Goal: Information Seeking & Learning: Find specific fact

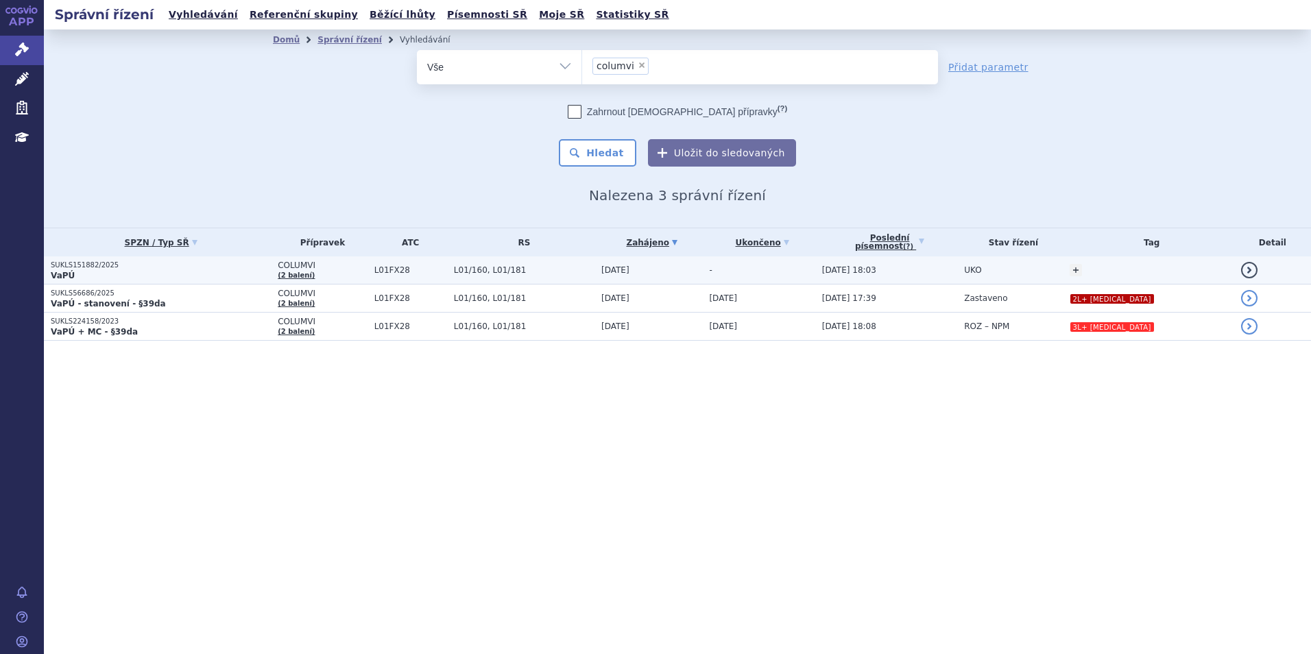
click at [433, 273] on span "L01FX28" at bounding box center [410, 270] width 73 height 10
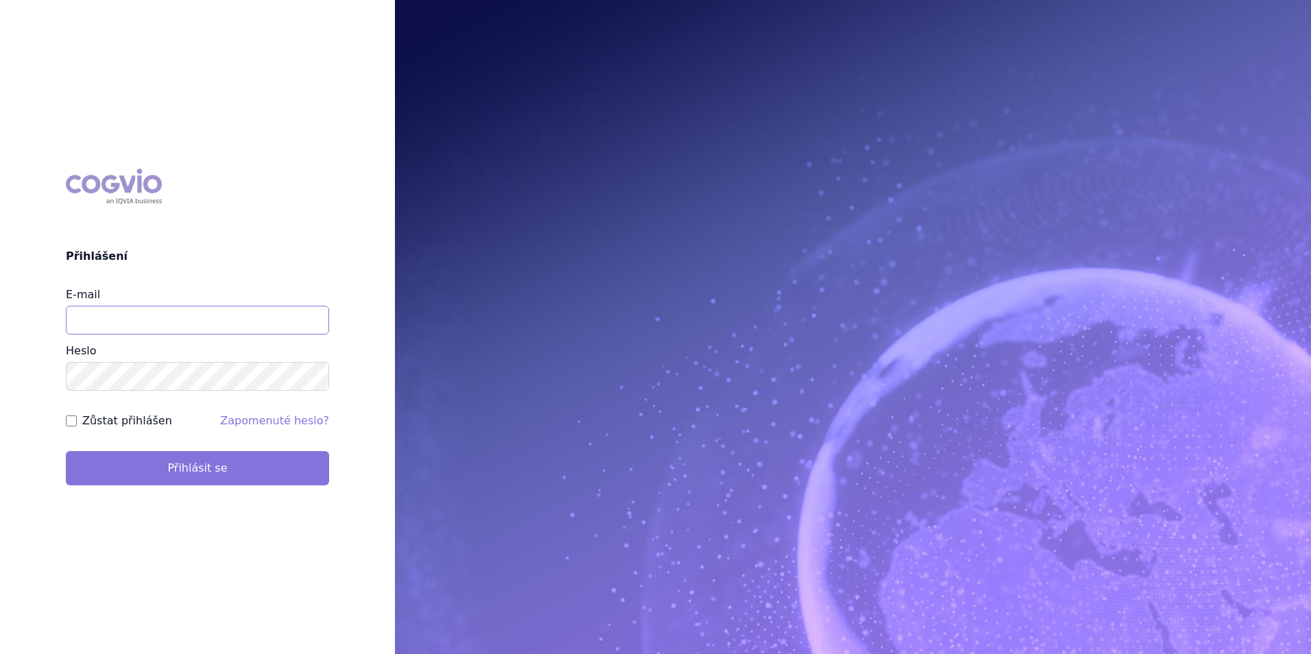
type input "[EMAIL_ADDRESS][DOMAIN_NAME]"
click at [133, 470] on button "Přihlásit se" at bounding box center [197, 468] width 263 height 34
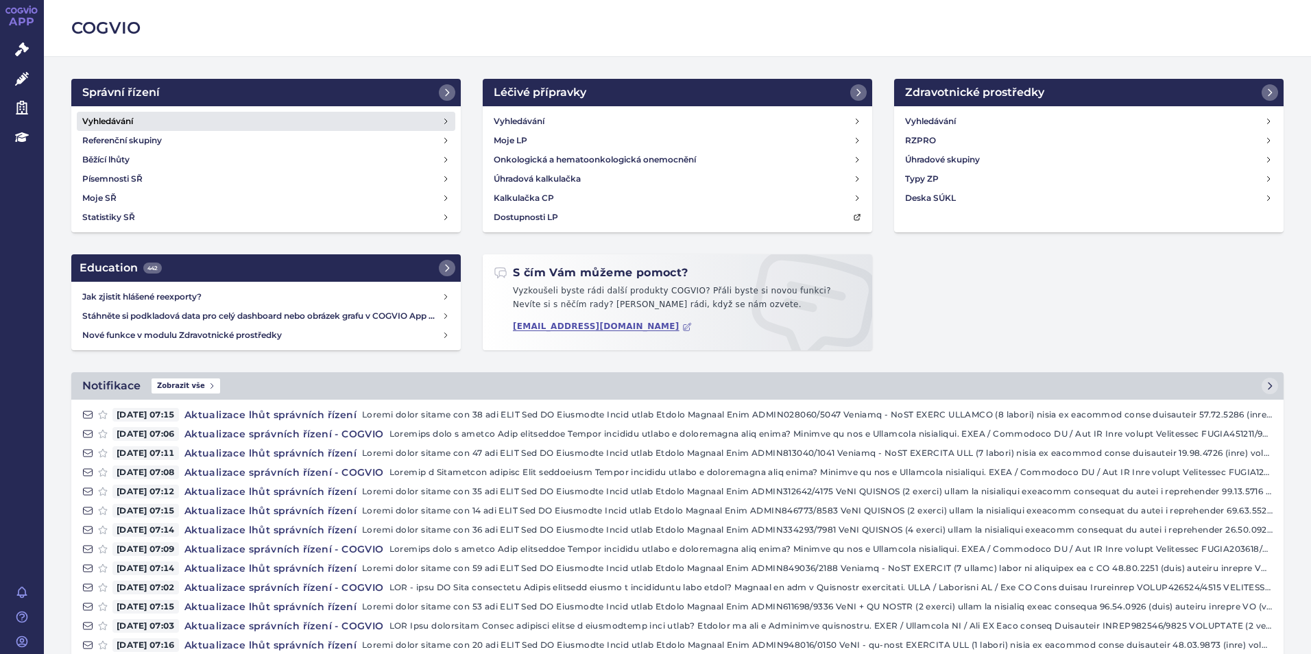
click at [313, 122] on link "Vyhledávání" at bounding box center [266, 121] width 378 height 19
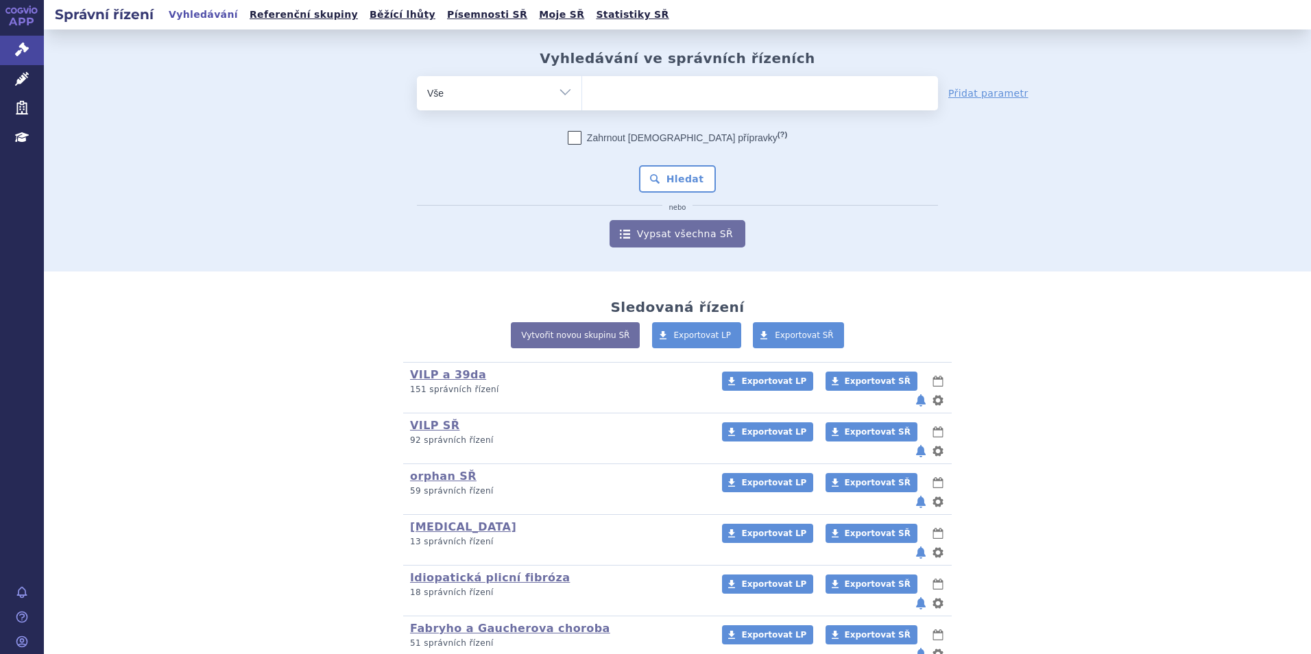
click at [592, 103] on ul at bounding box center [760, 90] width 356 height 29
click at [582, 103] on select at bounding box center [581, 92] width 1 height 34
click at [594, 96] on ul at bounding box center [760, 90] width 356 height 29
click at [582, 96] on select at bounding box center [581, 92] width 1 height 34
click at [609, 88] on ul at bounding box center [760, 90] width 356 height 29
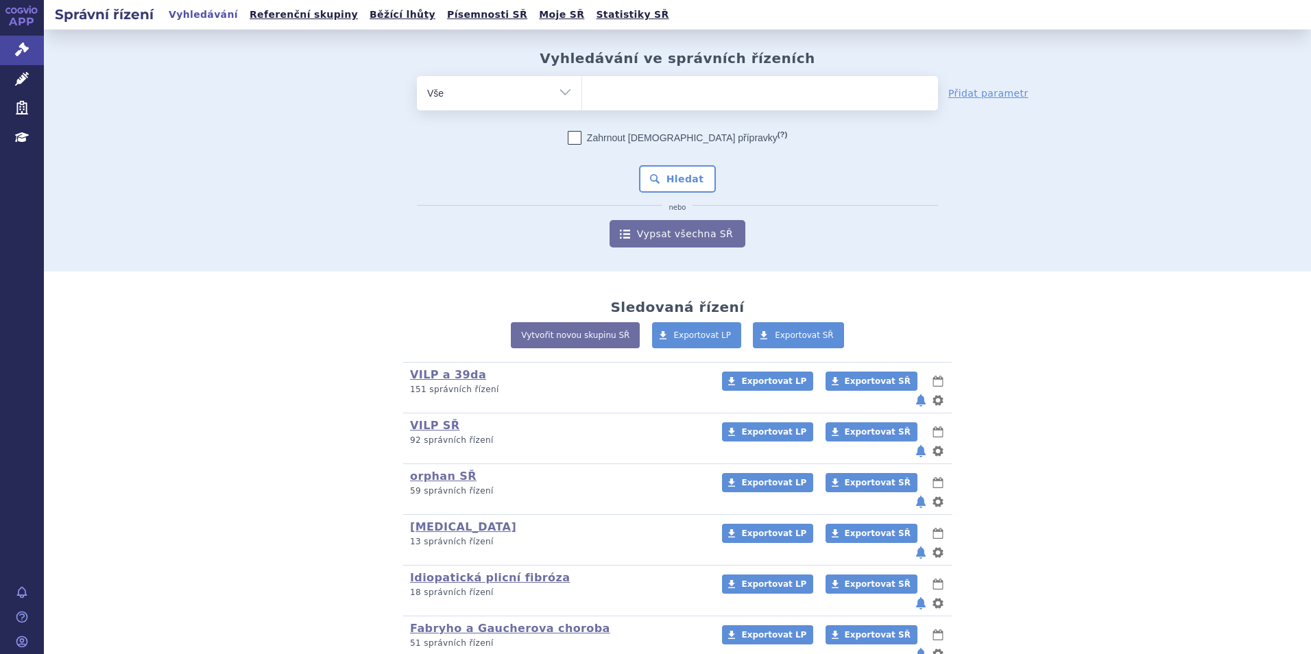
click at [582, 88] on select at bounding box center [581, 92] width 1 height 34
type input "te"
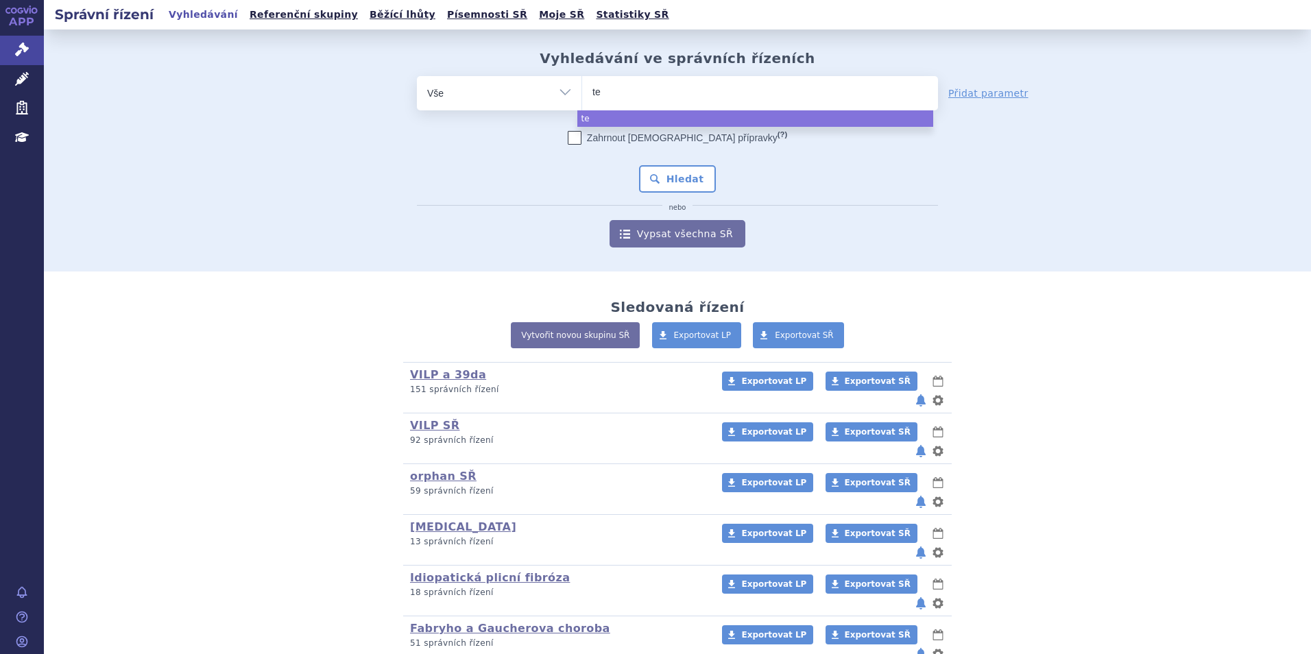
type input "tec"
type input "tecen"
type input "tecentr"
type input "tecentri"
type input "tecentriq"
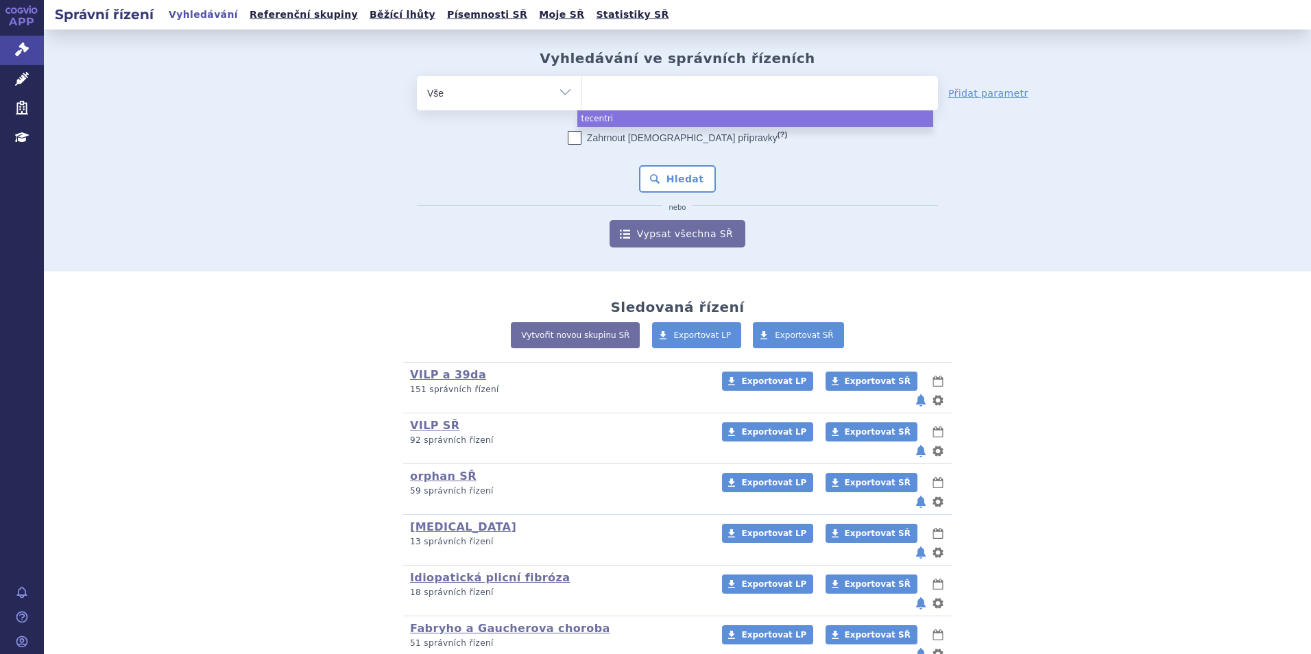
select select "tecentriq"
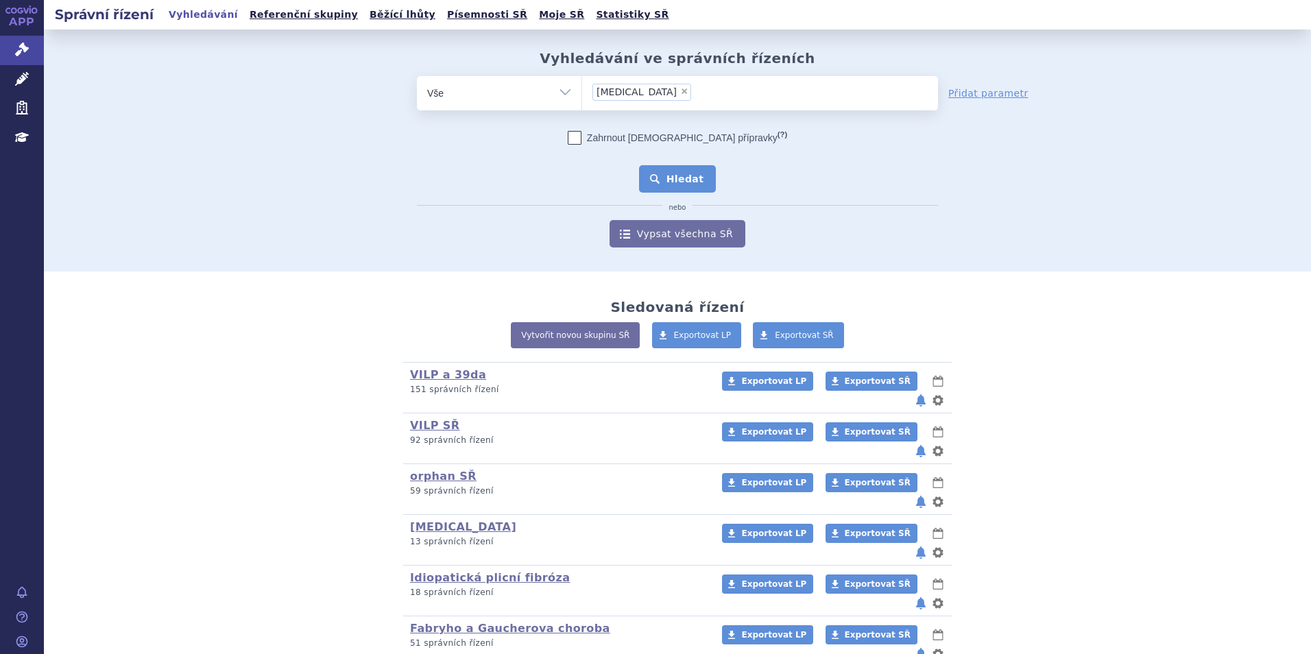
click at [675, 175] on button "Hledat" at bounding box center [677, 178] width 77 height 27
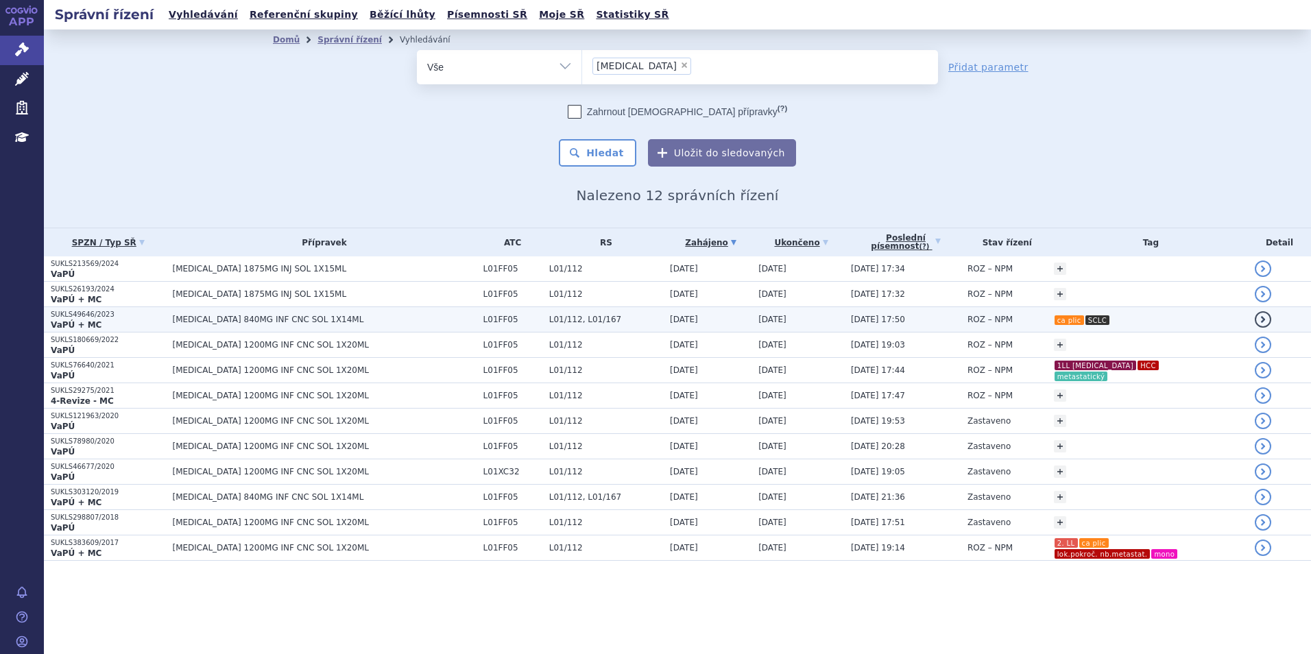
click at [385, 314] on td "TECENTRIQ 840MG INF CNC SOL 1X14ML" at bounding box center [320, 319] width 311 height 25
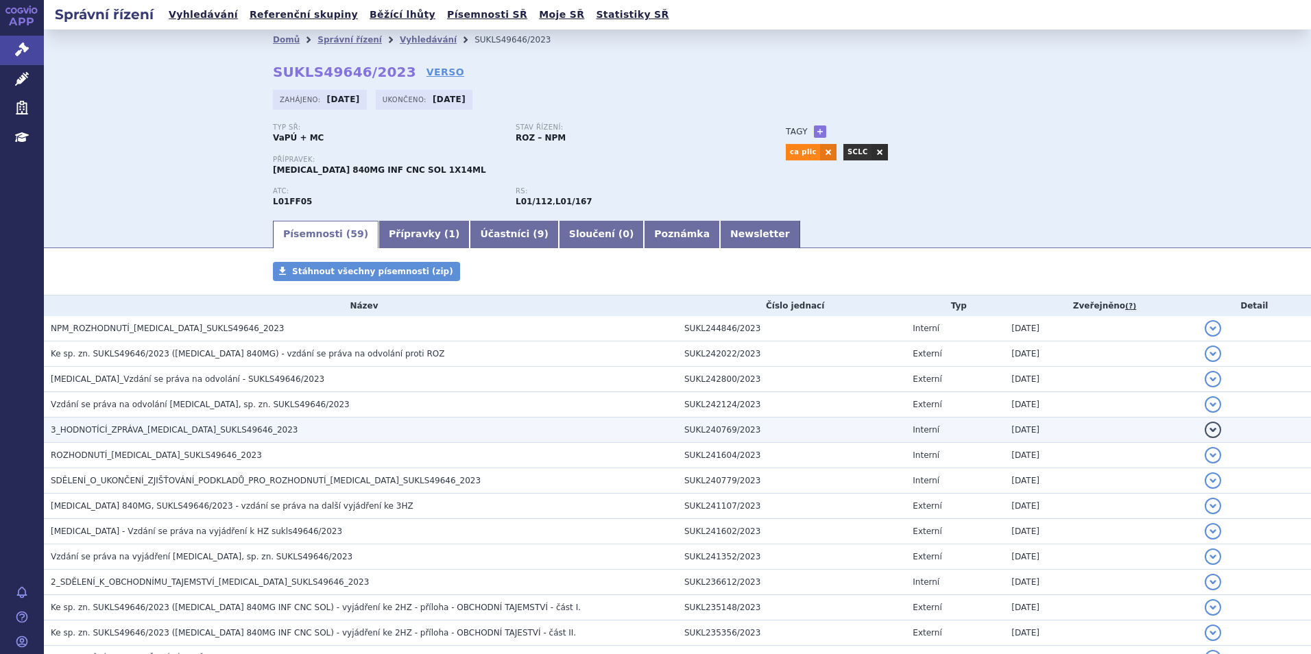
click at [199, 430] on span "3_HODNOTÍCÍ_ZPRÁVA_TECENTRIQ_SUKLS49646_2023" at bounding box center [175, 430] width 248 height 10
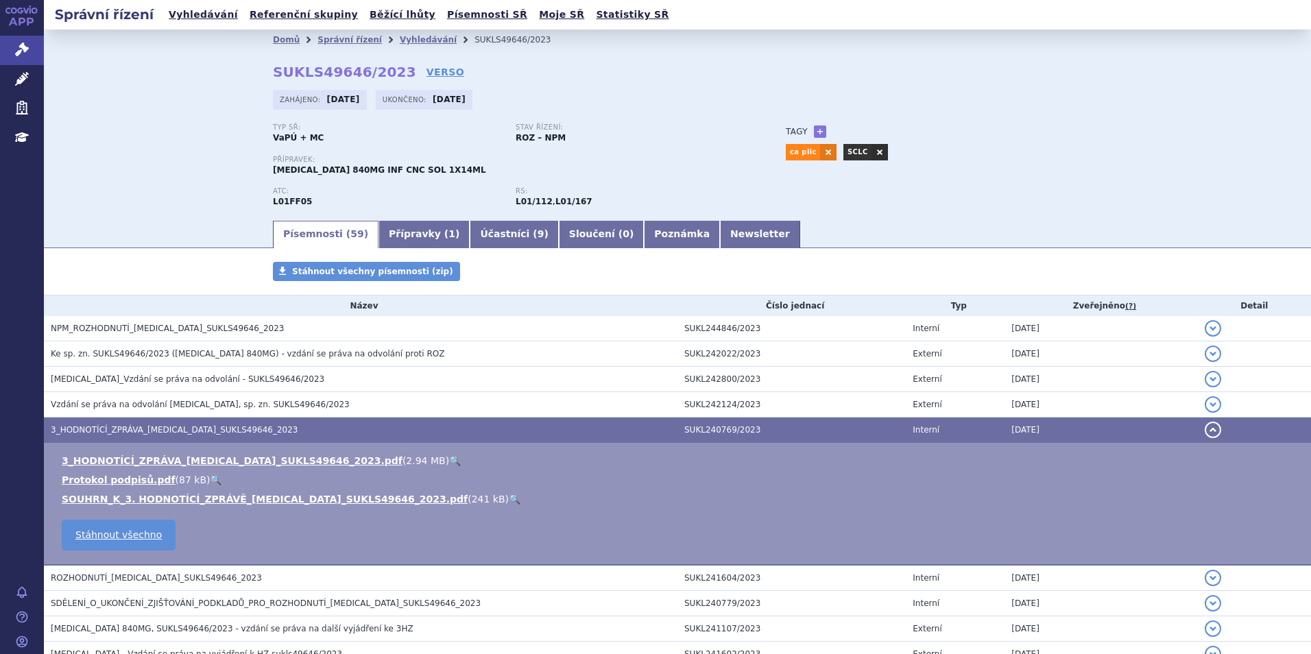
click at [449, 460] on link "🔍" at bounding box center [455, 460] width 12 height 11
click at [400, 44] on link "Vyhledávání" at bounding box center [428, 40] width 57 height 10
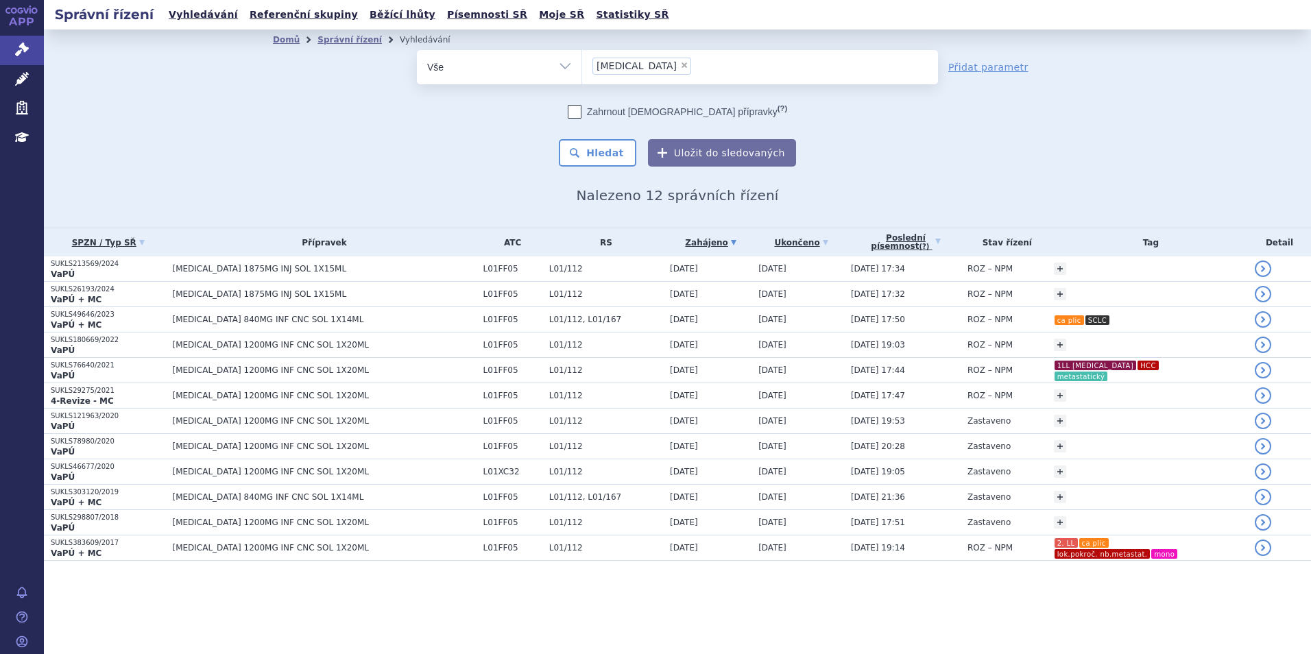
click at [680, 65] on span "×" at bounding box center [684, 65] width 8 height 8
click at [582, 65] on select "tecentriq" at bounding box center [581, 66] width 1 height 34
click at [642, 64] on ul at bounding box center [760, 64] width 356 height 29
click at [582, 64] on select "tecentriq" at bounding box center [581, 66] width 1 height 34
click at [669, 71] on ul at bounding box center [760, 64] width 356 height 29
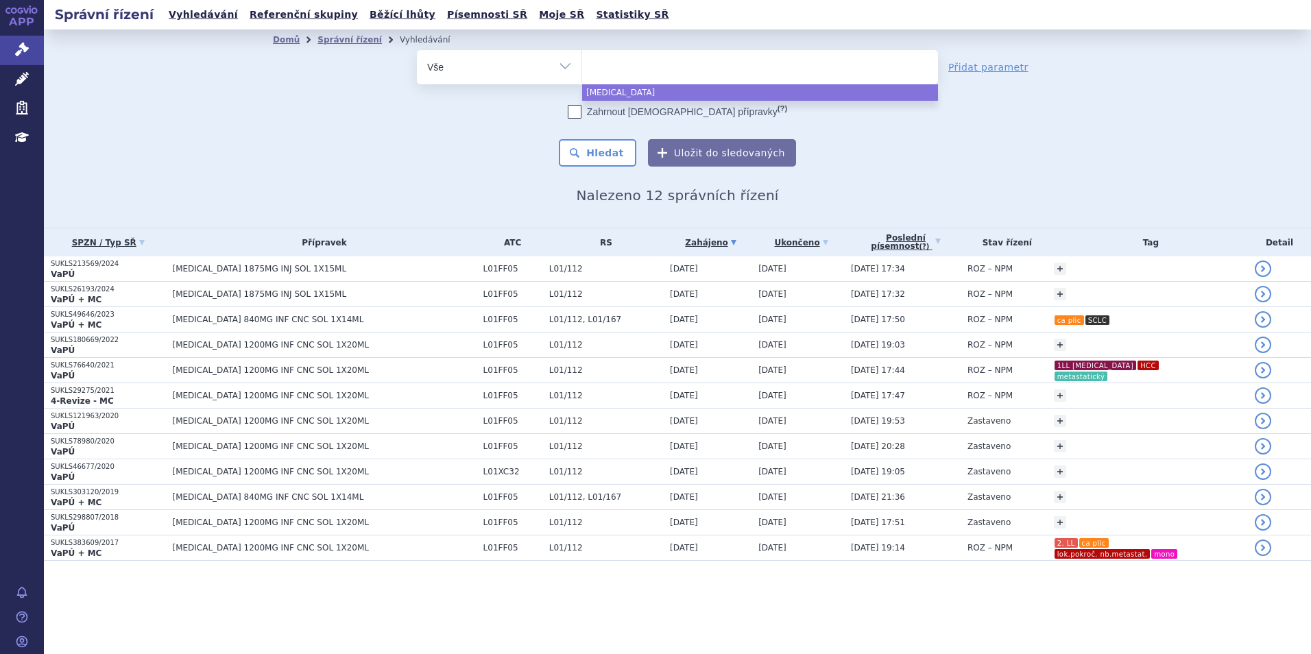
click at [582, 71] on select "tecentriq" at bounding box center [581, 66] width 1 height 34
select select "tecentriq"
click at [673, 68] on ul "× tecentriq" at bounding box center [760, 65] width 356 height 30
click at [582, 68] on select "tecentriq" at bounding box center [581, 66] width 1 height 34
click at [680, 66] on span "×" at bounding box center [684, 65] width 8 height 8
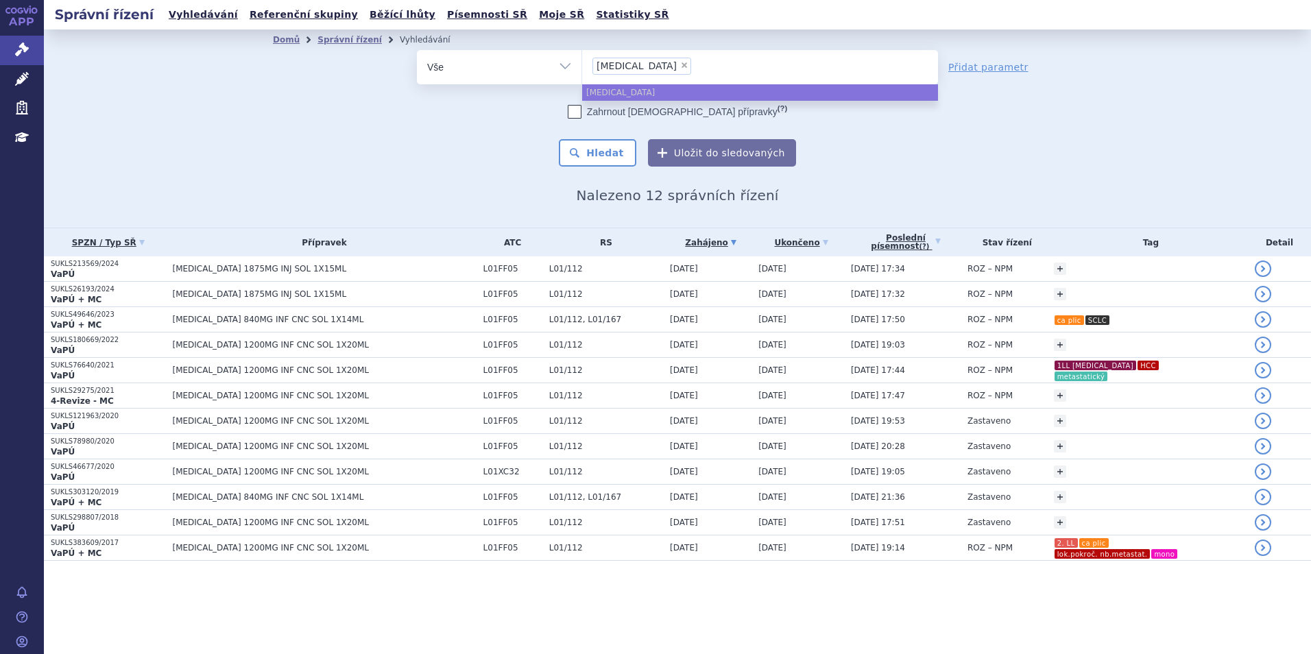
click at [582, 66] on select "tecentriq" at bounding box center [581, 66] width 1 height 34
click at [644, 67] on ul at bounding box center [760, 64] width 356 height 29
click at [582, 67] on select "tecentriq" at bounding box center [581, 66] width 1 height 34
click at [621, 60] on ul at bounding box center [760, 64] width 356 height 29
click at [582, 60] on select "tecentriq" at bounding box center [581, 66] width 1 height 34
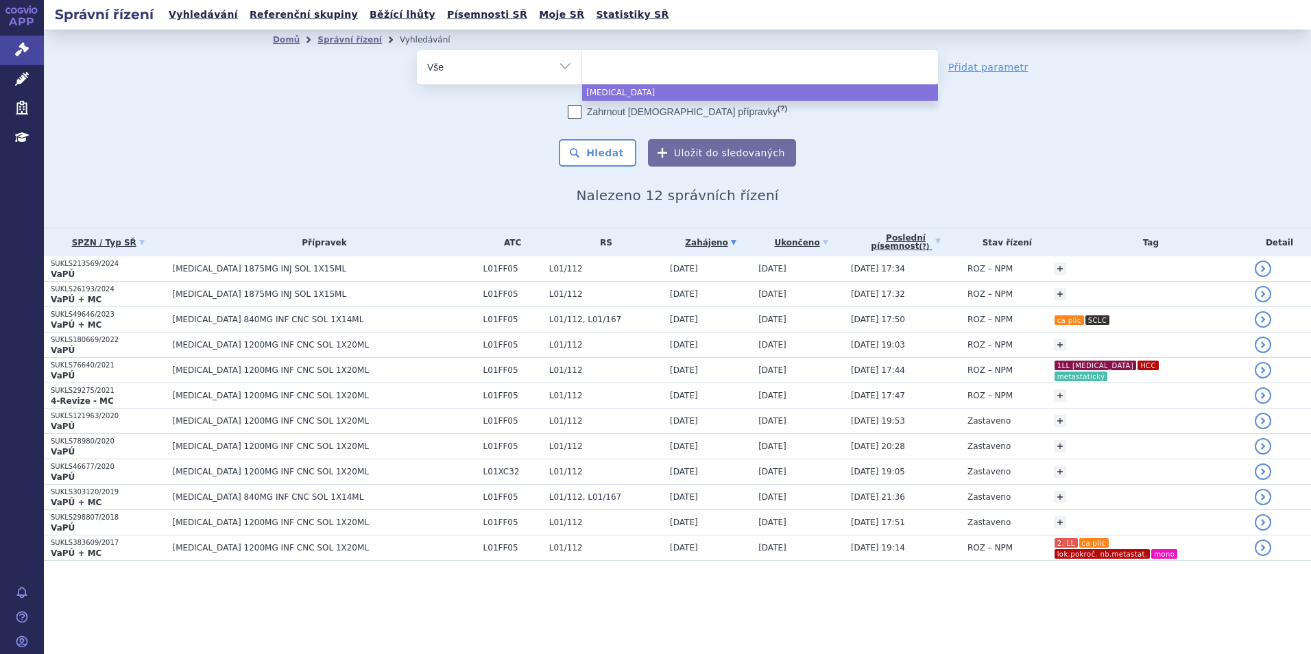
select select "tecentriq"
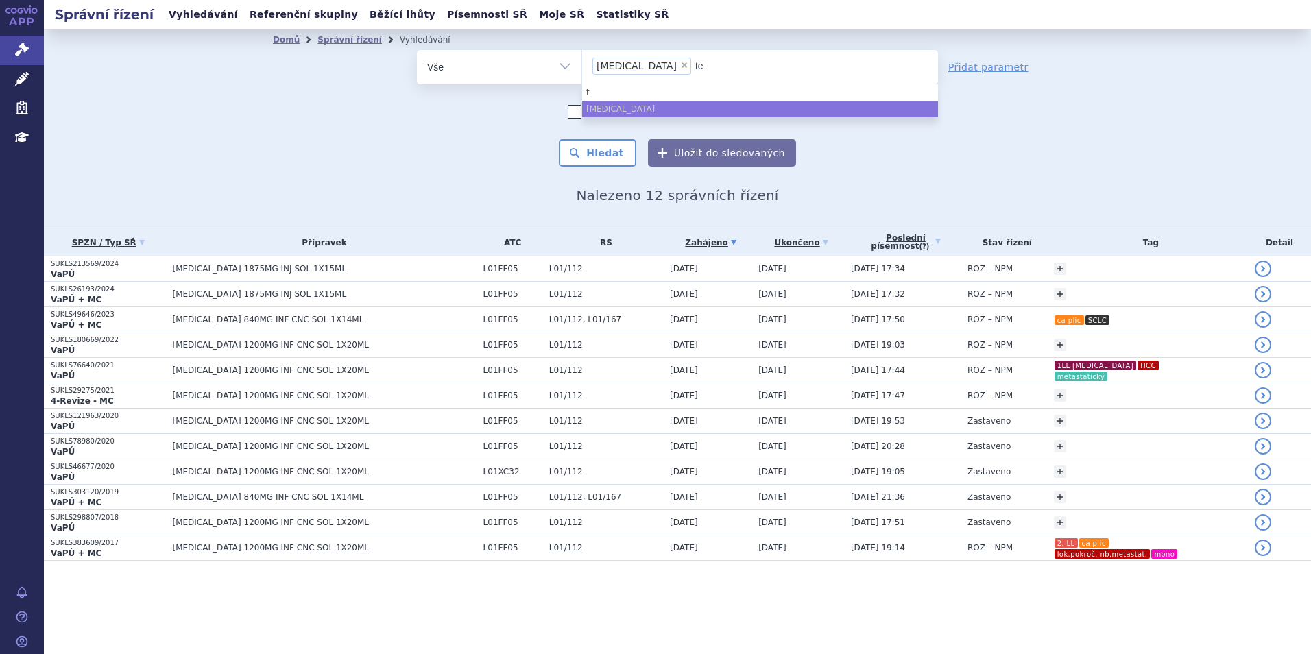
type input "tep"
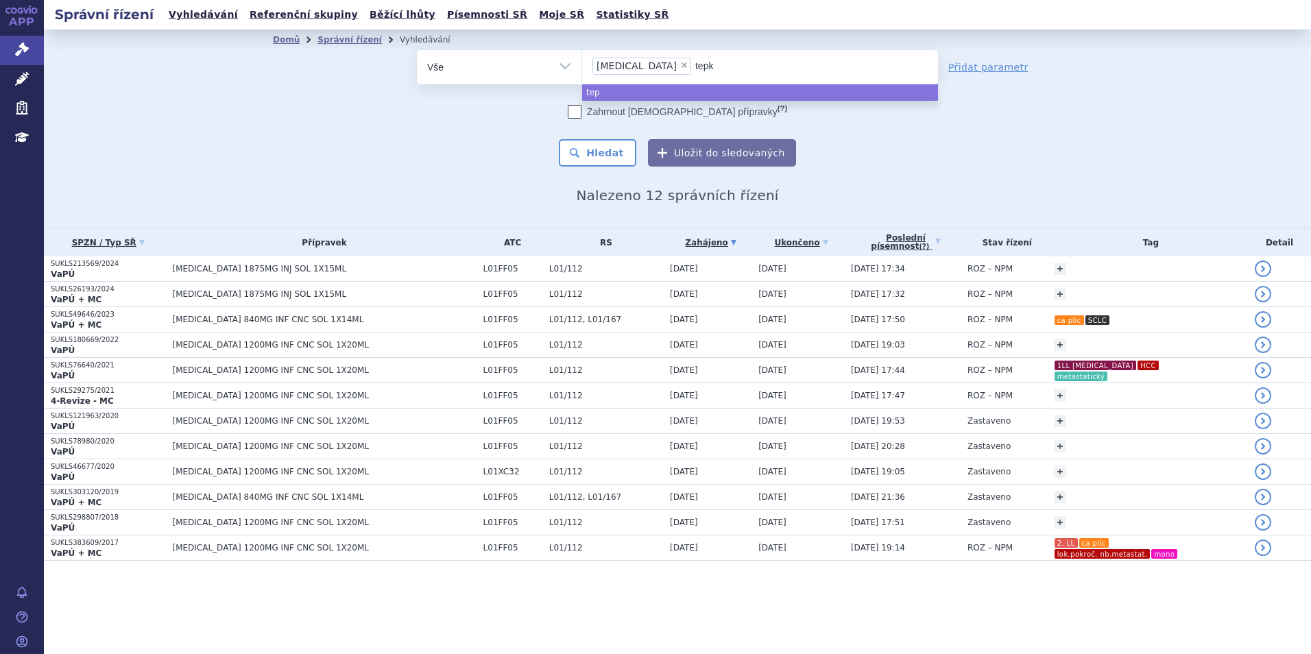
type input "tepki"
type input "tepkin"
type input "tepkinly"
type input "zy"
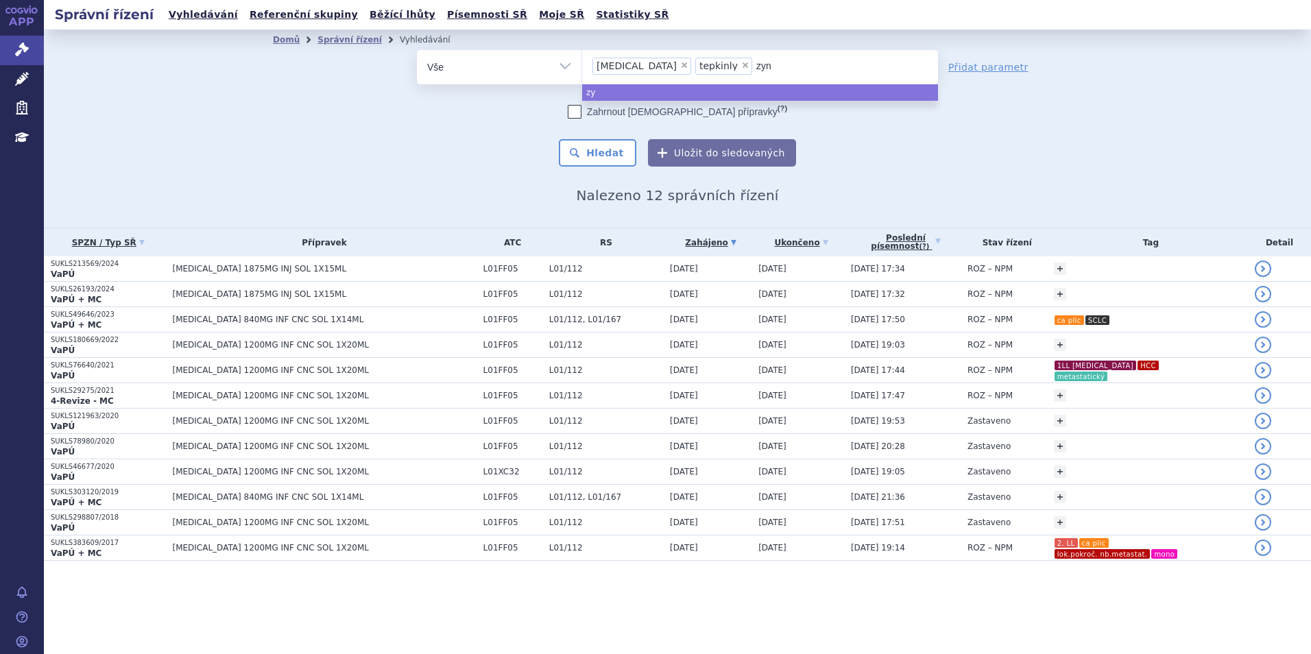
type input "zynl"
type input "zynlon"
type input "zynlont"
type input "zynlonta"
click at [680, 67] on span "×" at bounding box center [684, 65] width 8 height 8
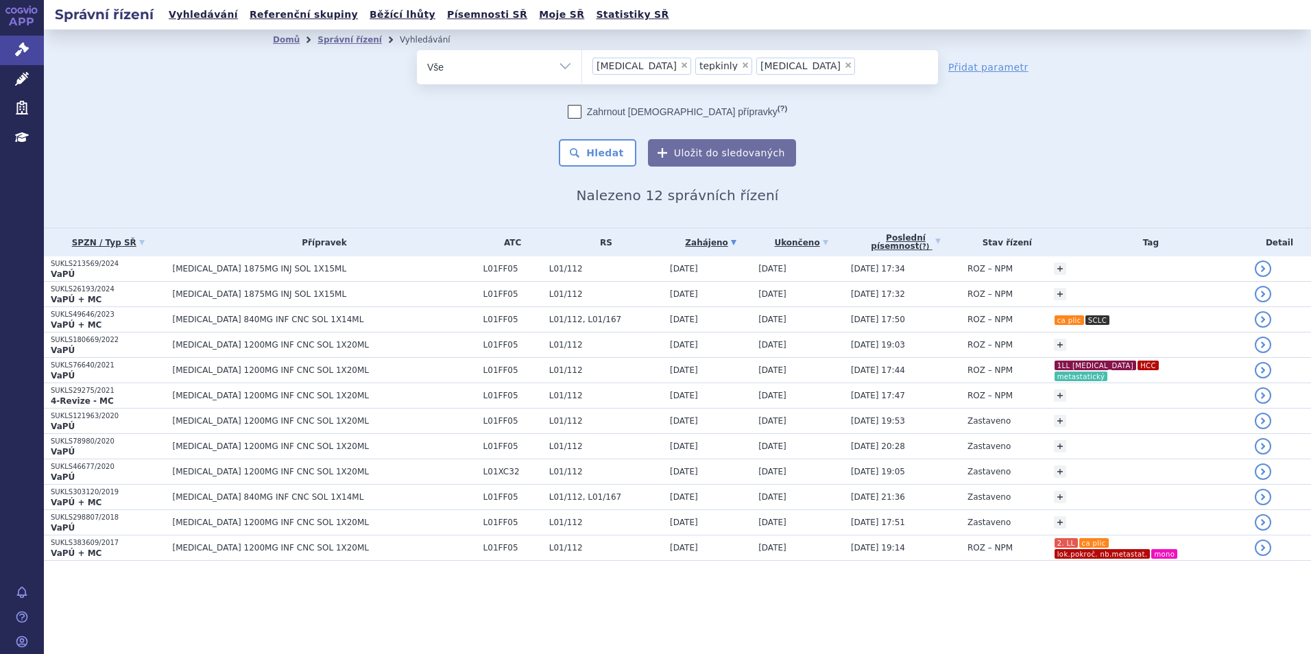
click at [582, 67] on select "tecentriq tepkinly zynlonta" at bounding box center [581, 66] width 1 height 34
select select "tepkinly"
click at [605, 165] on button "Hledat" at bounding box center [597, 152] width 77 height 27
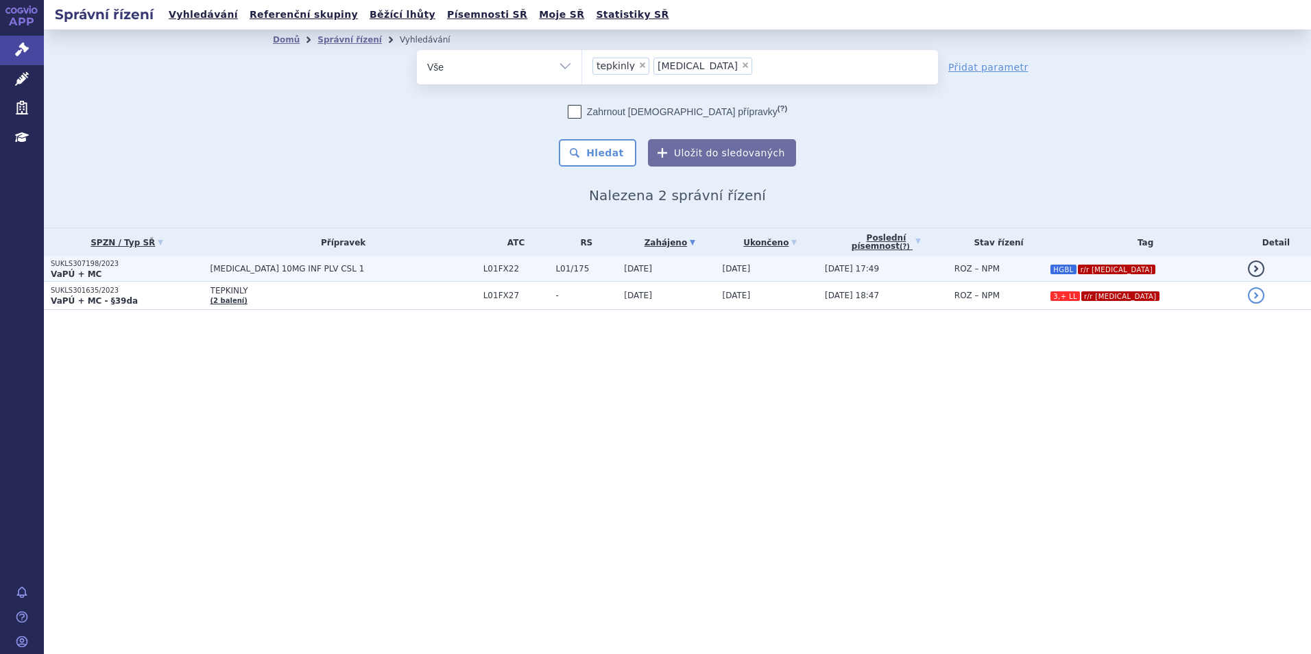
click at [159, 274] on p "VaPÚ + MC" at bounding box center [127, 274] width 153 height 11
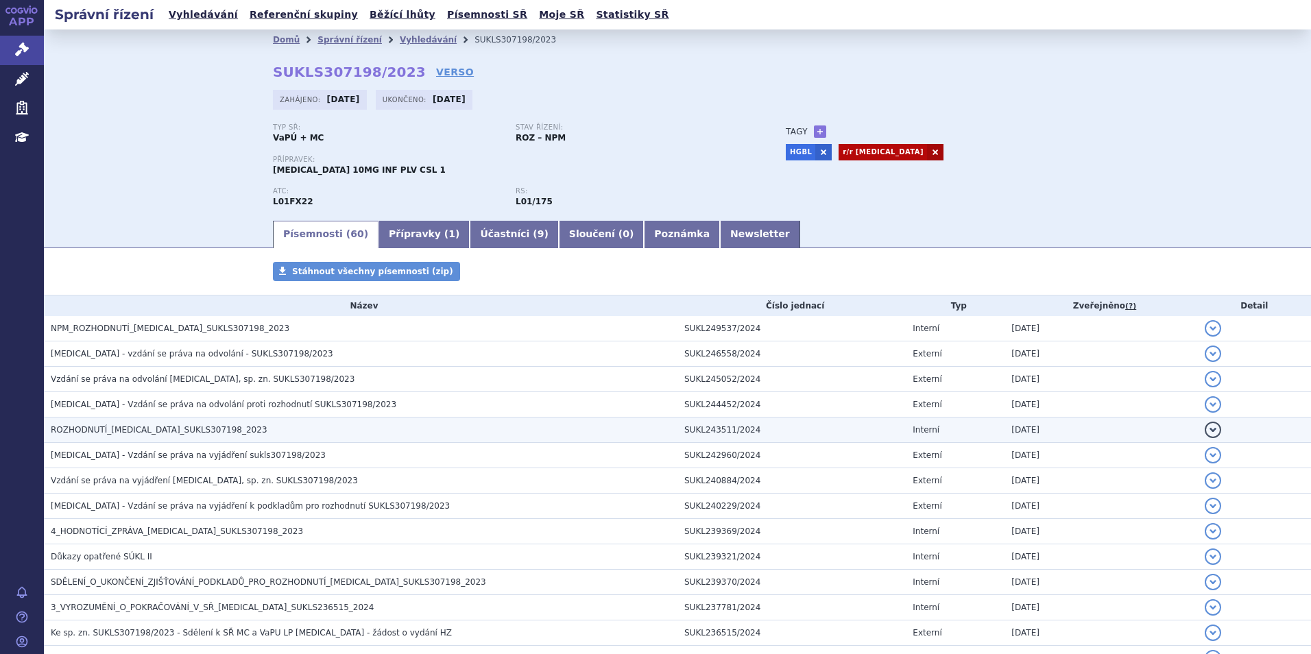
click at [204, 425] on span "ROZHODNUTÍ_[MEDICAL_DATA]_SUKLS307198_2023" at bounding box center [159, 430] width 217 height 10
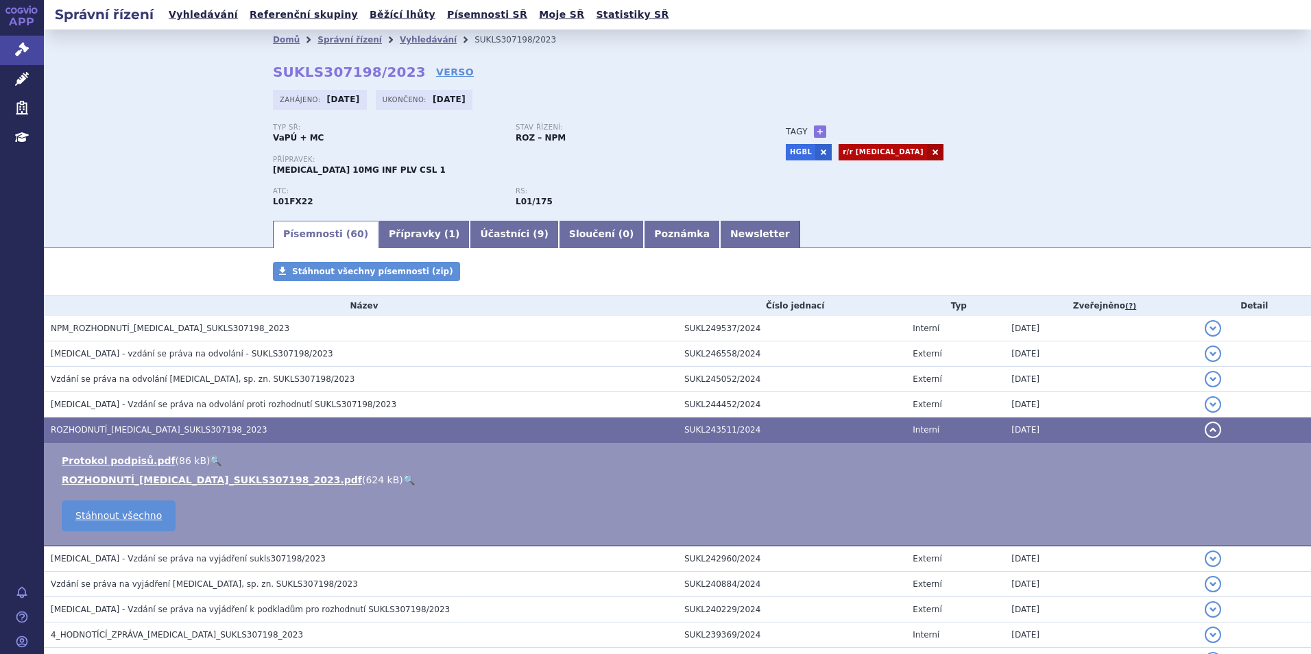
click at [403, 479] on link "🔍" at bounding box center [409, 479] width 12 height 11
click at [400, 46] on li "Vyhledávání" at bounding box center [437, 39] width 75 height 21
click at [400, 38] on link "Vyhledávání" at bounding box center [428, 40] width 57 height 10
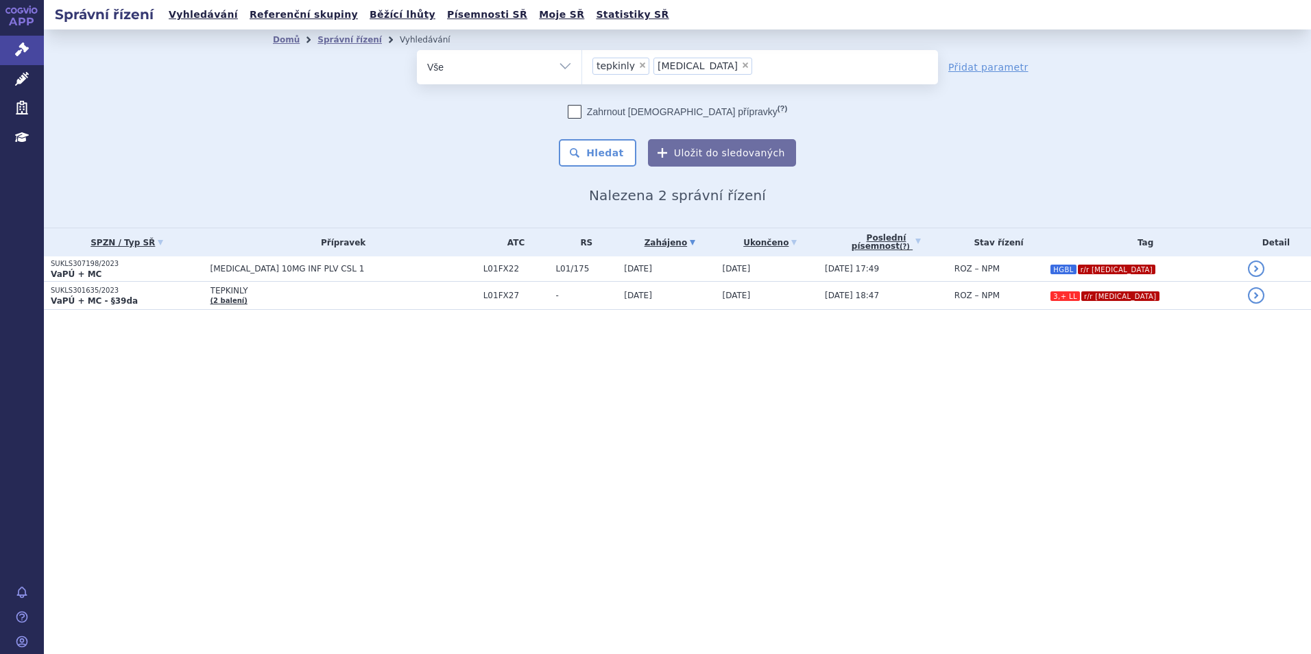
click at [741, 68] on span "×" at bounding box center [745, 65] width 8 height 8
click at [582, 68] on select "tepkinly [MEDICAL_DATA]" at bounding box center [581, 66] width 1 height 34
click at [697, 68] on ul "× tepkinly" at bounding box center [760, 65] width 356 height 30
click at [582, 68] on select "tepkinly [MEDICAL_DATA]" at bounding box center [581, 66] width 1 height 34
type input "co"
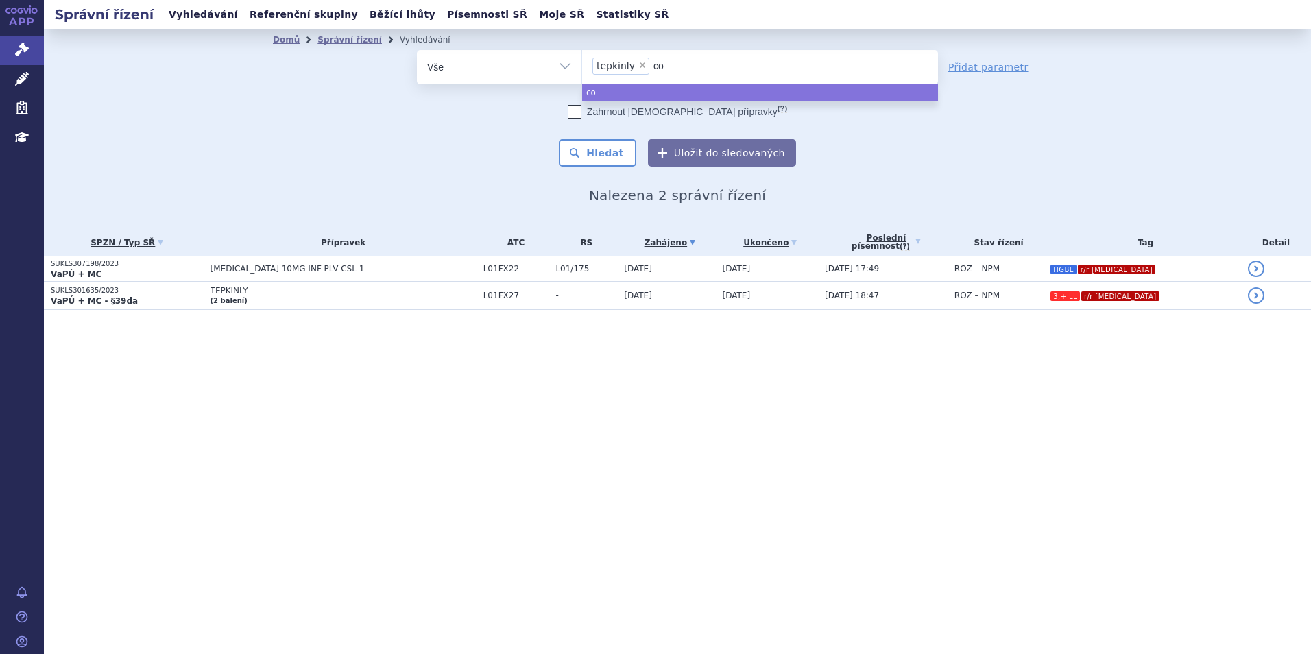
type input "col"
type input "colum"
type input "columv"
type input "columvi"
click at [522, 168] on div "Domů Správní řízení Vyhledávání Vyhledávání ve správních řízeních odstranit Vše…" at bounding box center [677, 127] width 864 height 154
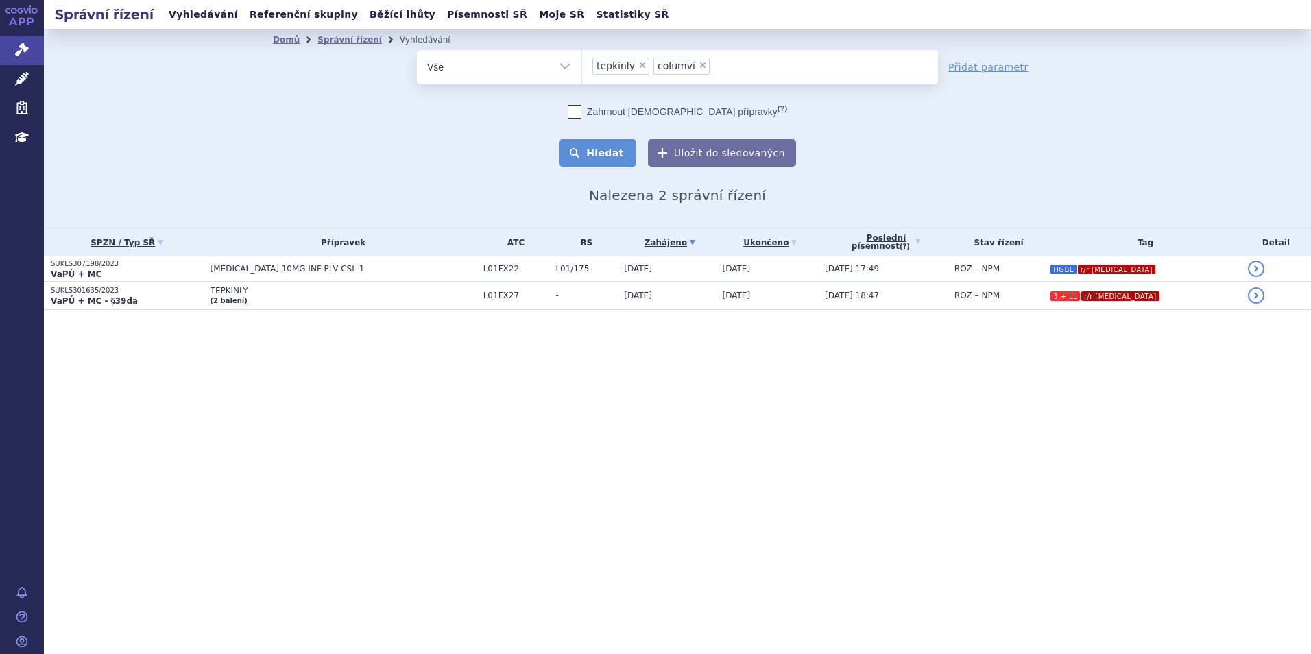
click at [588, 155] on button "Hledat" at bounding box center [597, 152] width 77 height 27
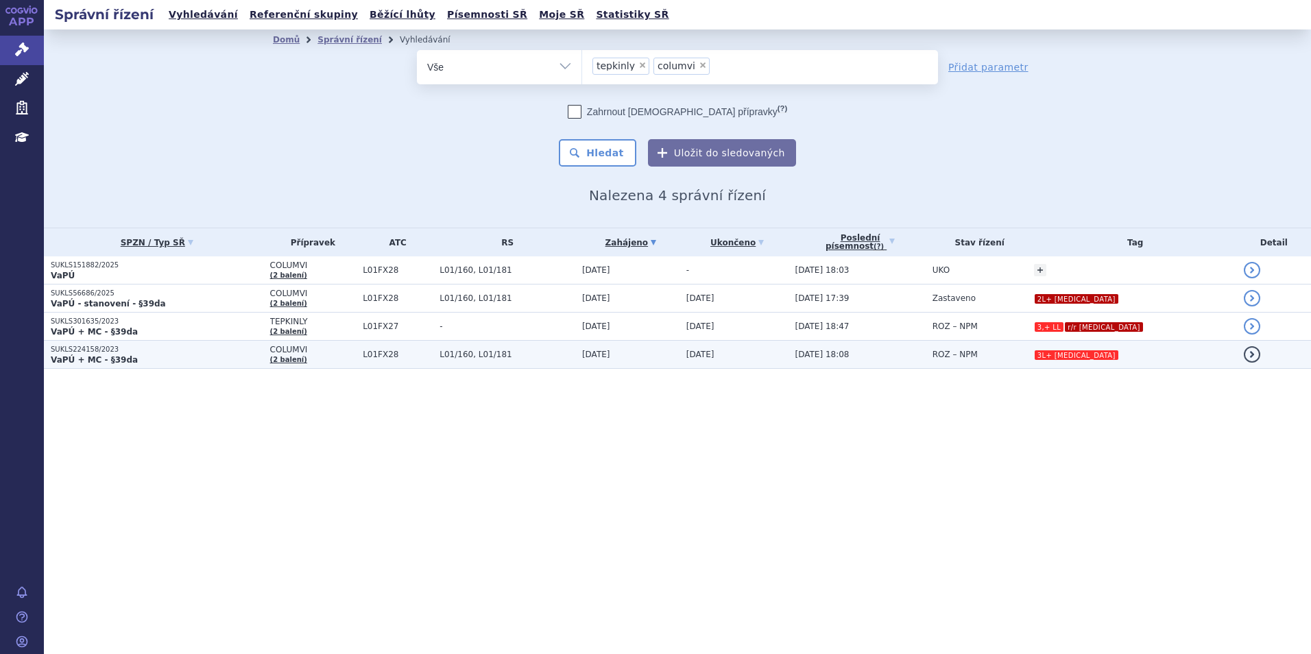
click at [227, 350] on p "SUKLS224158/2023" at bounding box center [157, 350] width 213 height 10
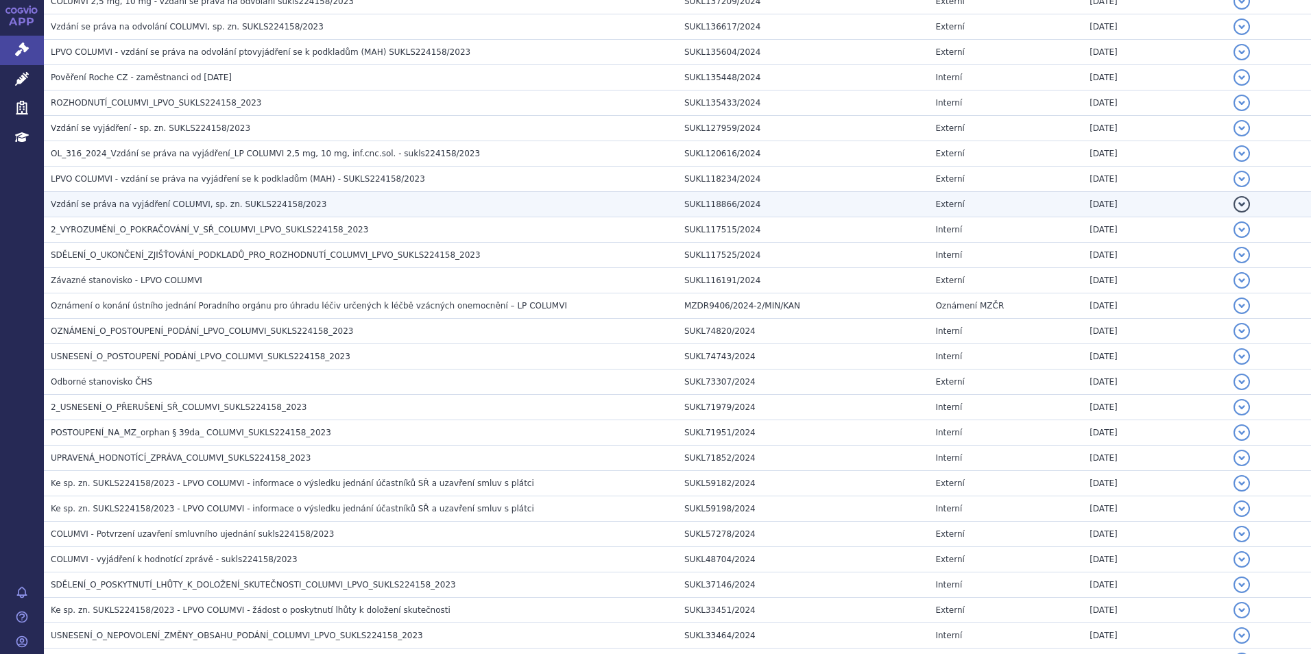
scroll to position [548, 0]
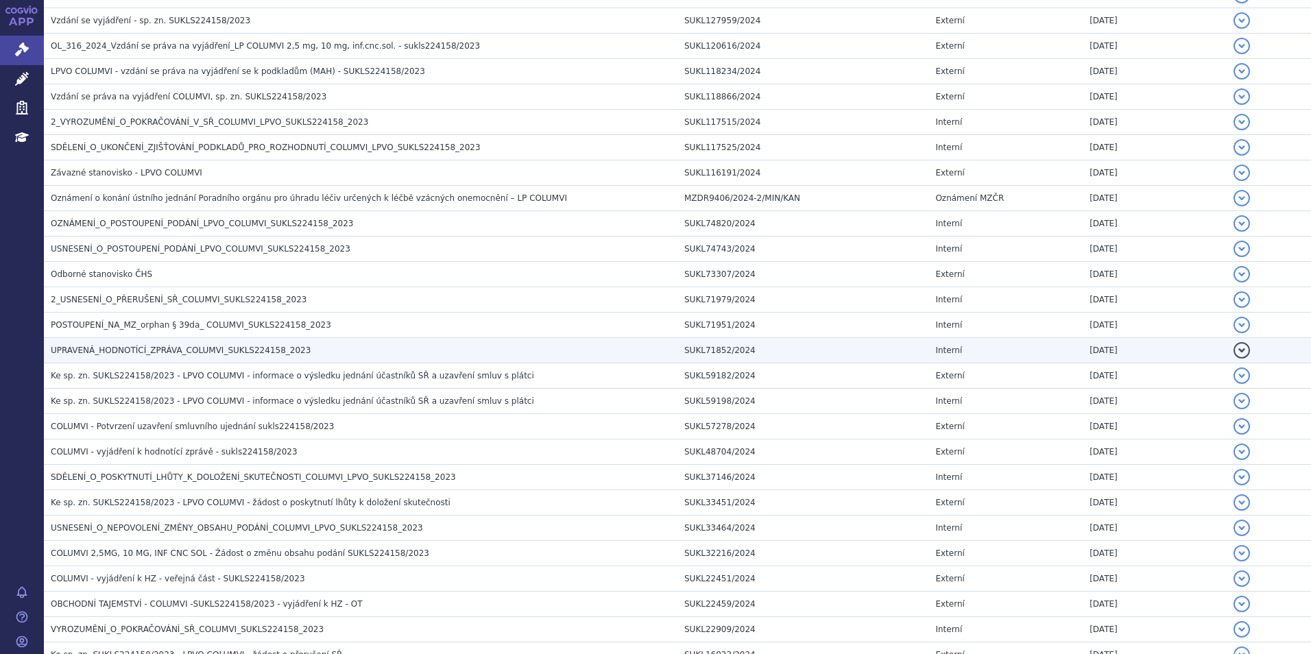
click at [267, 348] on span "UPRAVENÁ_HODNOTÍCÍ_ZPRÁVA_COLUMVI_SUKLS224158_2023" at bounding box center [181, 351] width 260 height 10
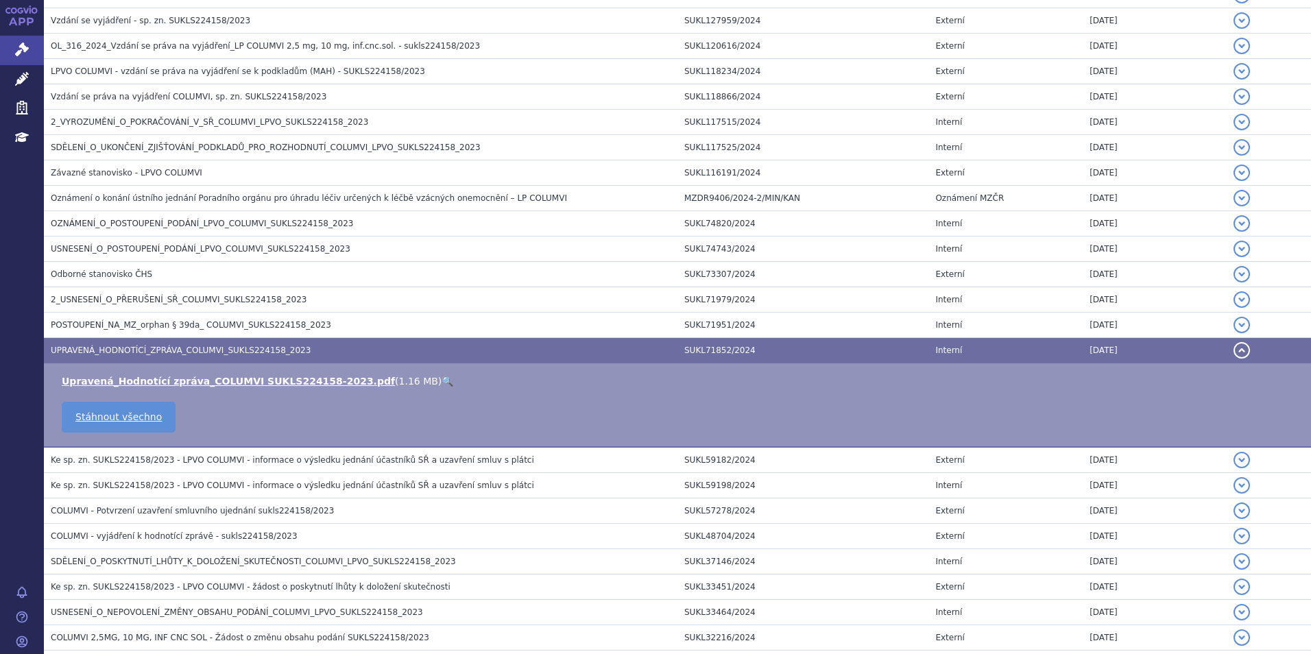
click at [442, 380] on link "🔍" at bounding box center [448, 381] width 12 height 11
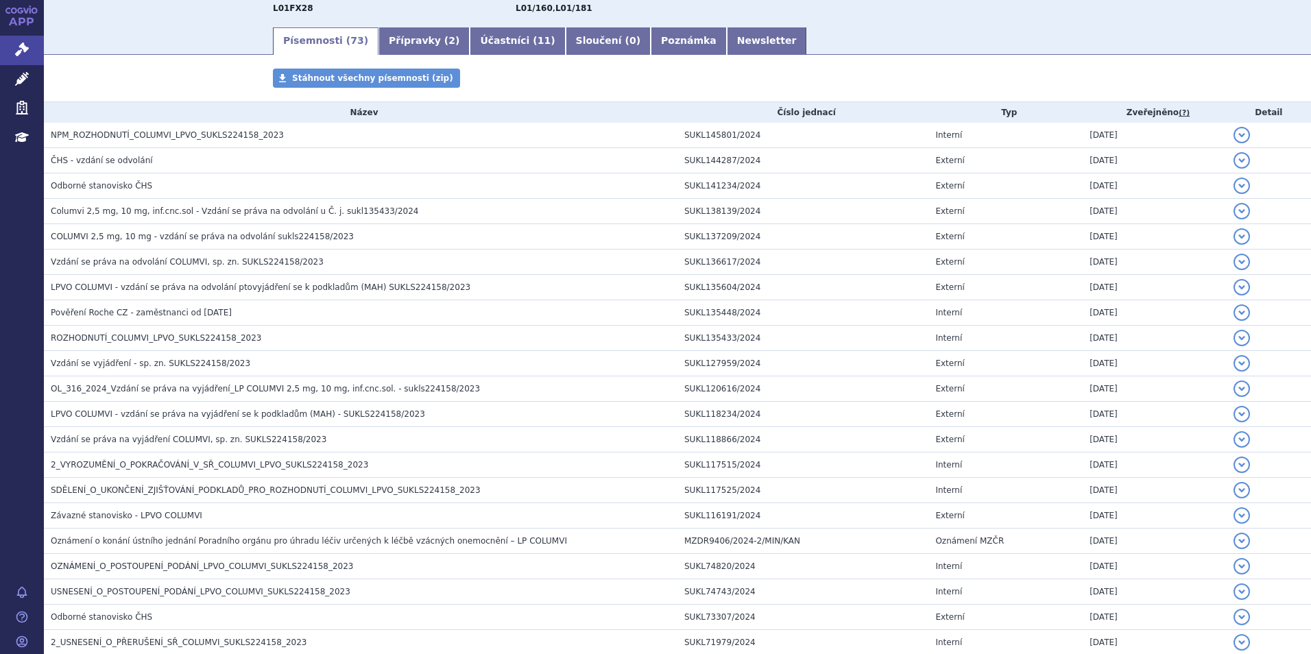
scroll to position [0, 0]
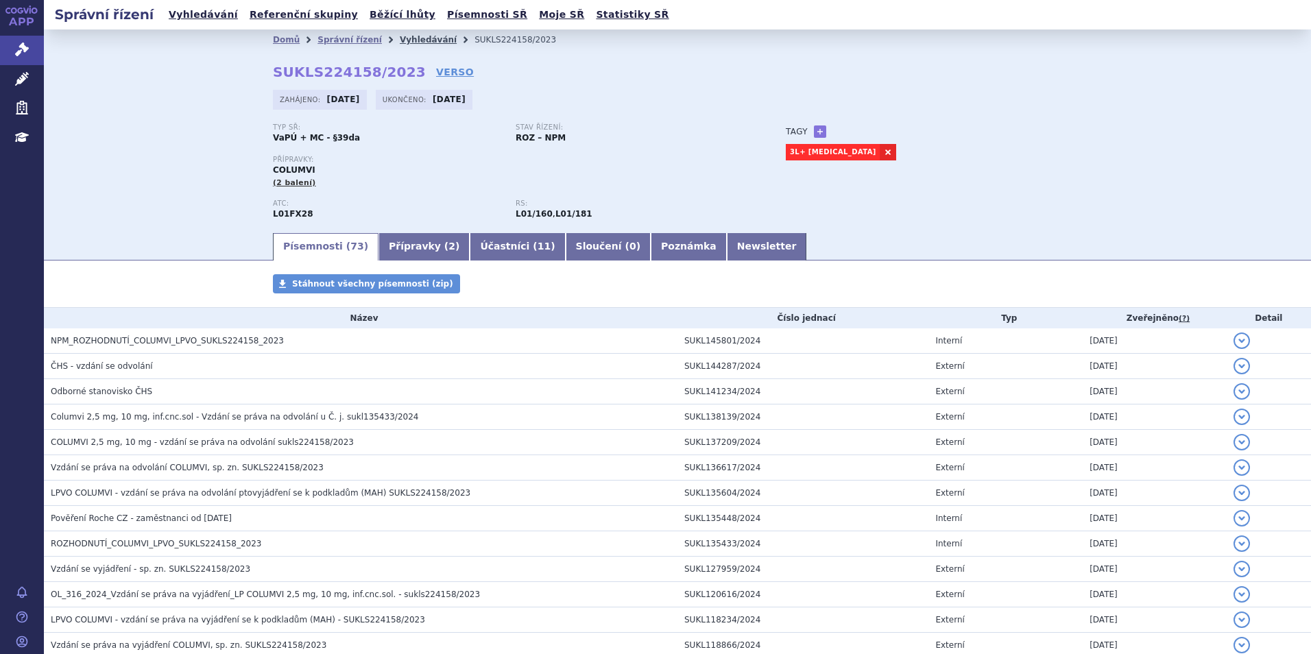
click at [402, 40] on link "Vyhledávání" at bounding box center [428, 40] width 57 height 10
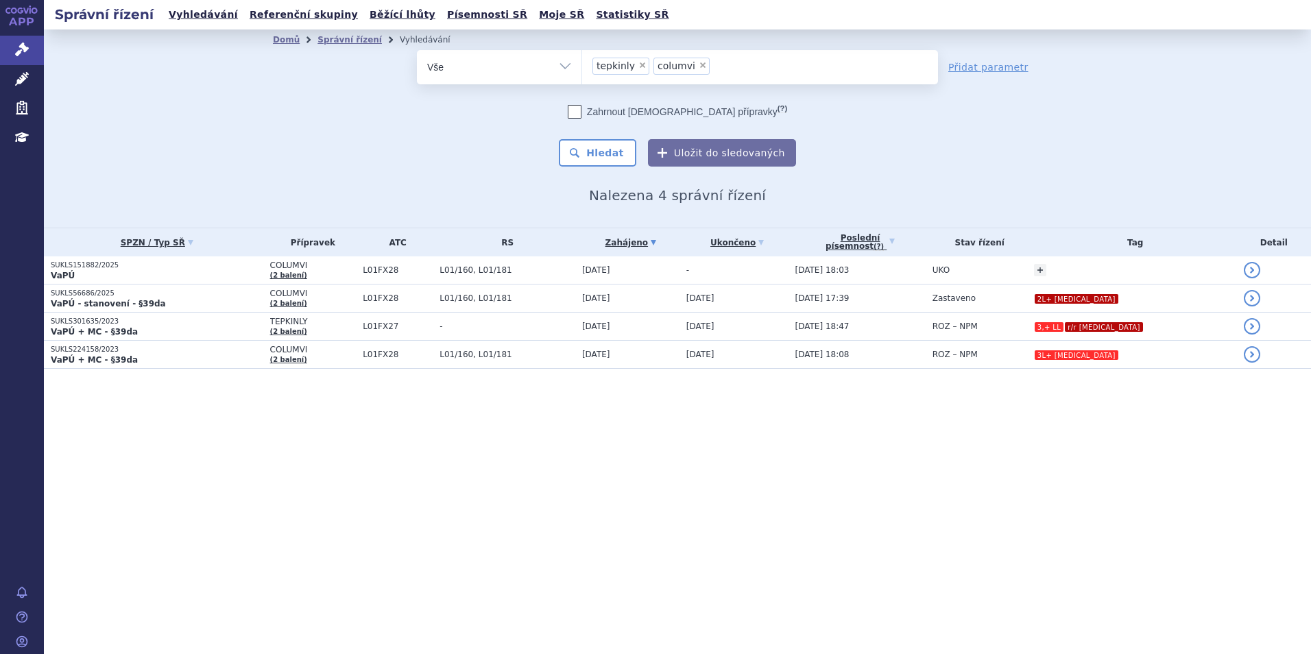
click at [317, 529] on div "Správní řízení Vyhledávání Referenční skupiny Běžící lhůty Písemnosti SŘ Moje S…" at bounding box center [677, 327] width 1267 height 654
click at [725, 71] on ul "× tepkinly × columvi" at bounding box center [760, 65] width 356 height 30
click at [582, 71] on select "tepkinly columvi" at bounding box center [581, 66] width 1 height 34
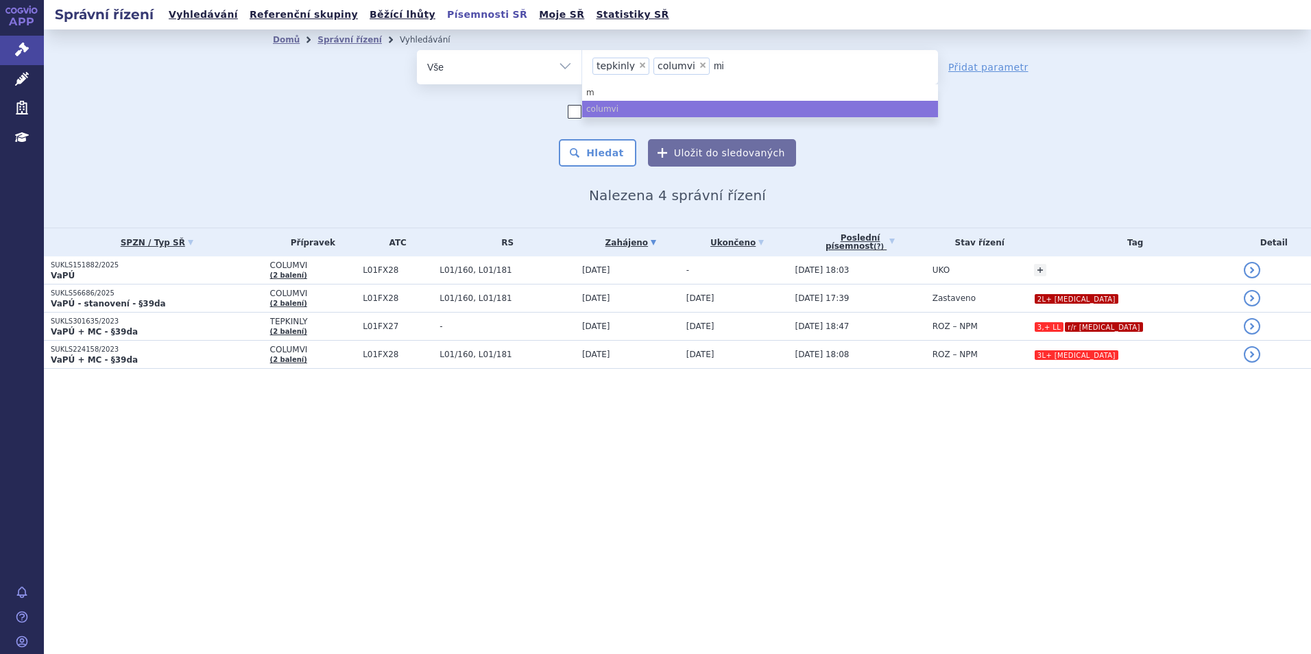
type input "min"
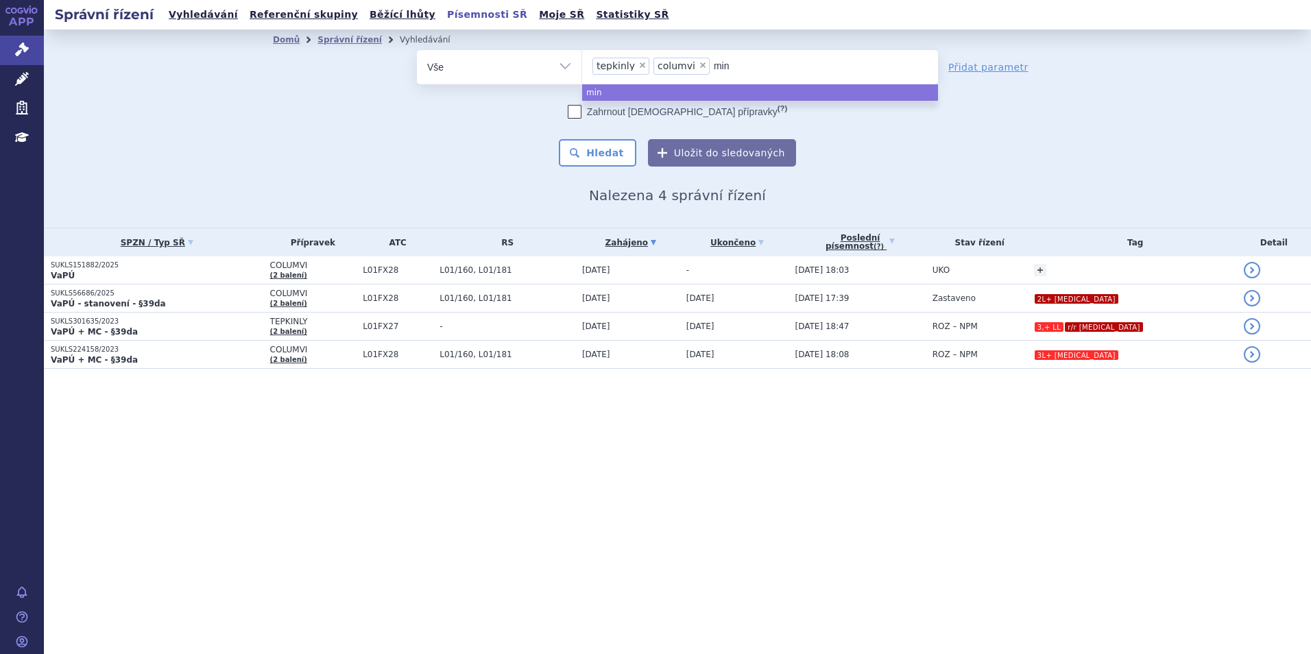
type input "minj"
type input "minju"
type input "minjuv"
type input "minjuvi"
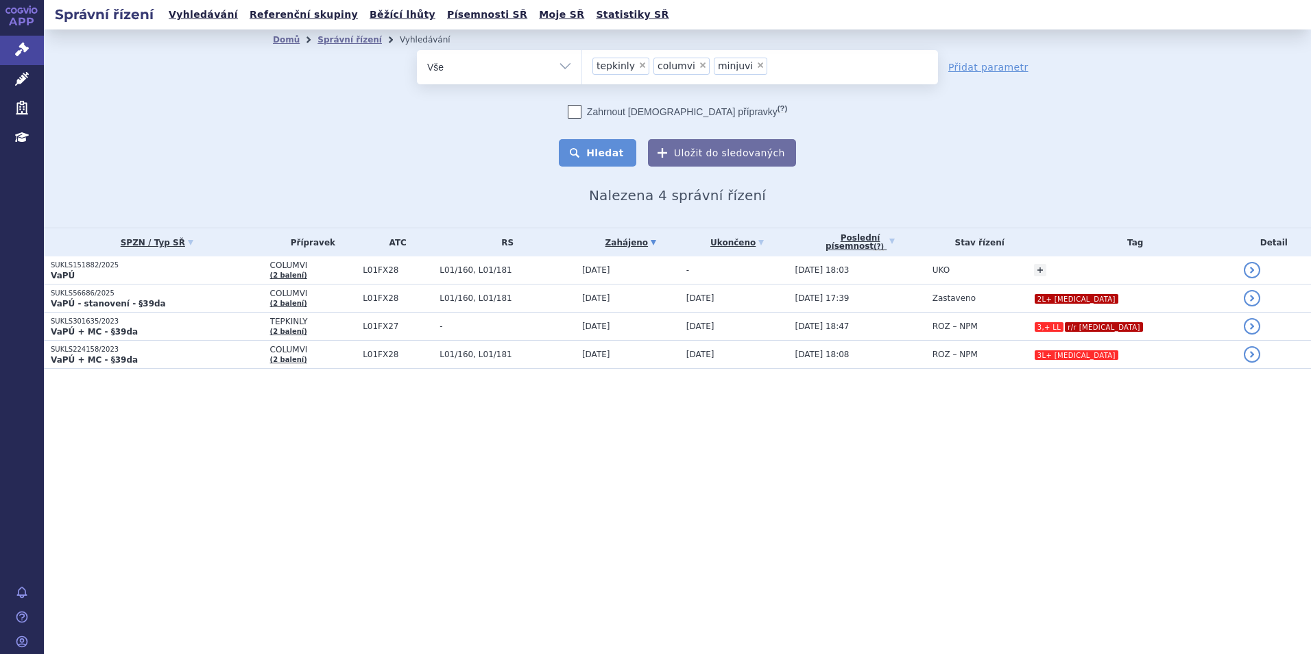
click at [599, 158] on button "Hledat" at bounding box center [597, 152] width 77 height 27
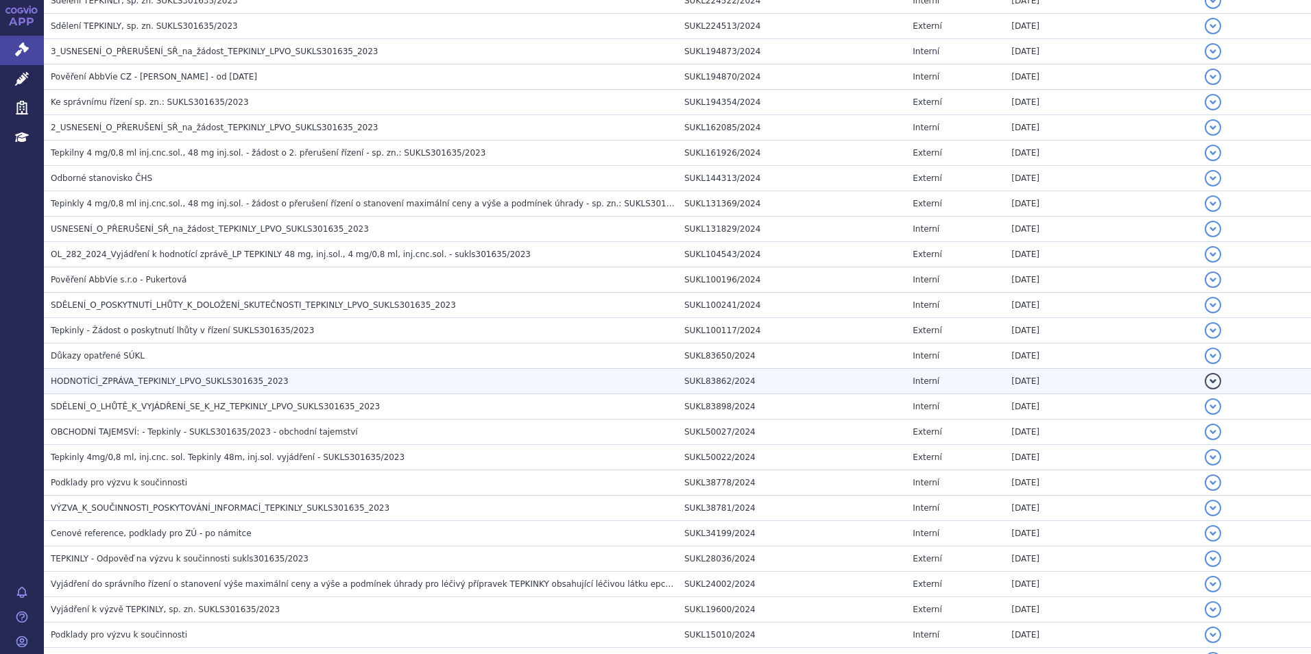
scroll to position [480, 0]
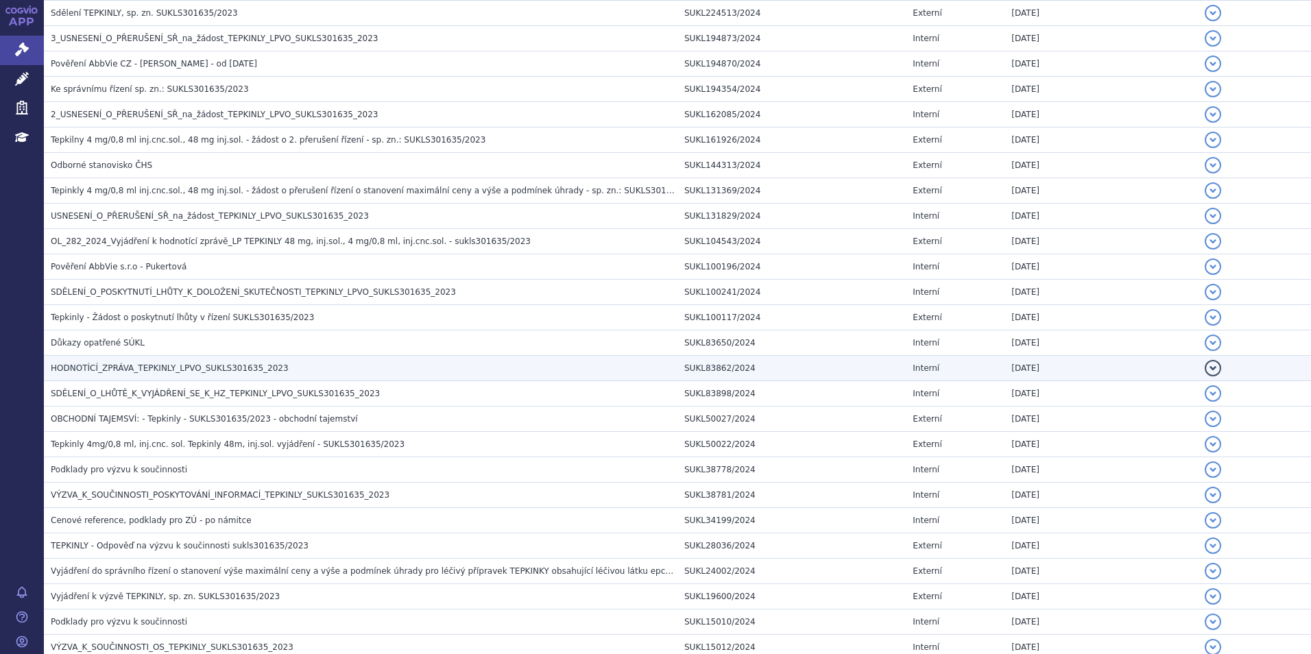
click at [186, 376] on td "HODNOTÍCÍ_ZPRÁVA_TEPKINLY_LPVO_SUKLS301635_2023" at bounding box center [361, 368] width 634 height 25
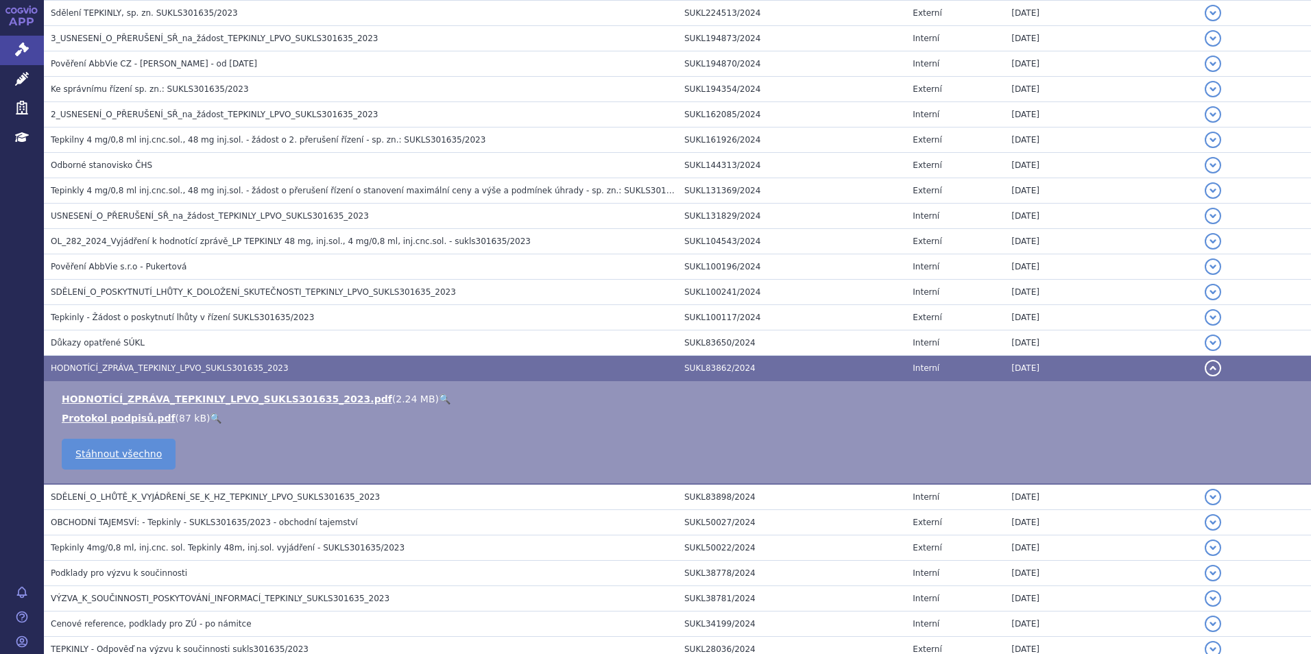
click at [405, 398] on li "HODNOTÍCÍ_ZPRÁVA_TEPKINLY_LPVO_SUKLS301635_2023.pdf ( 2.24 MB ) 🔍" at bounding box center [679, 399] width 1235 height 14
click at [439, 400] on link "🔍" at bounding box center [445, 399] width 12 height 11
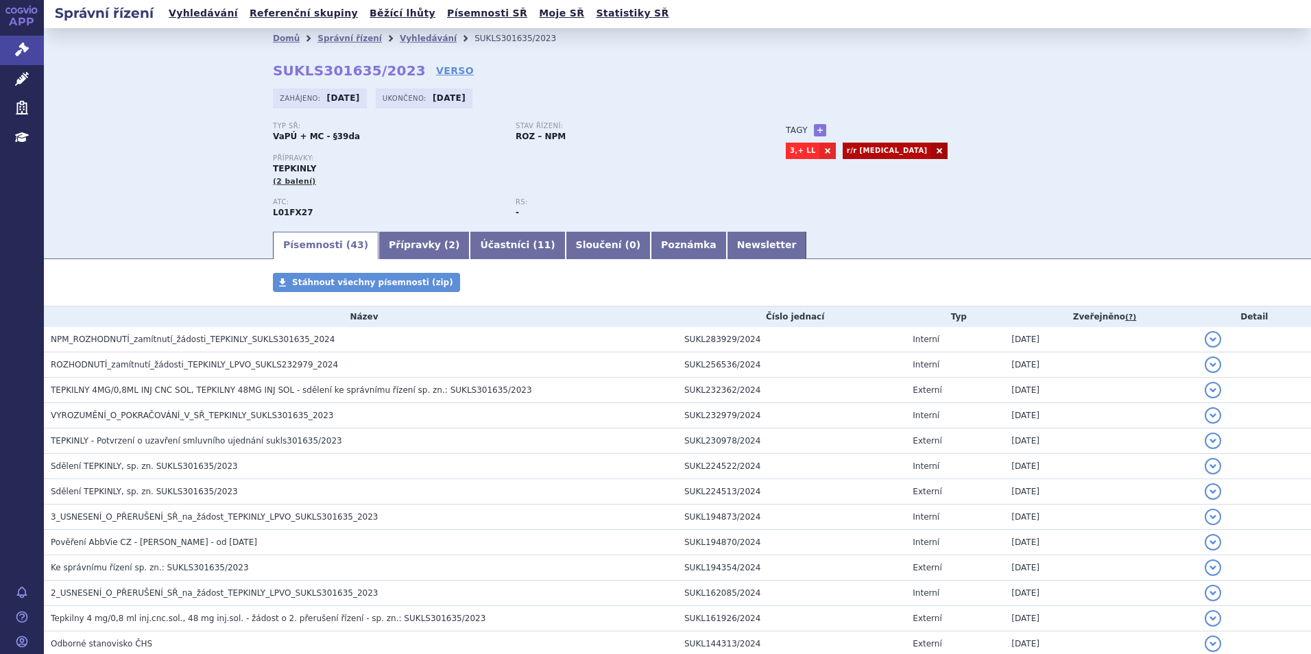
scroll to position [0, 0]
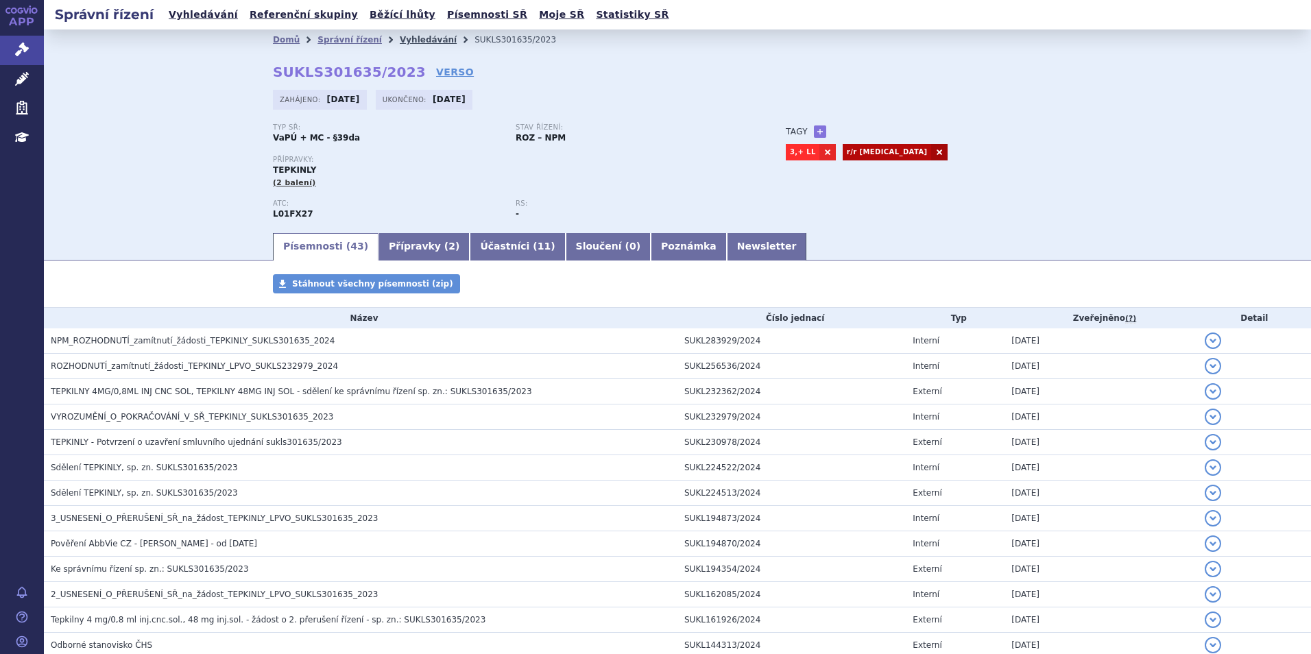
click at [411, 40] on link "Vyhledávání" at bounding box center [428, 40] width 57 height 10
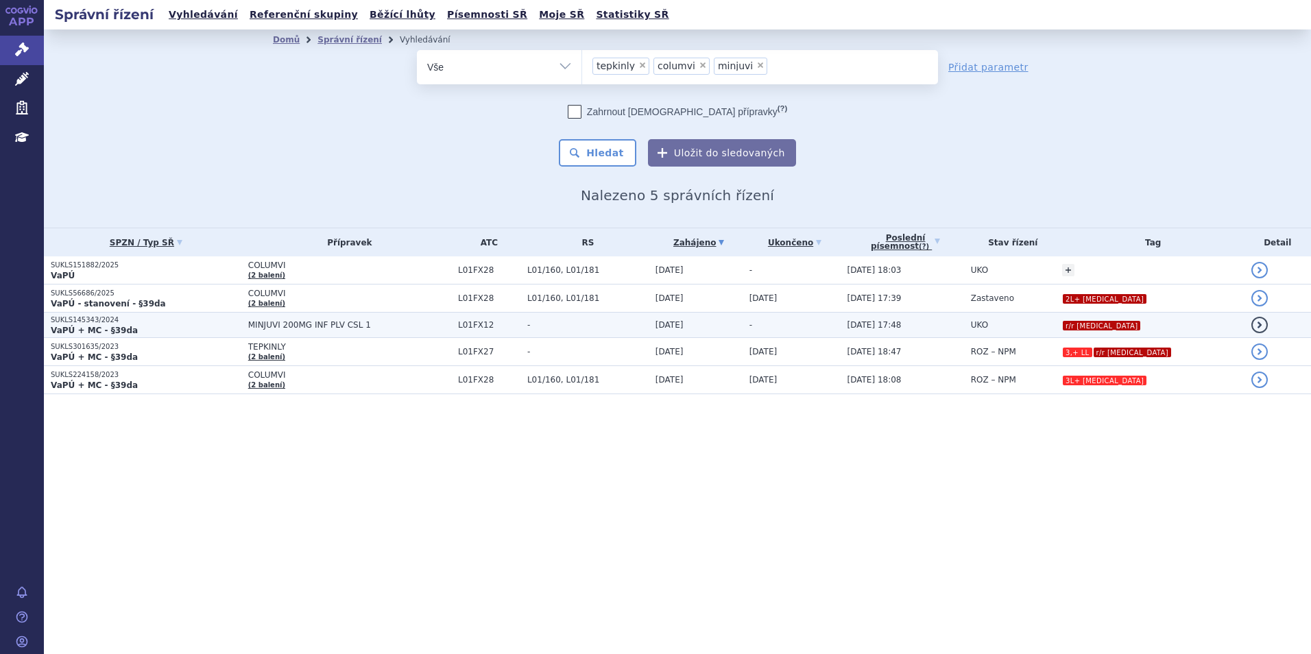
click at [197, 324] on p "SUKLS145343/2024" at bounding box center [146, 320] width 191 height 10
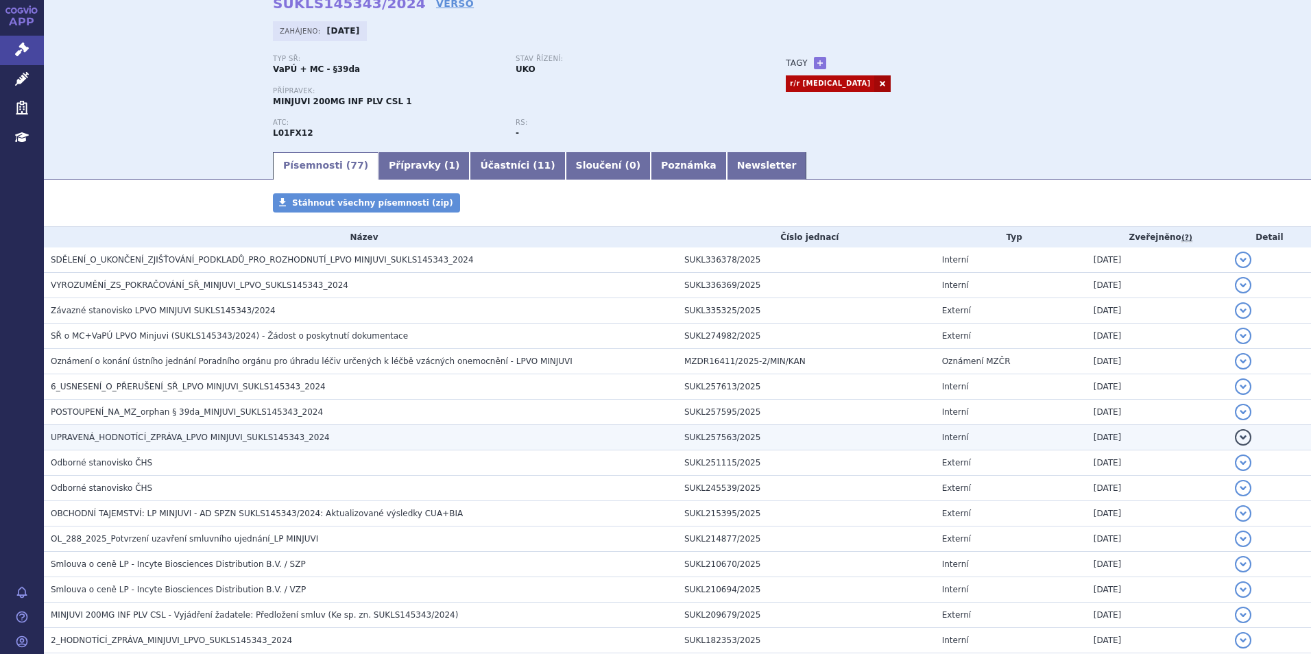
scroll to position [137, 0]
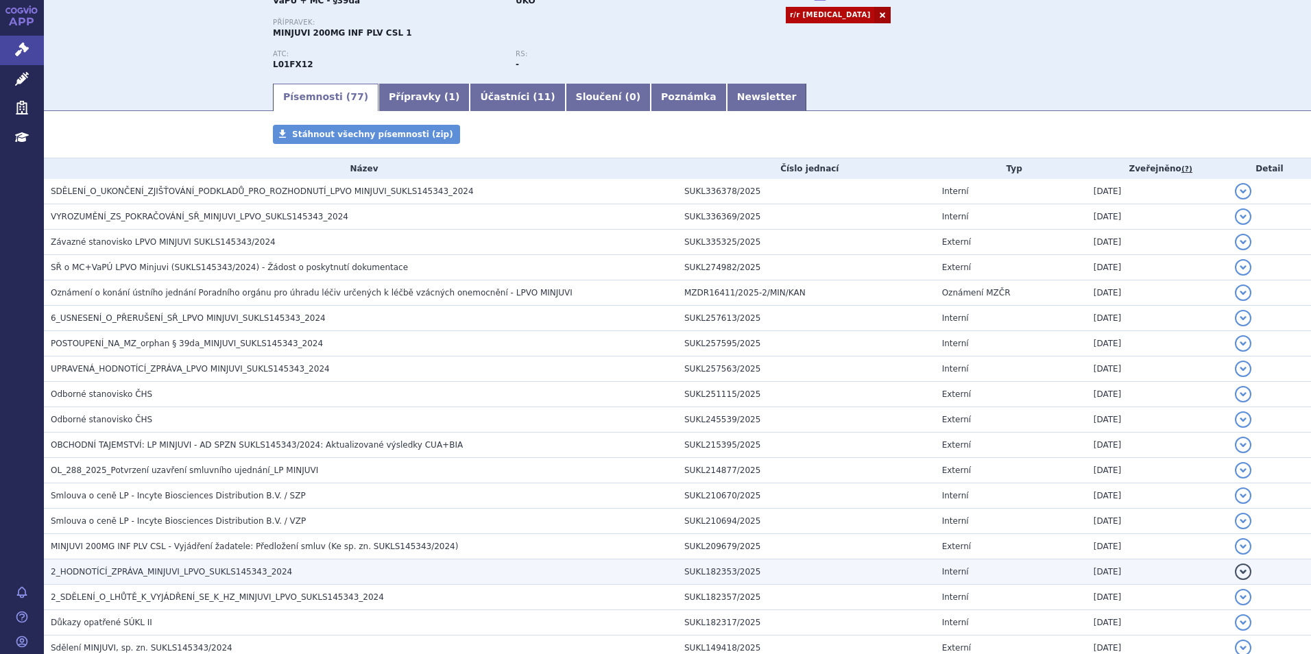
click at [151, 572] on span "2_HODNOTÍCÍ_ZPRÁVA_MINJUVI_LPVO_SUKLS145343_2024" at bounding box center [171, 572] width 241 height 10
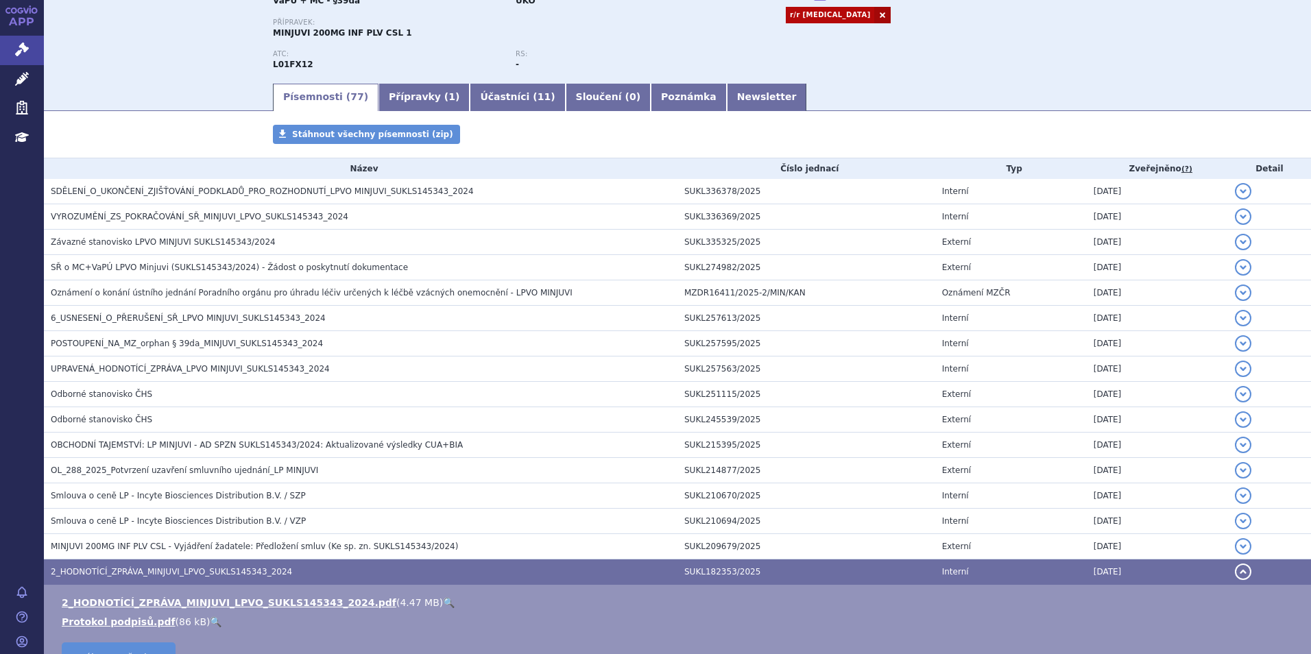
click at [443, 603] on link "🔍" at bounding box center [449, 602] width 12 height 11
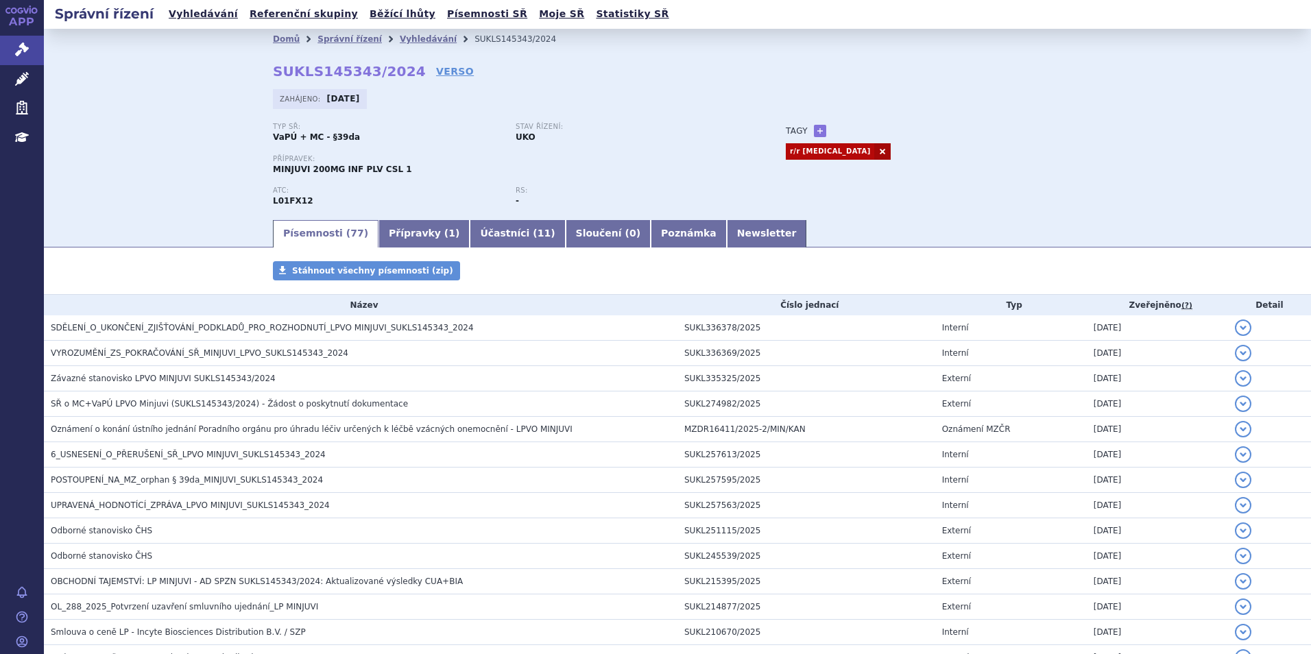
scroll to position [0, 0]
click at [400, 36] on link "Vyhledávání" at bounding box center [428, 40] width 57 height 10
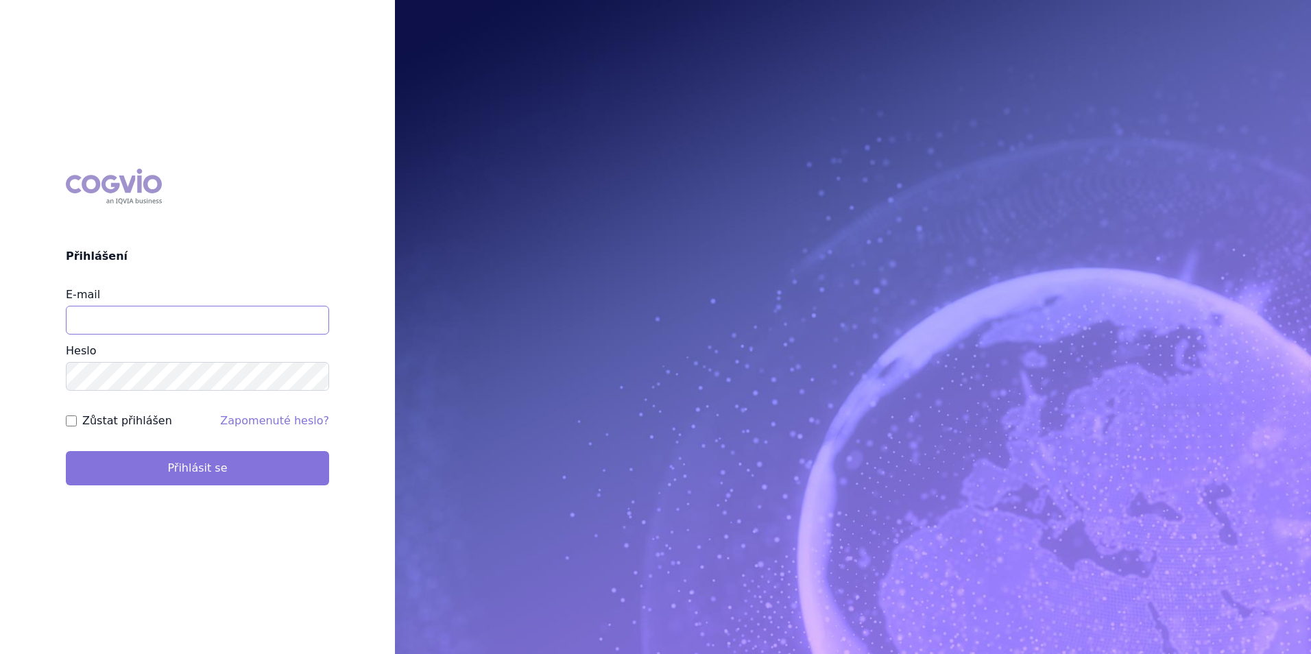
type input "apolena.koklarova@vzp.cz"
click at [257, 465] on button "Přihlásit se" at bounding box center [197, 468] width 263 height 34
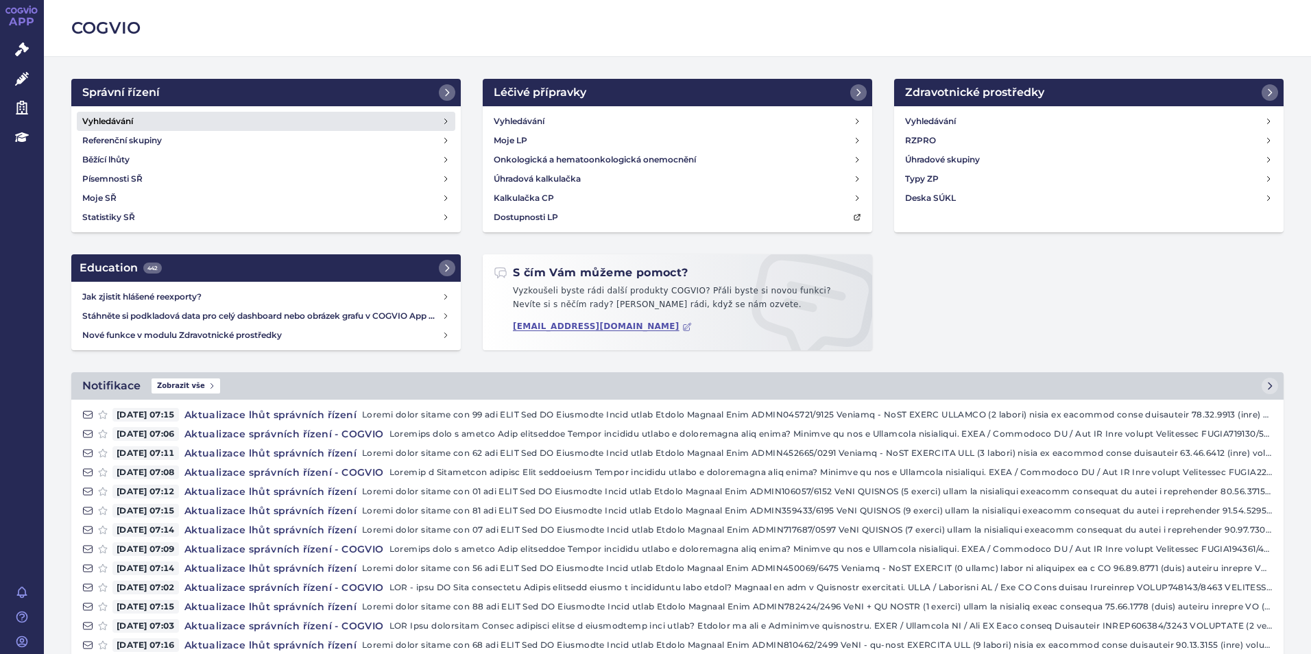
click at [277, 124] on link "Vyhledávání" at bounding box center [266, 121] width 378 height 19
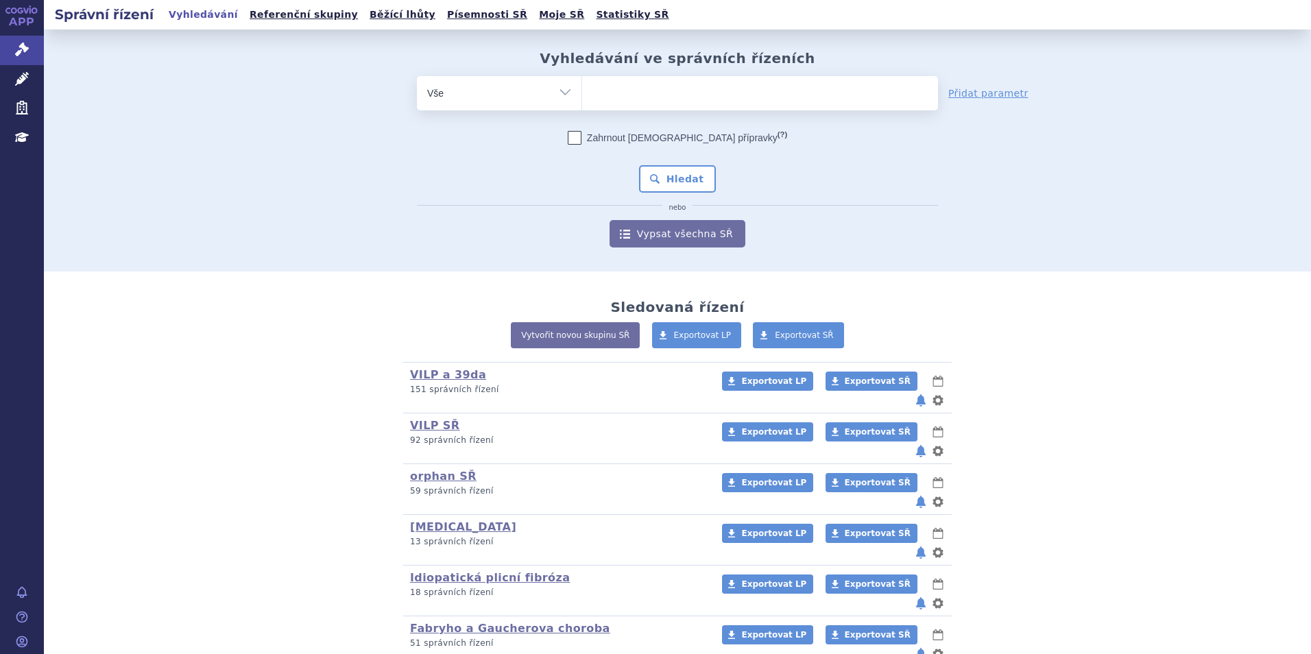
click at [592, 93] on input "search" at bounding box center [596, 91] width 8 height 17
click at [592, 95] on input "search" at bounding box center [596, 91] width 8 height 17
paste input "UKLS224158/2023"
type input "UKLS224158/2023"
select select "UKLS224158/2023"
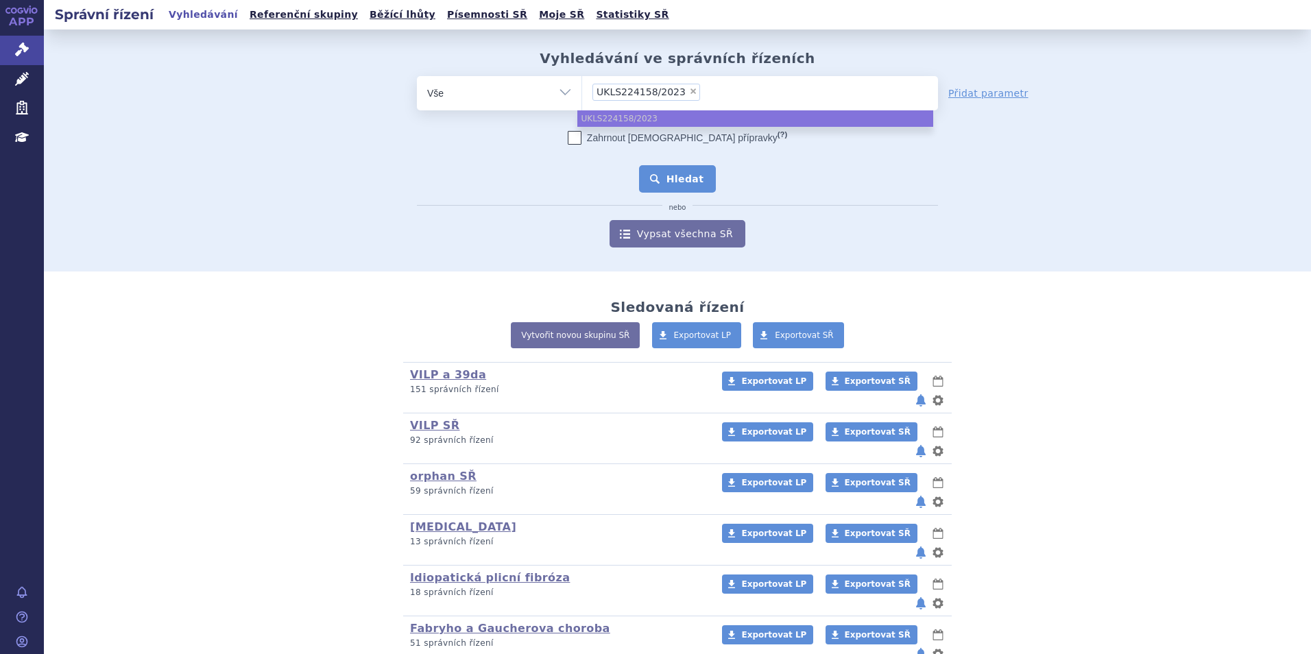
click at [658, 173] on button "Hledat" at bounding box center [677, 178] width 77 height 27
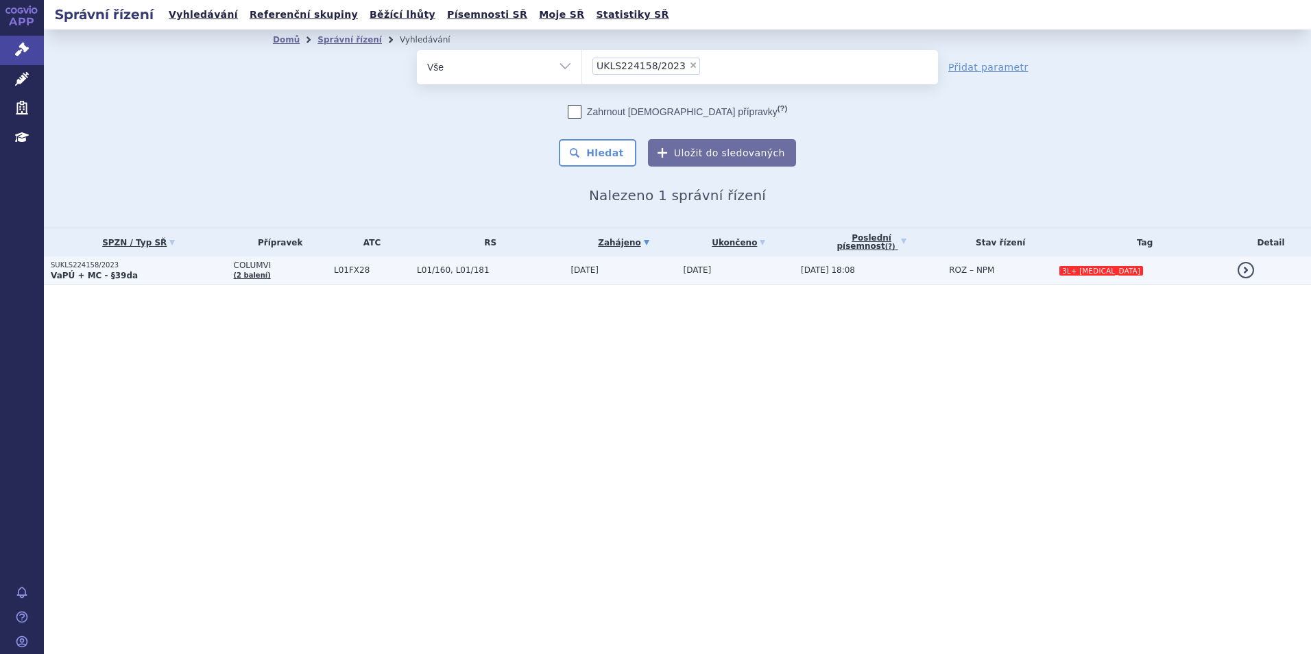
click at [171, 269] on p "SUKLS224158/2023" at bounding box center [139, 266] width 176 height 10
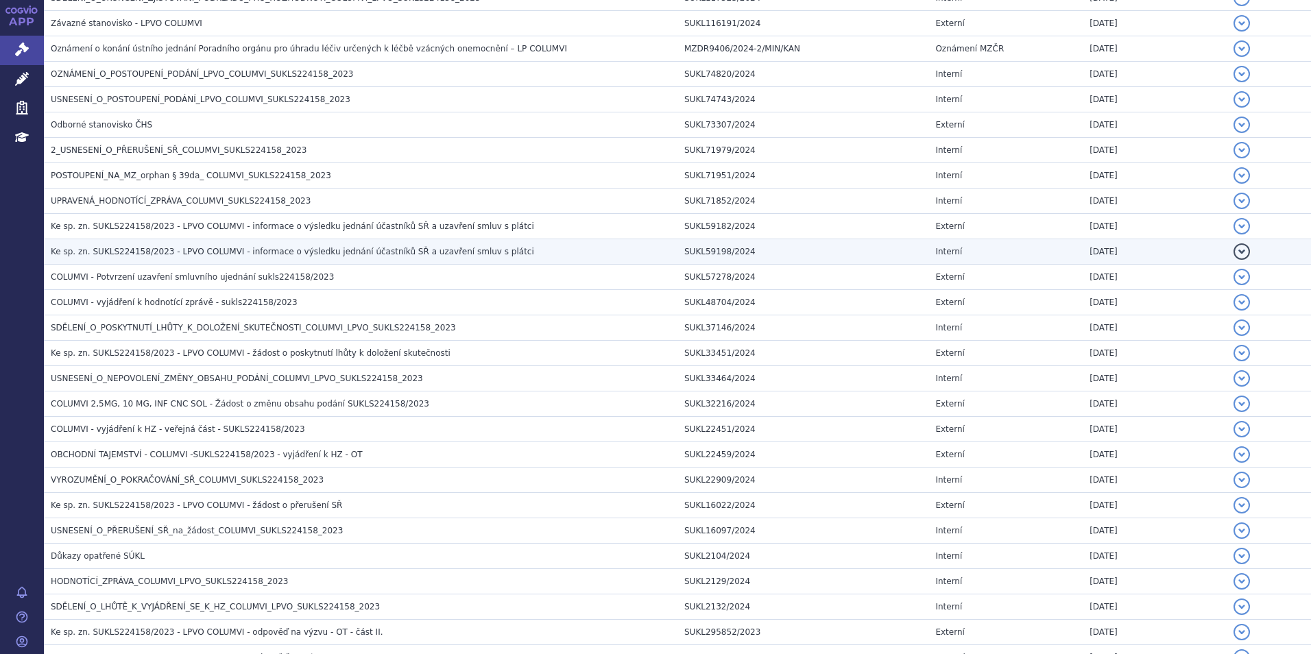
scroll to position [686, 0]
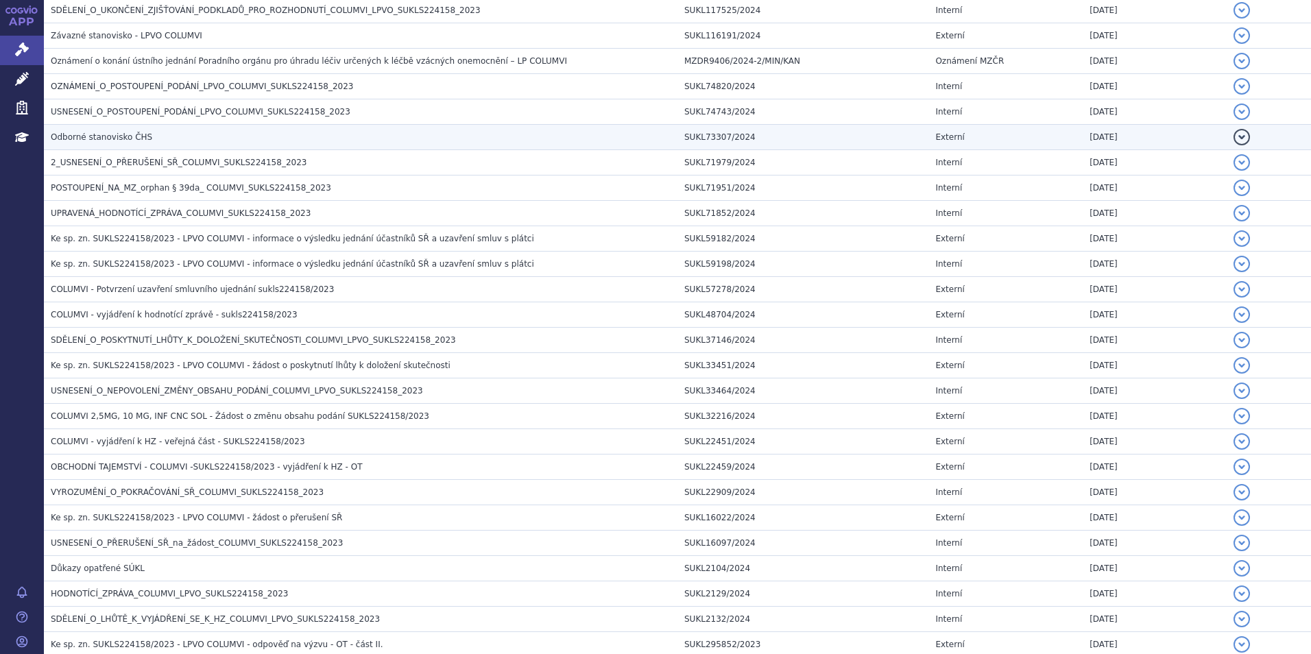
click at [107, 134] on span "Odborné stanovisko ČHS" at bounding box center [101, 137] width 101 height 10
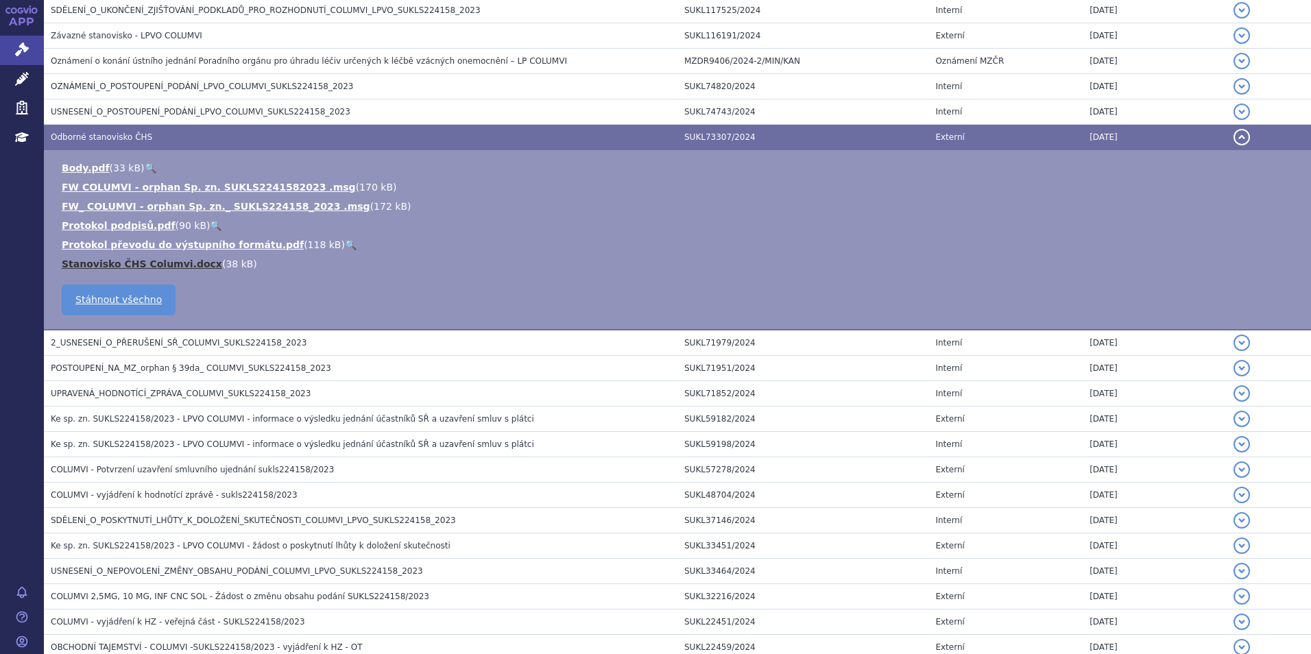
click at [168, 264] on link "Stanovisko ČHS Columvi.docx" at bounding box center [142, 263] width 160 height 11
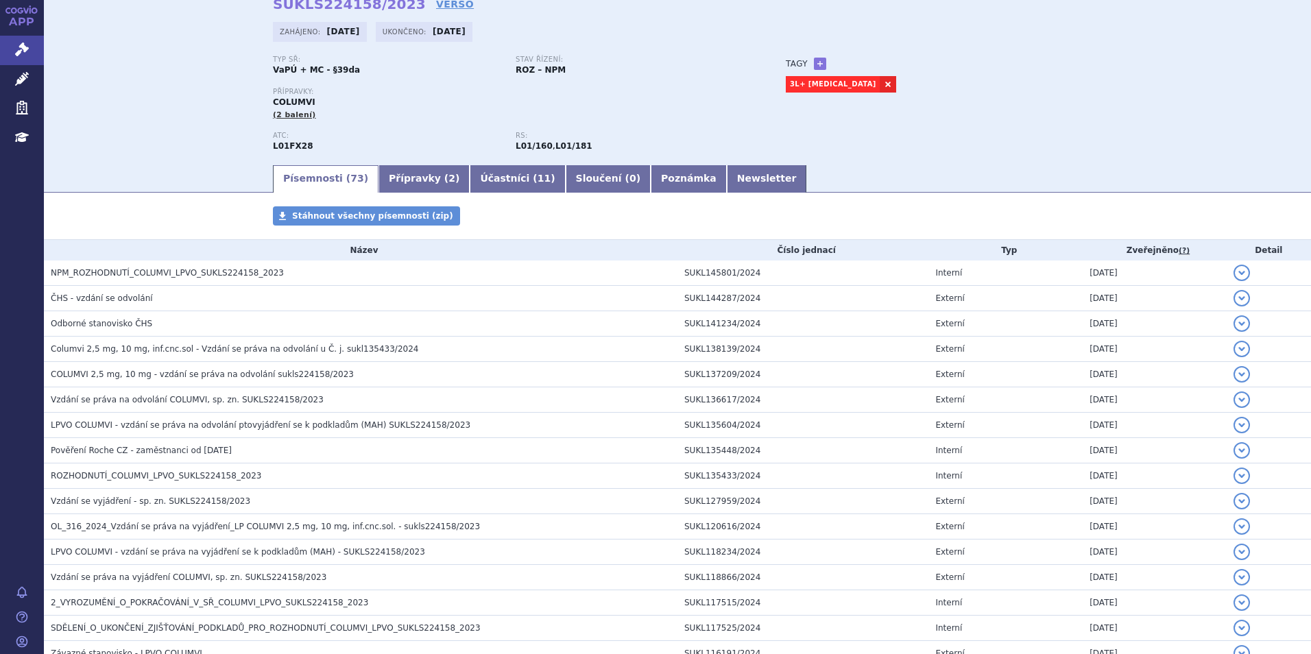
scroll to position [0, 0]
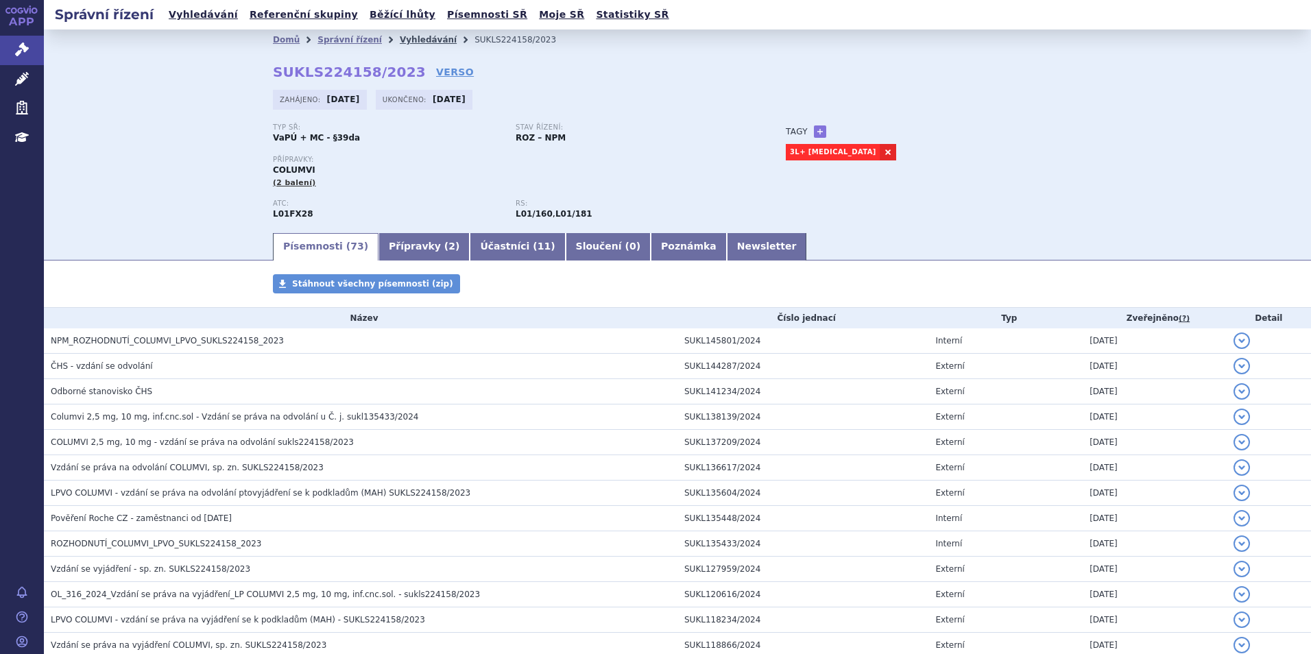
click at [419, 38] on link "Vyhledávání" at bounding box center [428, 40] width 57 height 10
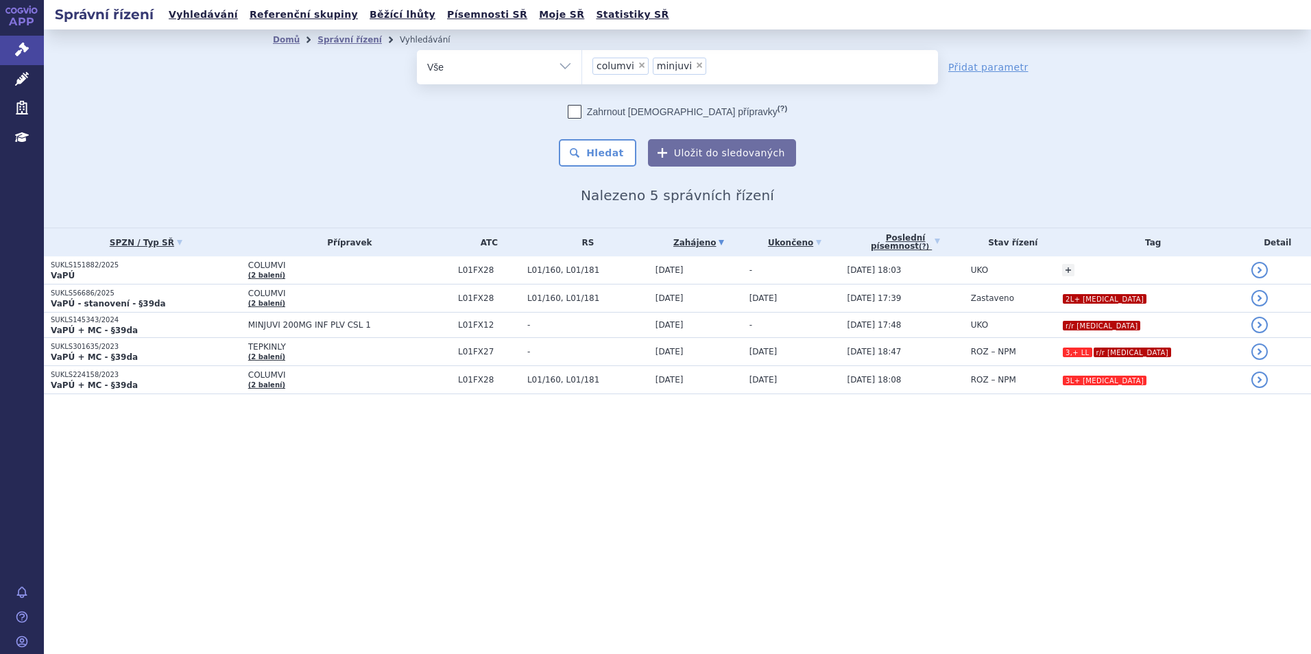
select select "columvi"
click at [695, 69] on span "×" at bounding box center [699, 65] width 8 height 8
click at [582, 69] on select "tepkinly columvi minjuvi" at bounding box center [581, 66] width 1 height 34
click at [602, 149] on button "Hledat" at bounding box center [597, 152] width 77 height 27
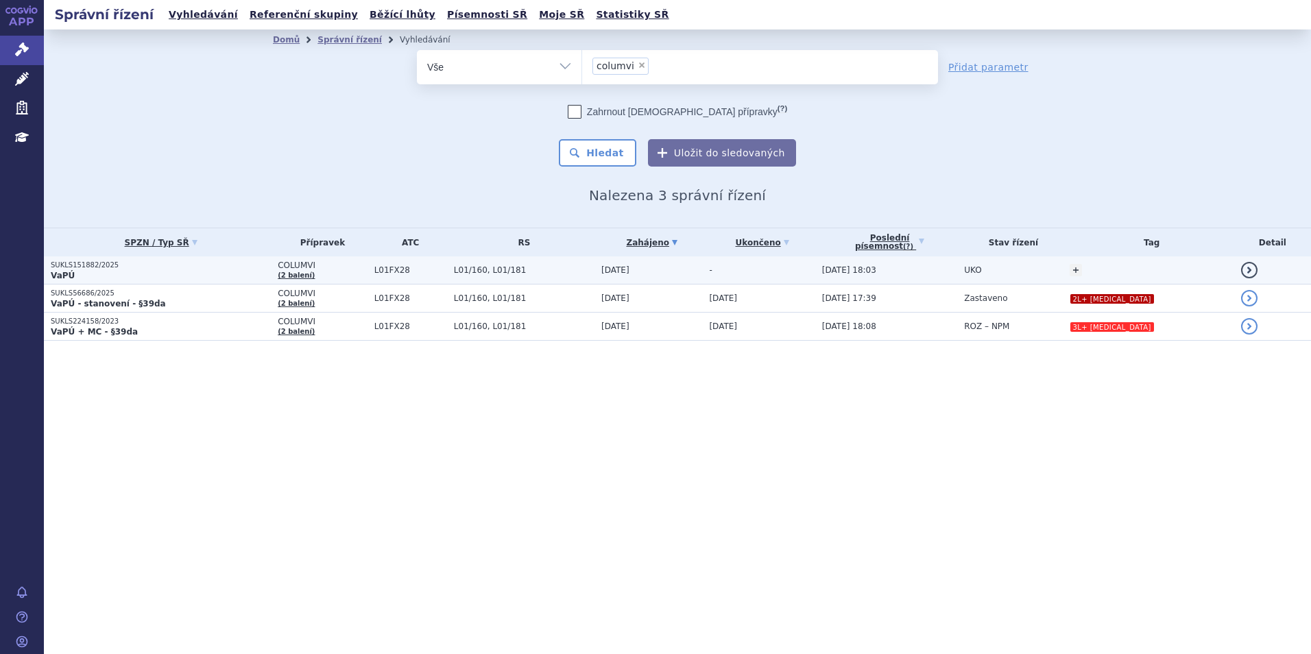
click at [127, 267] on p "SUKLS151882/2025" at bounding box center [161, 266] width 220 height 10
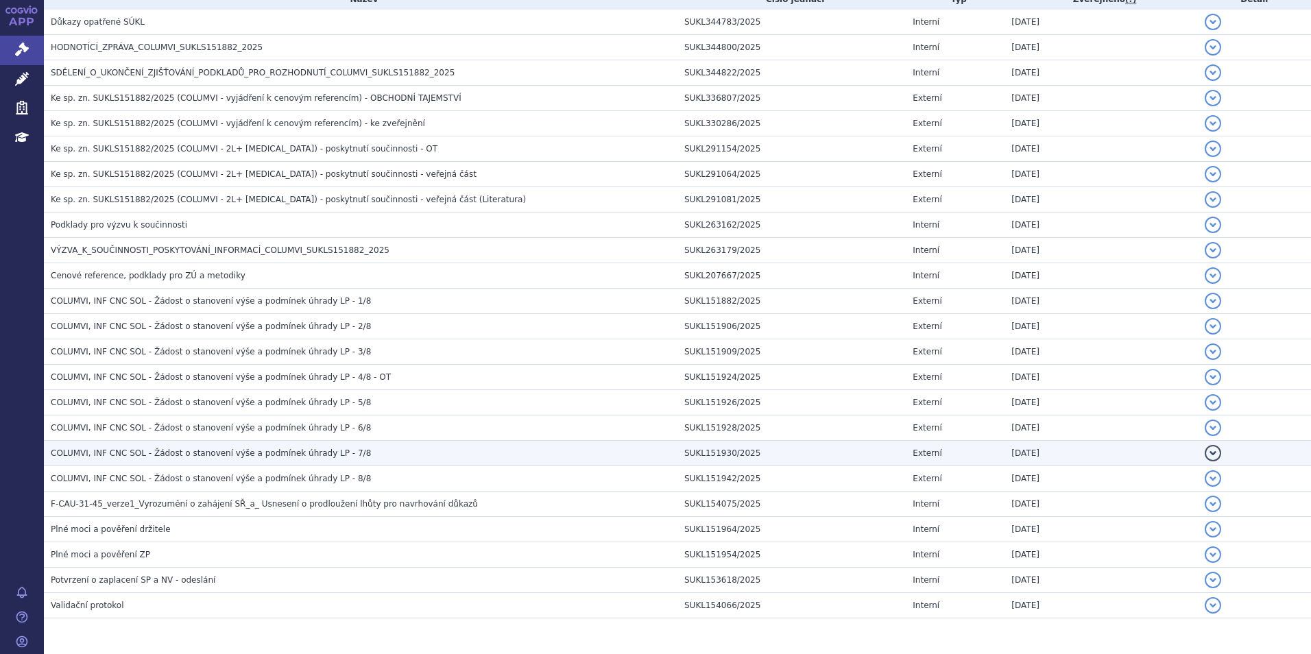
scroll to position [297, 0]
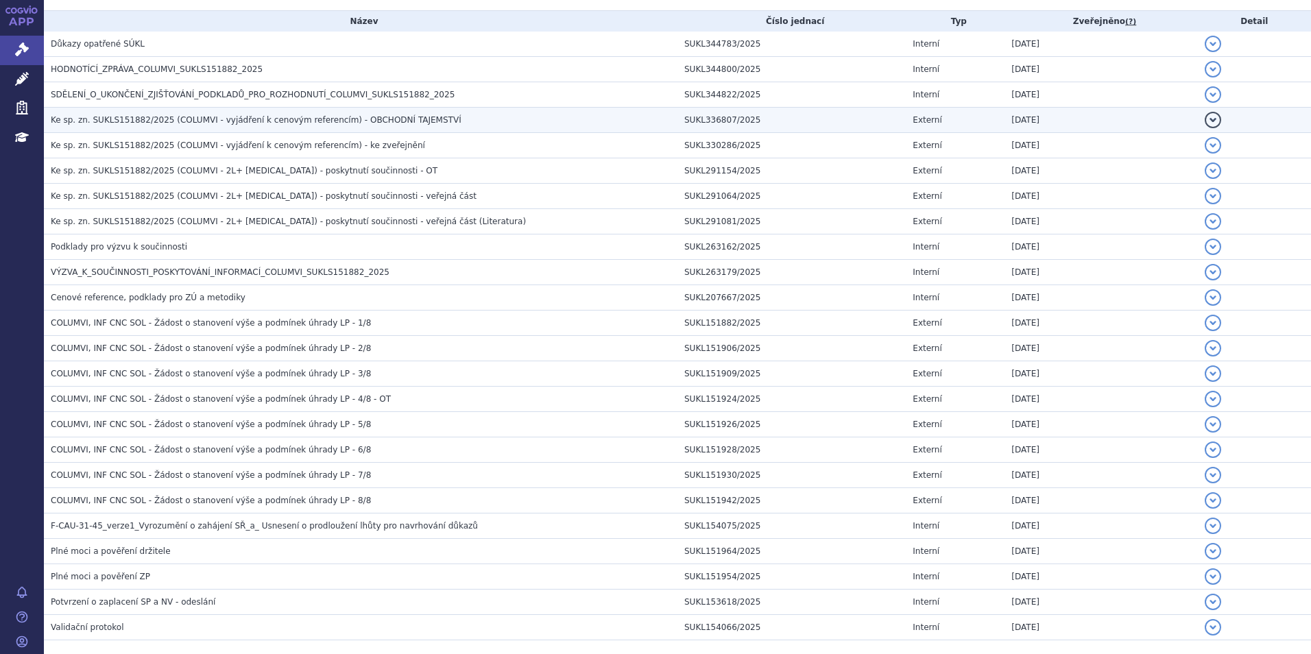
click at [105, 115] on span "Ke sp. zn. SUKLS151882/2025 (COLUMVI - vyjádření k cenovým referencím) - OBCHOD…" at bounding box center [256, 120] width 411 height 10
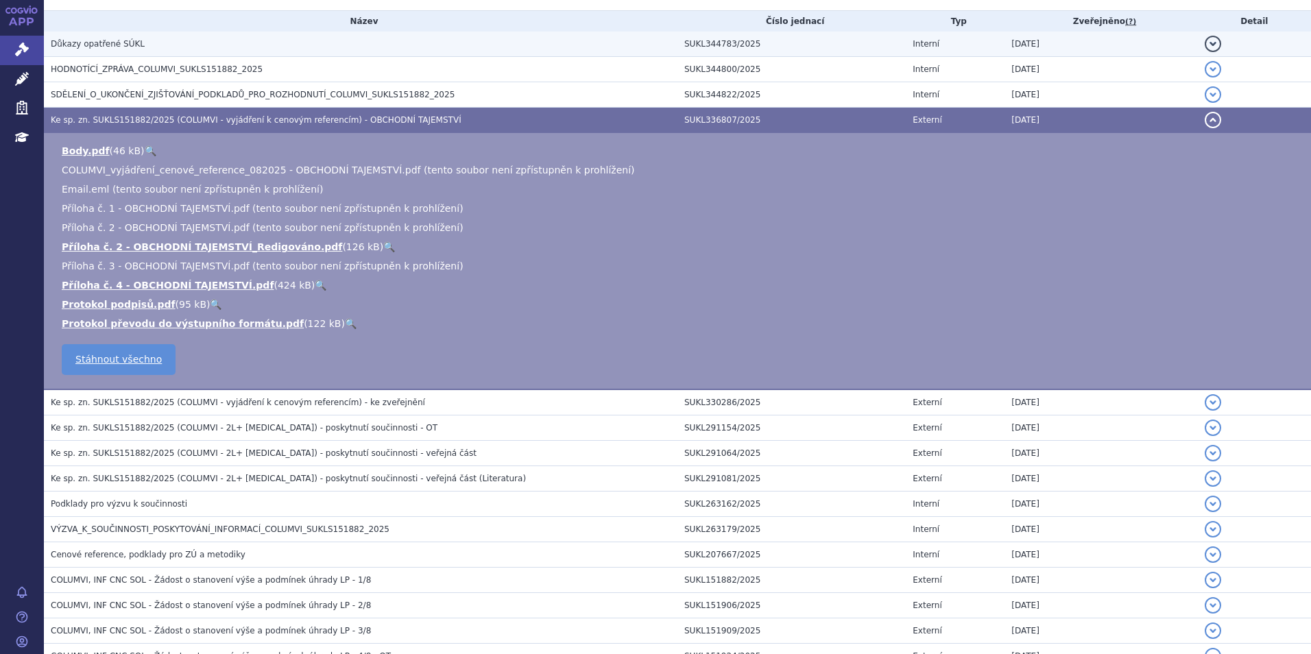
click at [79, 49] on span "Důkazy opatřené SÚKL" at bounding box center [98, 44] width 94 height 10
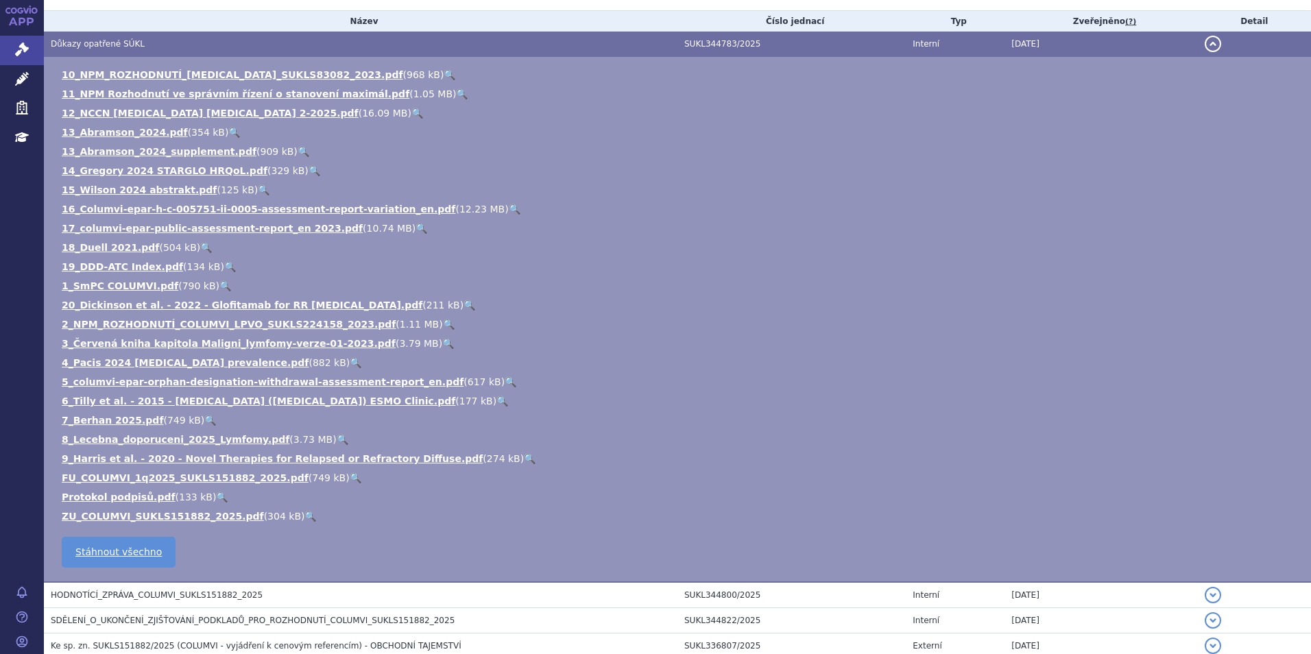
drag, startPoint x: 146, startPoint y: 439, endPoint x: 307, endPoint y: 435, distance: 161.2
click at [337, 435] on link "🔍" at bounding box center [343, 439] width 12 height 11
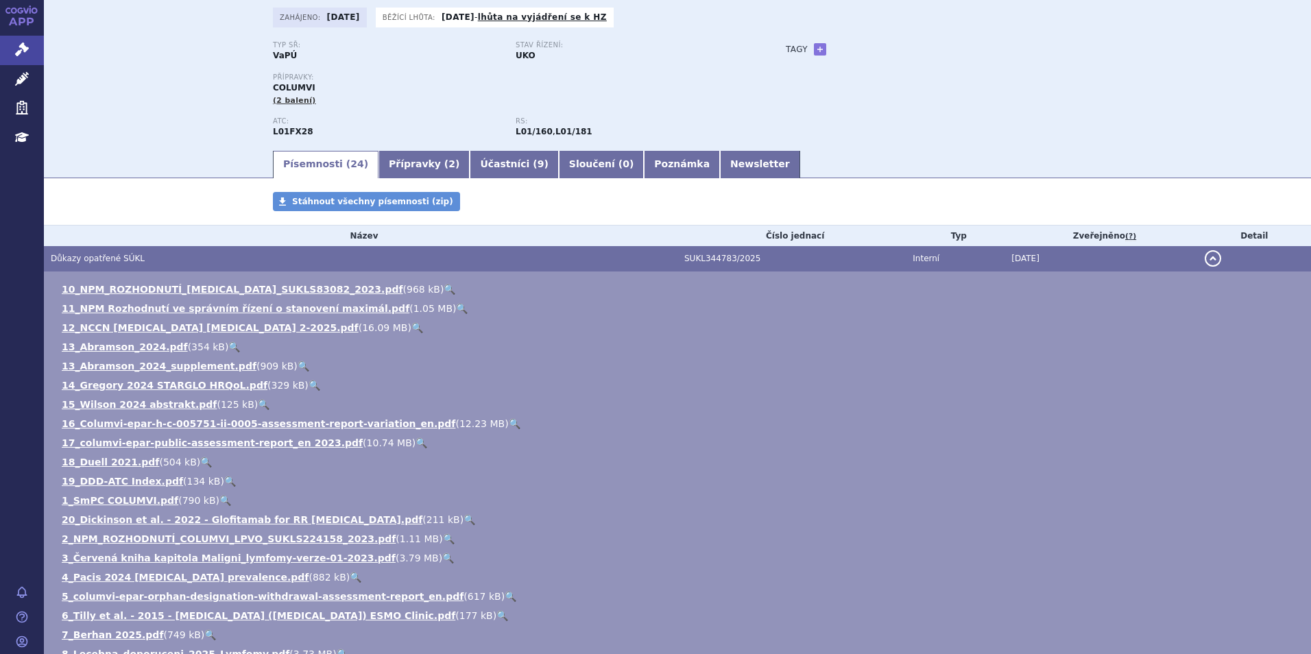
scroll to position [0, 0]
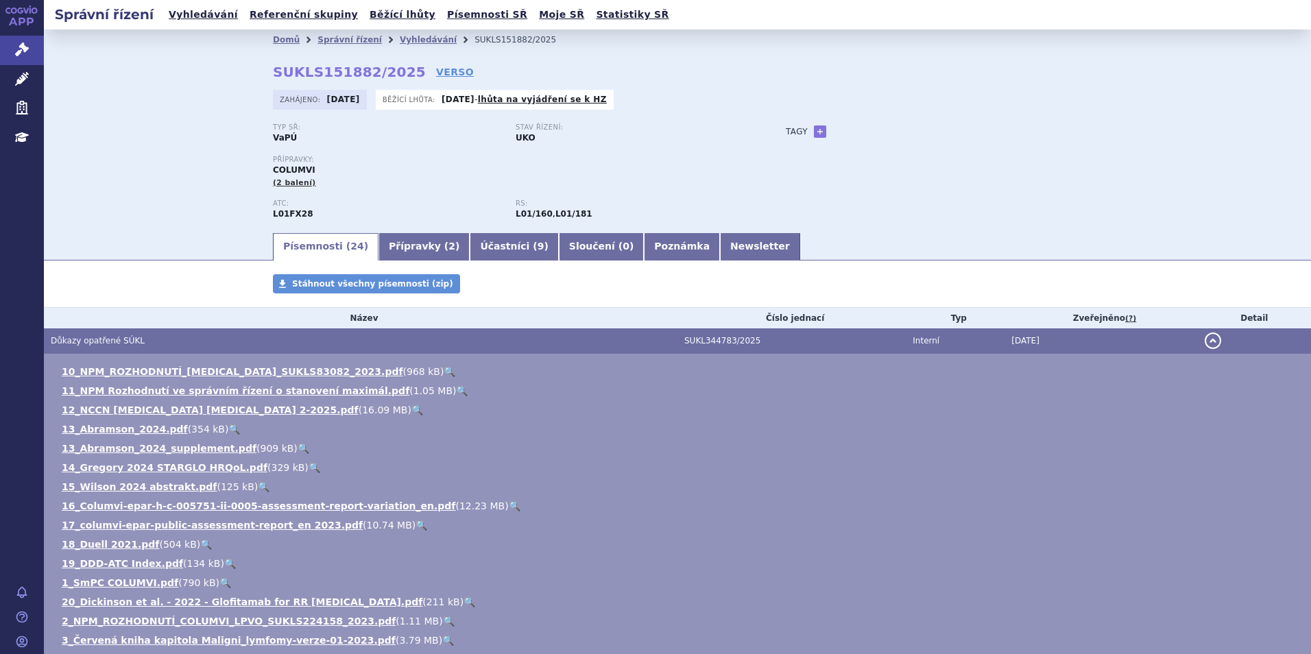
click at [424, 120] on div "Domů Správní řízení Vyhledávání SUKLS151882/2025 SUKLS151882/2025 VERSO Zahájen…" at bounding box center [677, 140] width 864 height 181
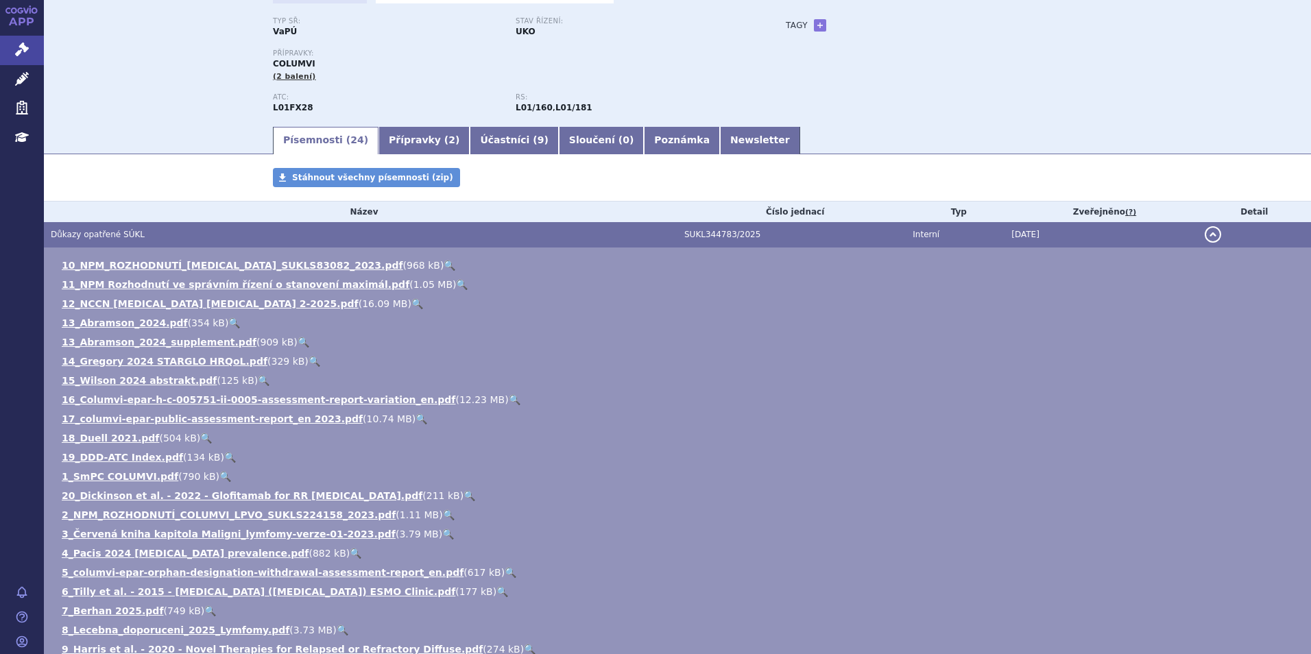
scroll to position [206, 0]
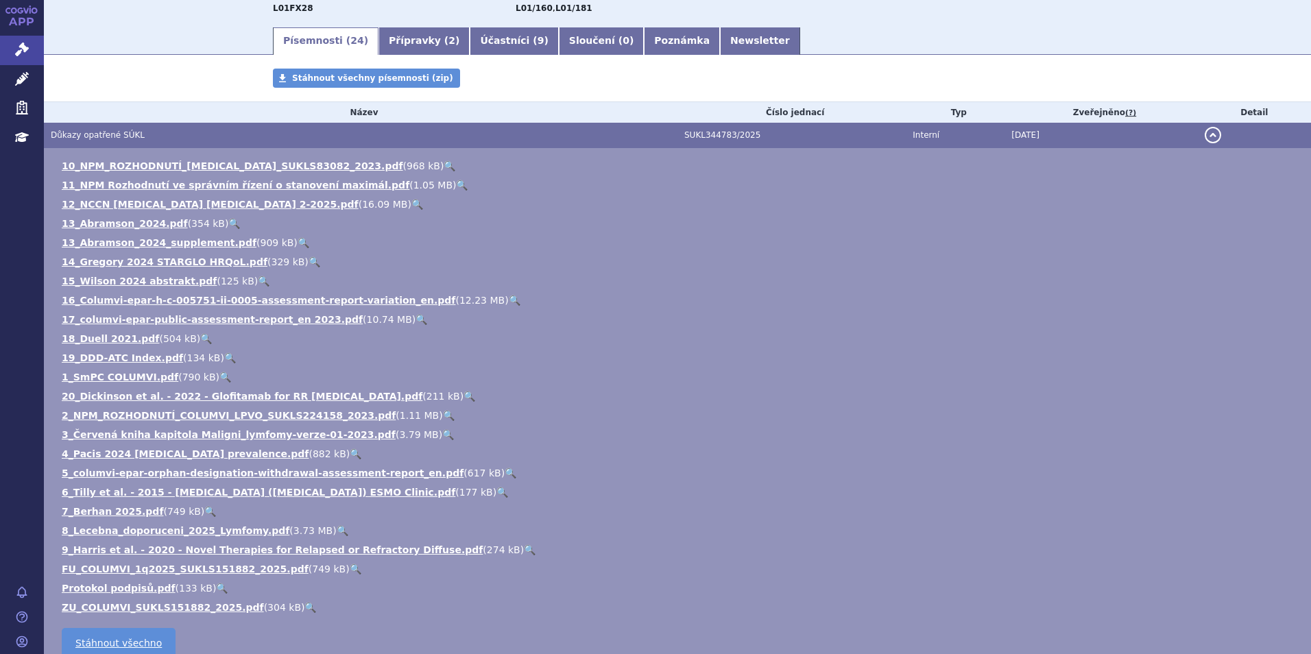
click at [337, 528] on link "🔍" at bounding box center [343, 530] width 12 height 11
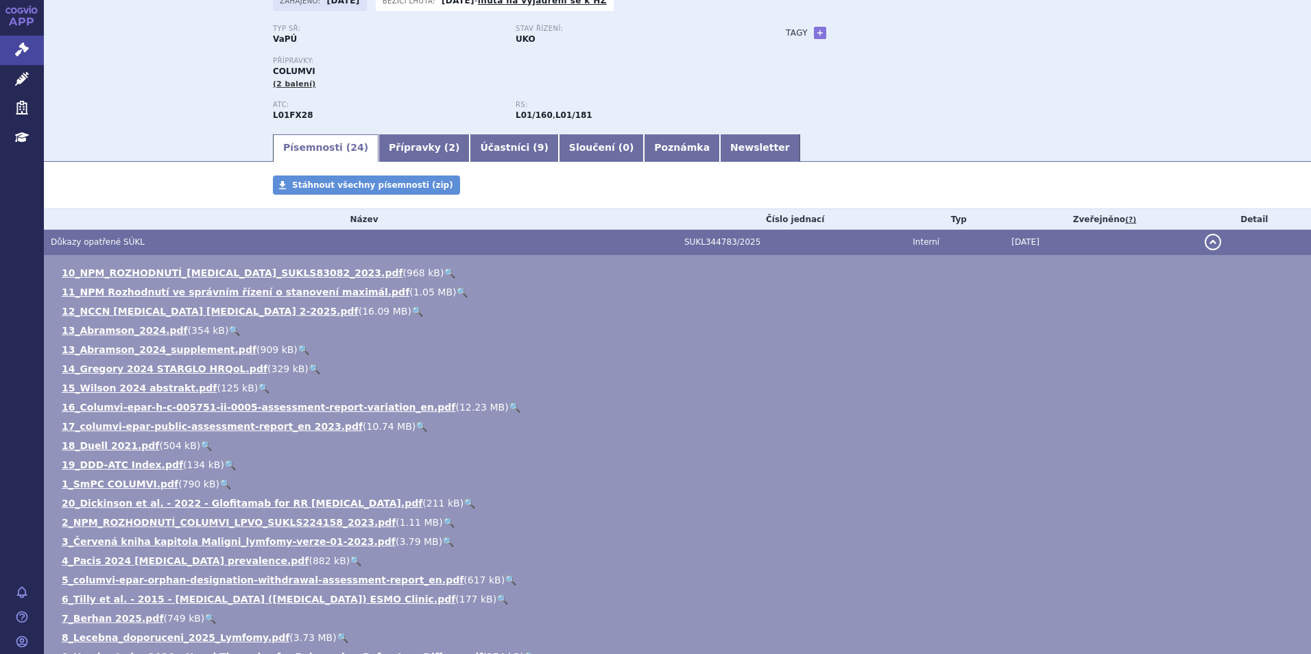
scroll to position [0, 0]
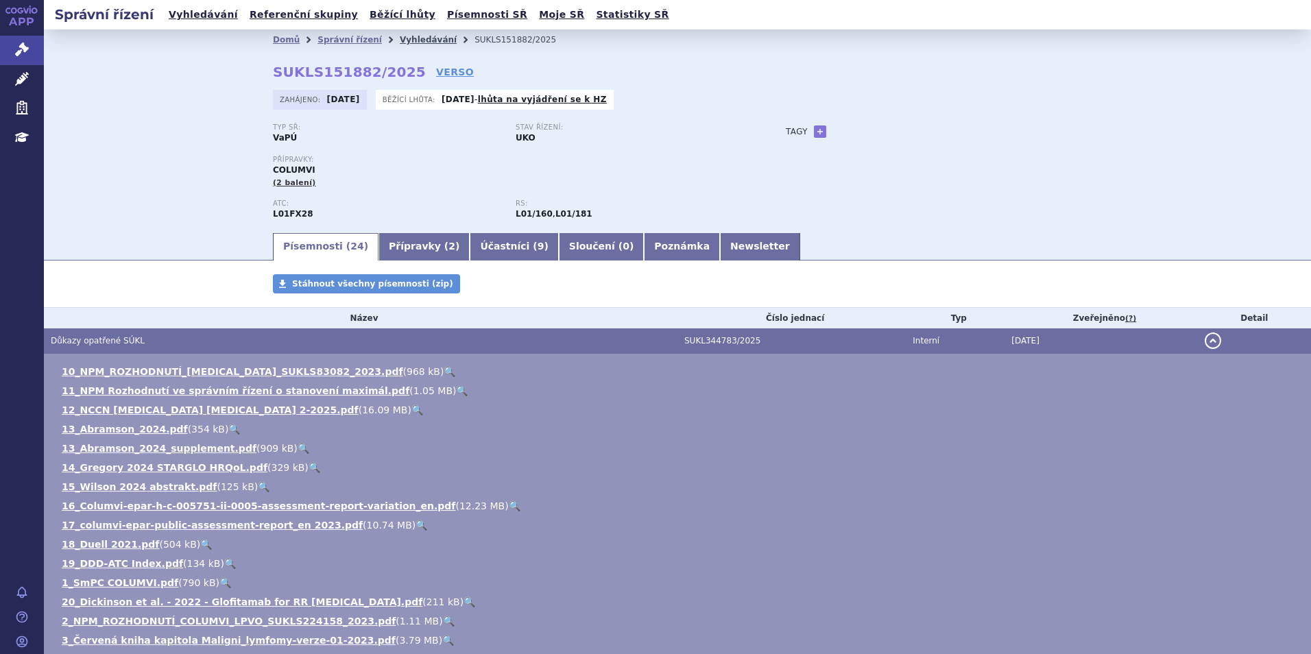
click at [400, 38] on link "Vyhledávání" at bounding box center [428, 40] width 57 height 10
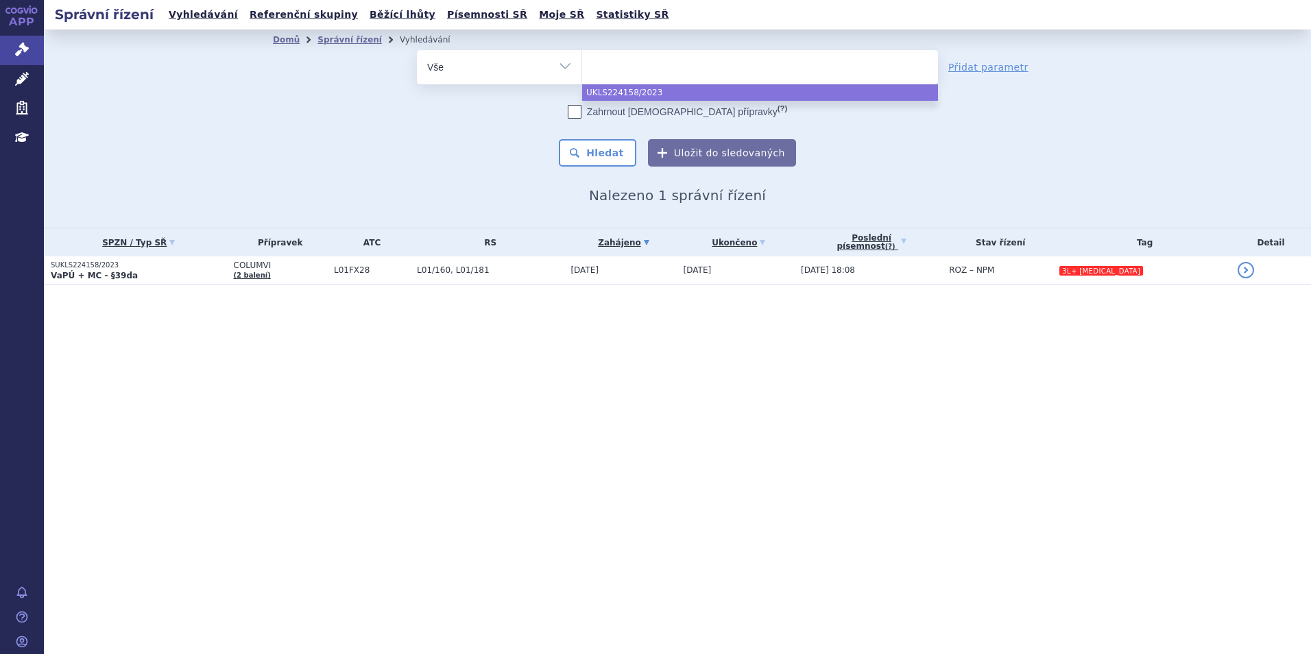
drag, startPoint x: 682, startPoint y: 64, endPoint x: 675, endPoint y: 61, distance: 7.1
click at [675, 61] on ul at bounding box center [760, 64] width 356 height 29
click at [582, 61] on select "UKLS224158/2023" at bounding box center [581, 66] width 1 height 34
select select "UKLS224158/2023"
type input "MI"
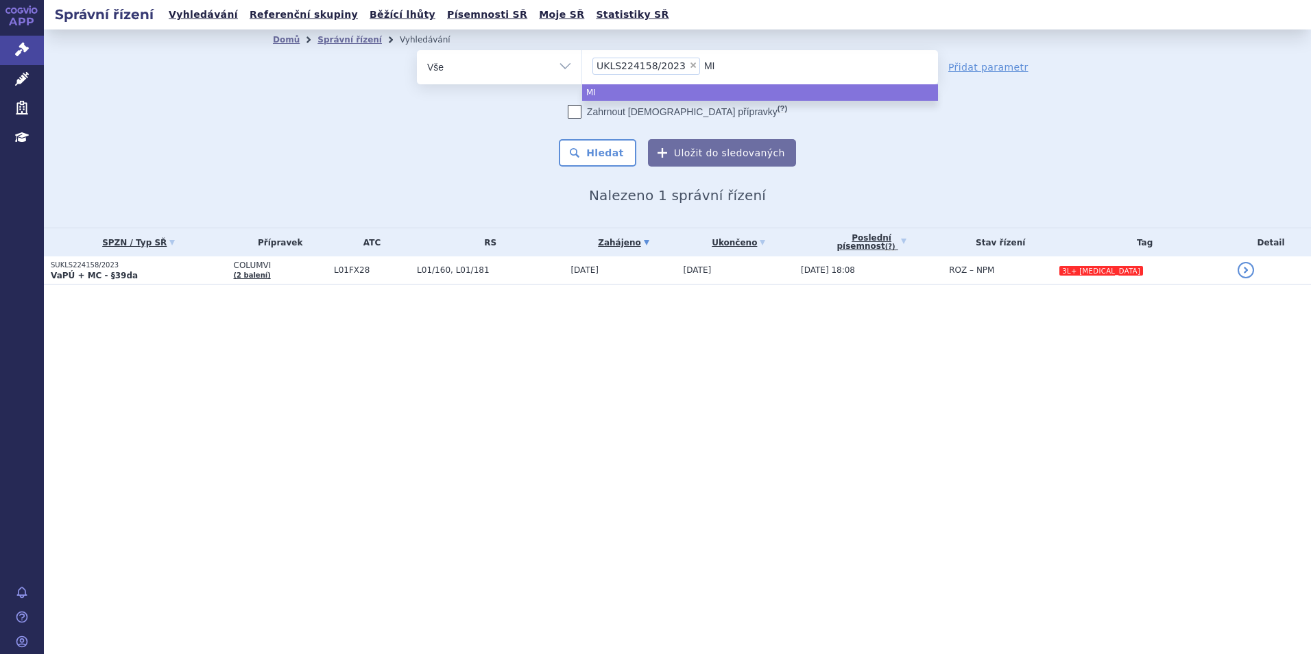
type input "M"
select select
type input "UKLS224158/202"
type input "UKLS224158/2"
type input "UKLS224158"
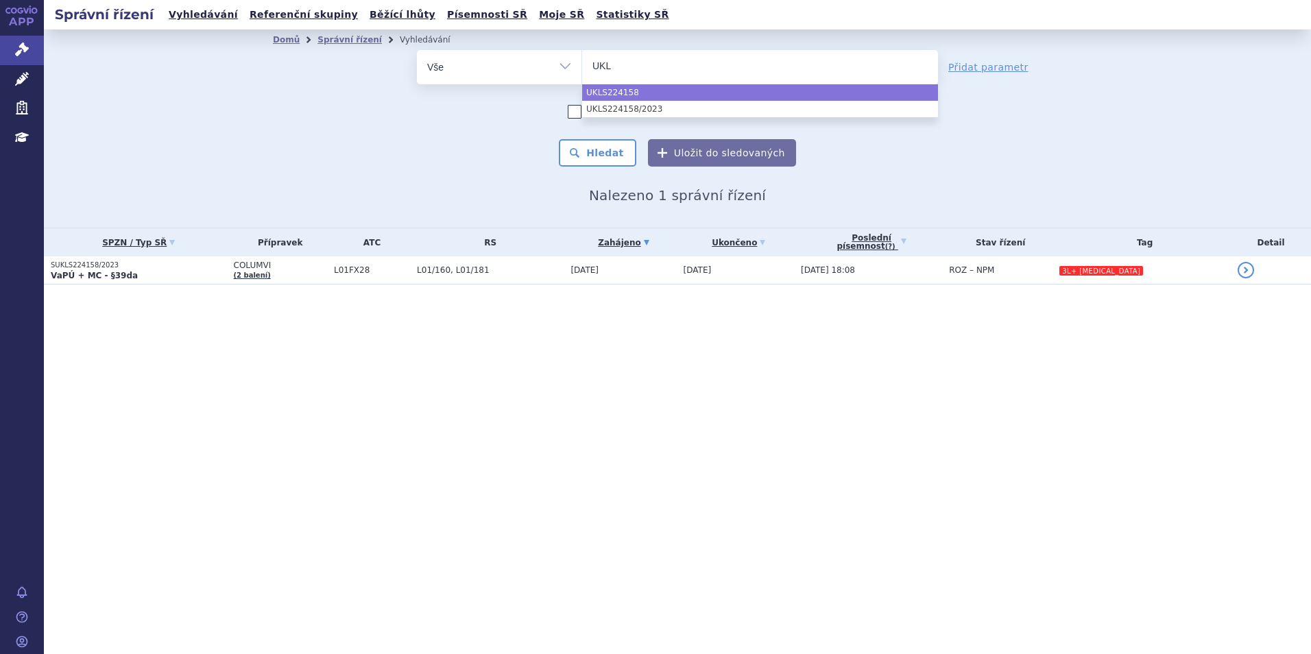
type input "UK"
type input "U"
type input "mi"
type input "minj"
type input "minju"
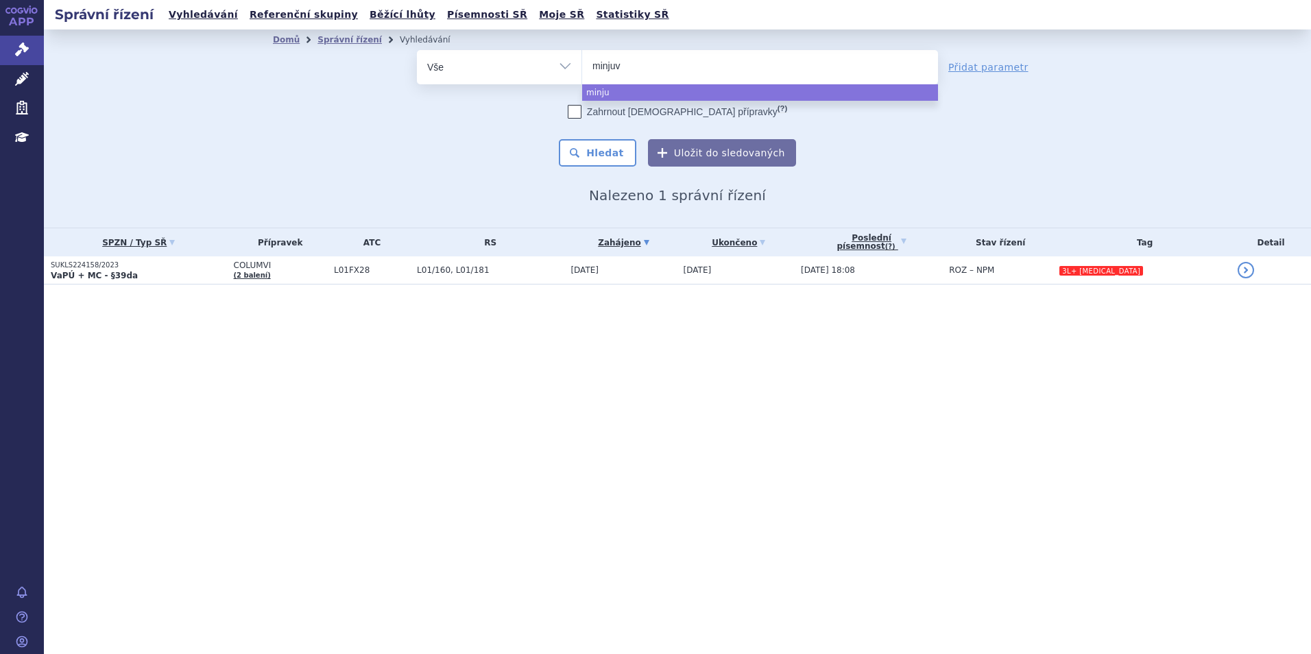
type input "minjuvi"
select select "minjuvi"
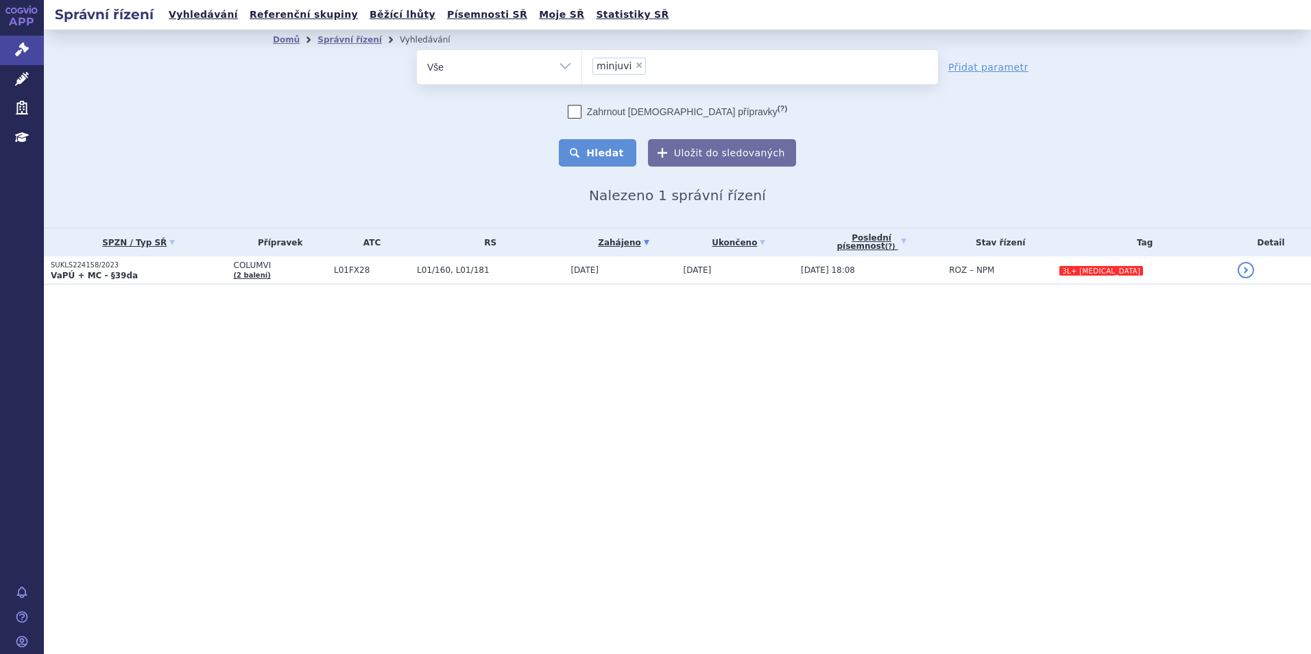
click at [625, 152] on button "Hledat" at bounding box center [597, 152] width 77 height 27
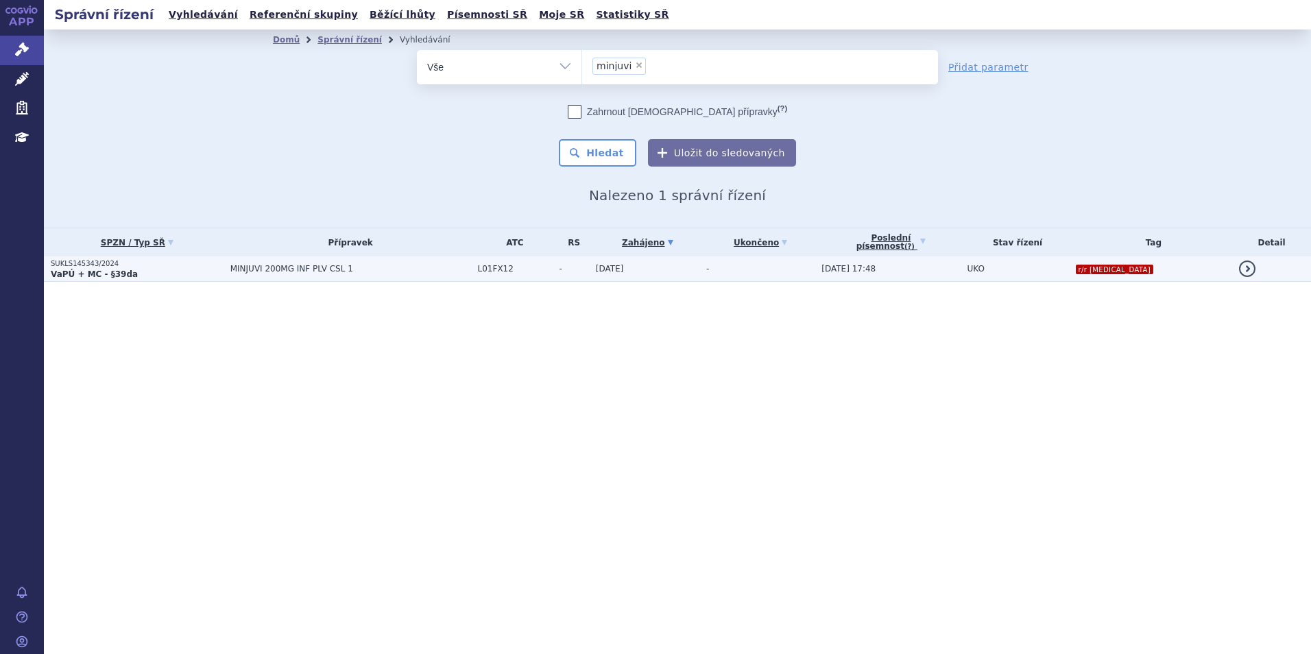
click at [156, 278] on p "VaPÚ + MC - §39da" at bounding box center [137, 274] width 173 height 11
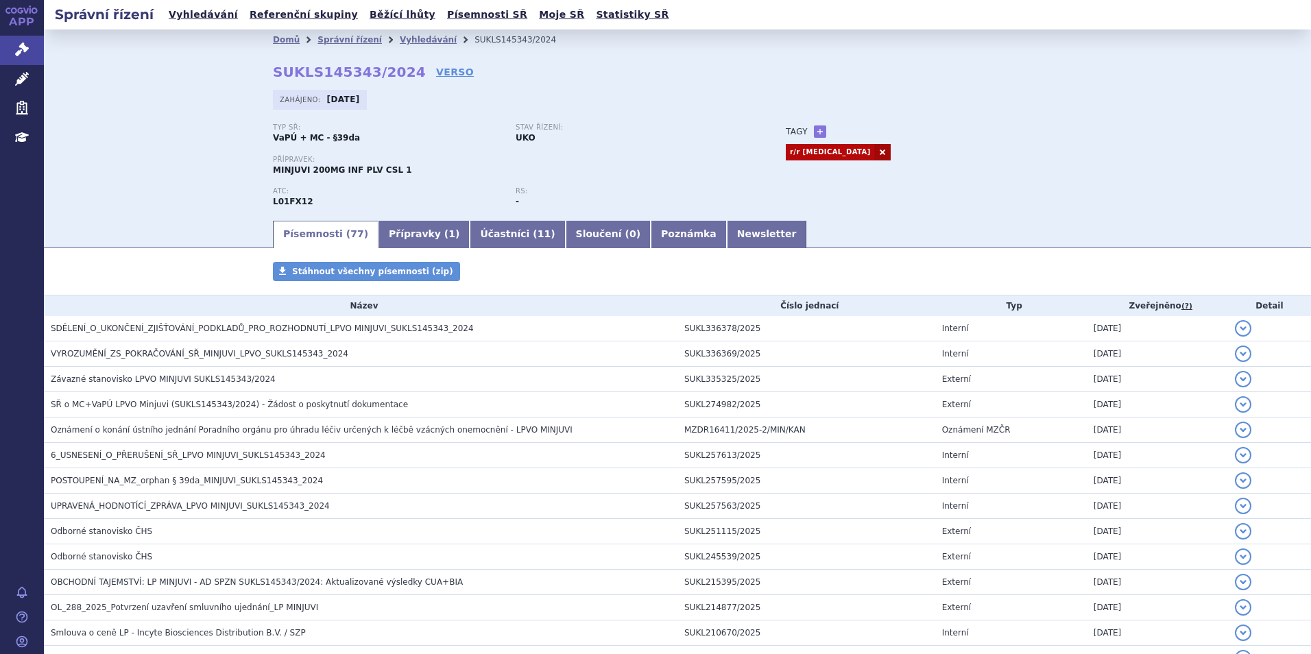
drag, startPoint x: 396, startPoint y: 75, endPoint x: 238, endPoint y: 71, distance: 158.4
click at [234, 73] on div "Domů Správní řízení Vyhledávání SUKLS145343/2024 SUKLS145343/2024 VERSO Zahájen…" at bounding box center [677, 123] width 1267 height 189
click at [238, 71] on div "Domů Správní řízení Vyhledávání SUKLS145343/2024 SUKLS145343/2024 VERSO Zahájen…" at bounding box center [677, 123] width 1267 height 189
drag, startPoint x: 248, startPoint y: 69, endPoint x: 394, endPoint y: 77, distance: 145.5
click at [394, 77] on div "Domů Správní řízení Vyhledávání SUKLS145343/2024 SUKLS145343/2024 VERSO Zahájen…" at bounding box center [677, 134] width 864 height 169
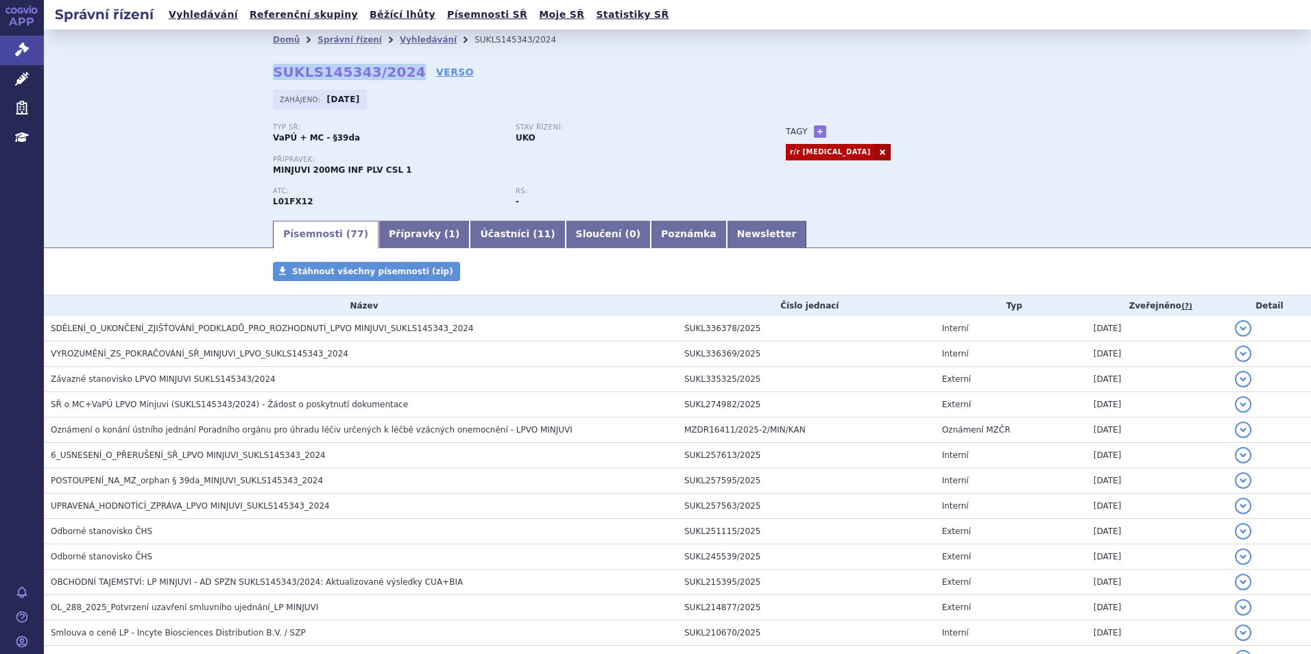
copy strong "SUKLS145343/2024"
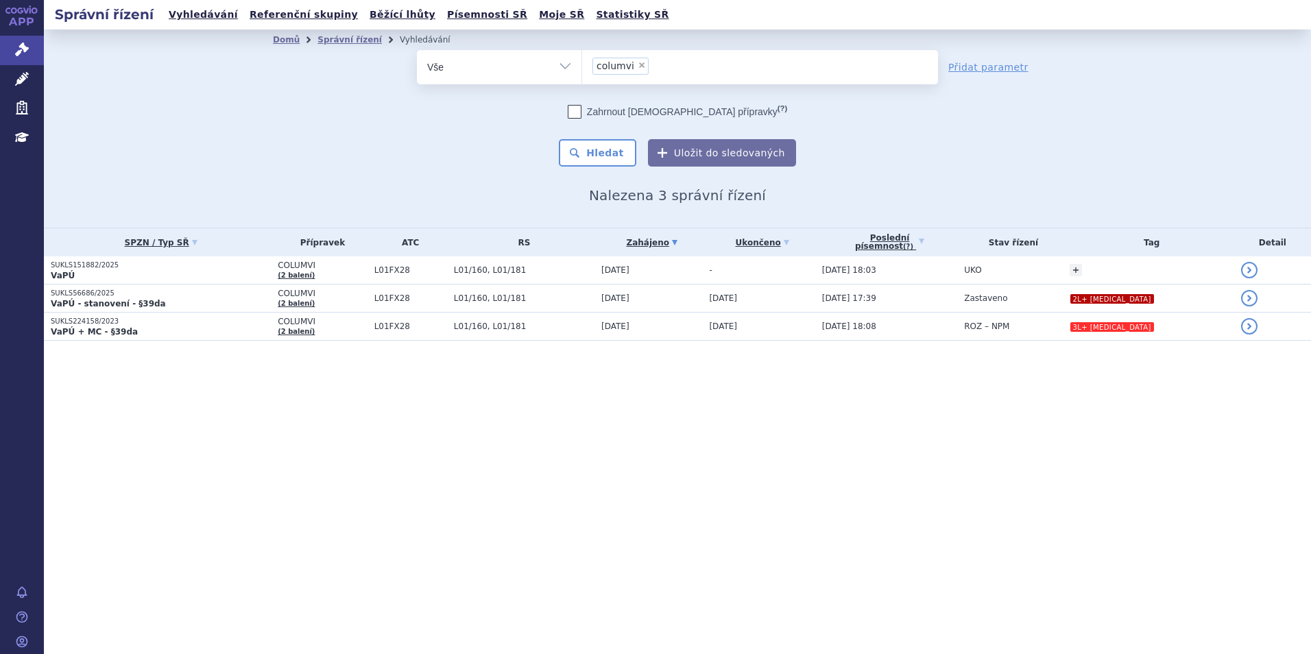
click at [632, 64] on li "× columvi" at bounding box center [620, 66] width 56 height 17
click at [582, 64] on select "columvi" at bounding box center [581, 66] width 1 height 34
click at [638, 64] on span "×" at bounding box center [642, 65] width 8 height 8
click at [582, 64] on select "columvi" at bounding box center [581, 66] width 1 height 34
select select
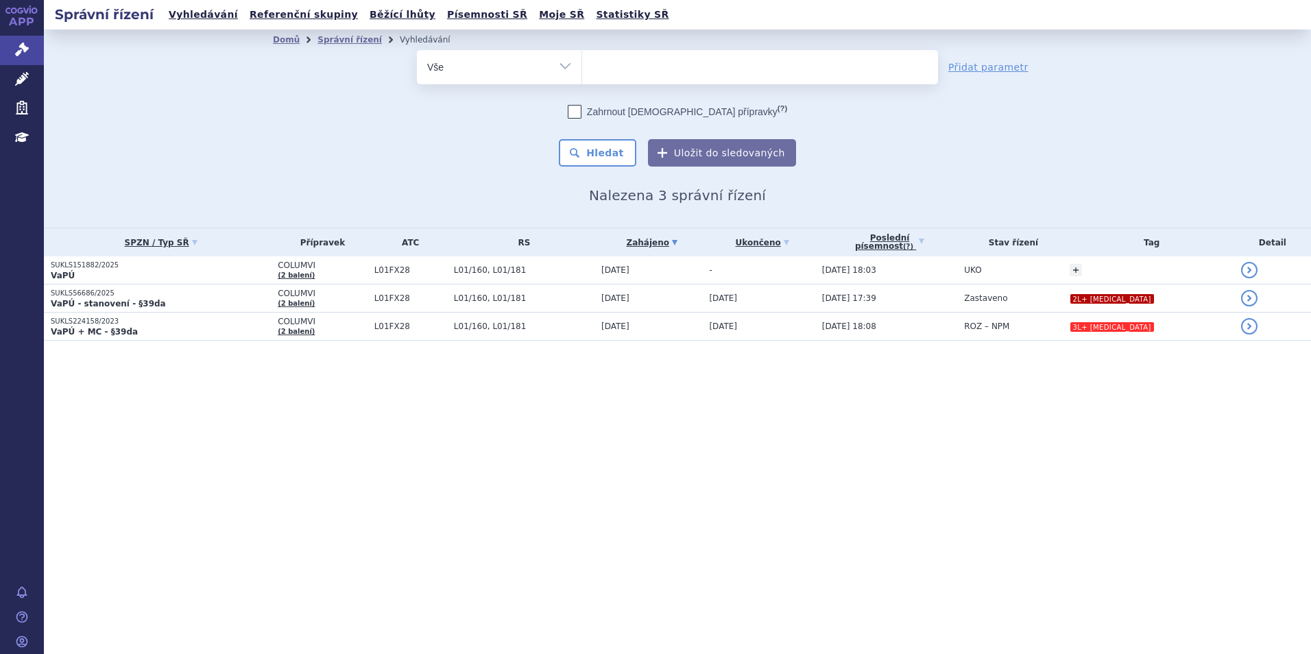
drag, startPoint x: 636, startPoint y: 64, endPoint x: 549, endPoint y: 57, distance: 87.4
click at [618, 62] on ul at bounding box center [760, 64] width 356 height 29
click at [582, 62] on select "columvi" at bounding box center [581, 66] width 1 height 34
type input "t"
type input "zyn"
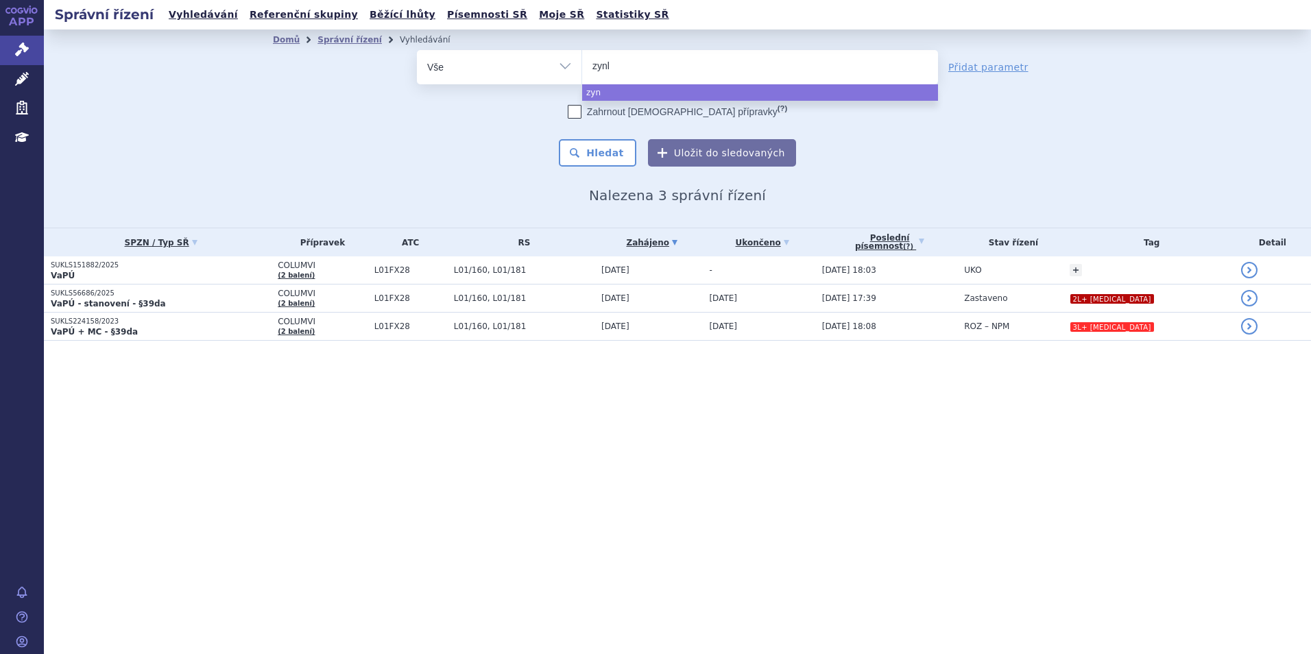
type input "zynlo"
type input "zynlont"
type input "zynlonta"
select select "zynlonta"
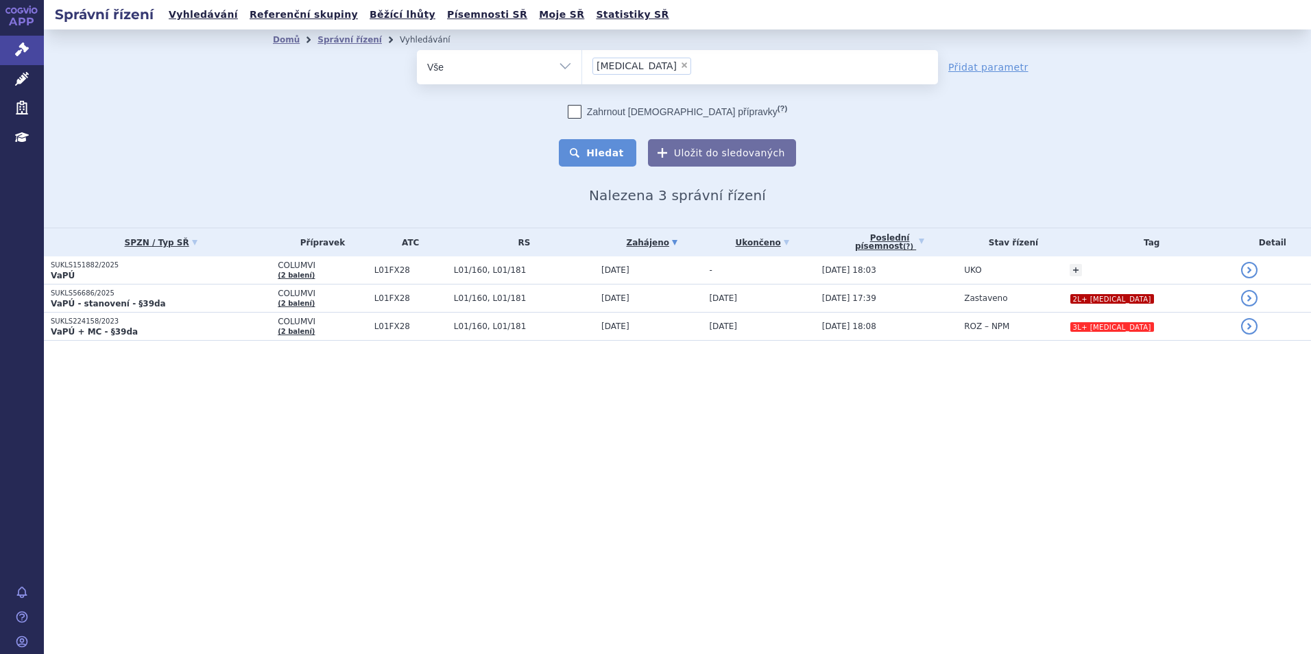
click at [615, 155] on button "Hledat" at bounding box center [597, 152] width 77 height 27
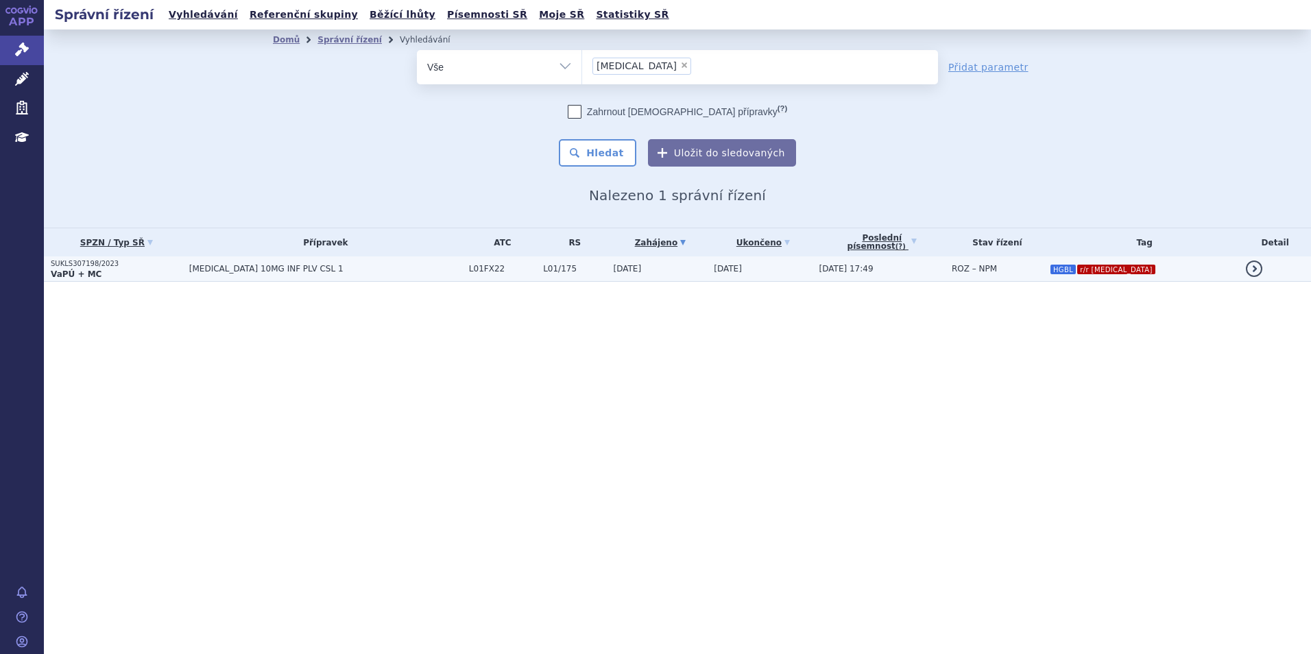
click at [376, 272] on span "[MEDICAL_DATA] 10MG INF PLV CSL 1" at bounding box center [325, 269] width 273 height 10
click at [343, 265] on span "[MEDICAL_DATA] 10MG INF PLV CSL 1" at bounding box center [325, 269] width 273 height 10
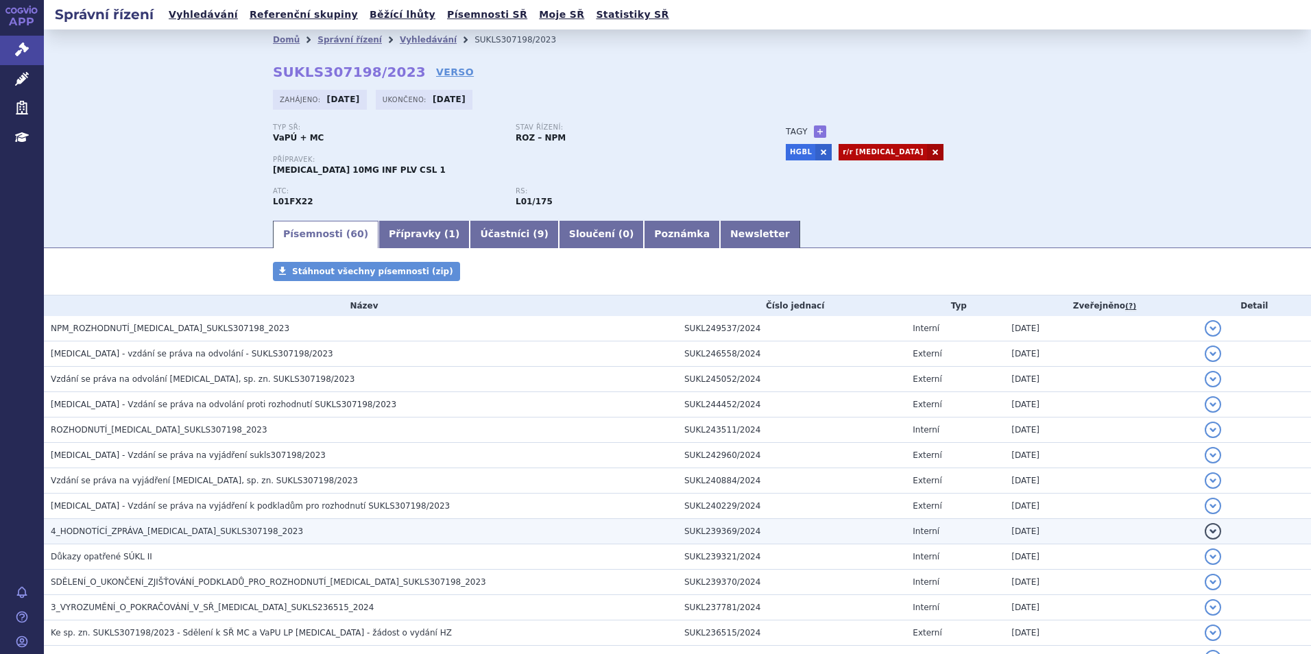
click at [215, 524] on td "4_HODNOTÍCÍ_ZPRÁVA_[MEDICAL_DATA]_SUKLS307198_2023" at bounding box center [361, 531] width 634 height 25
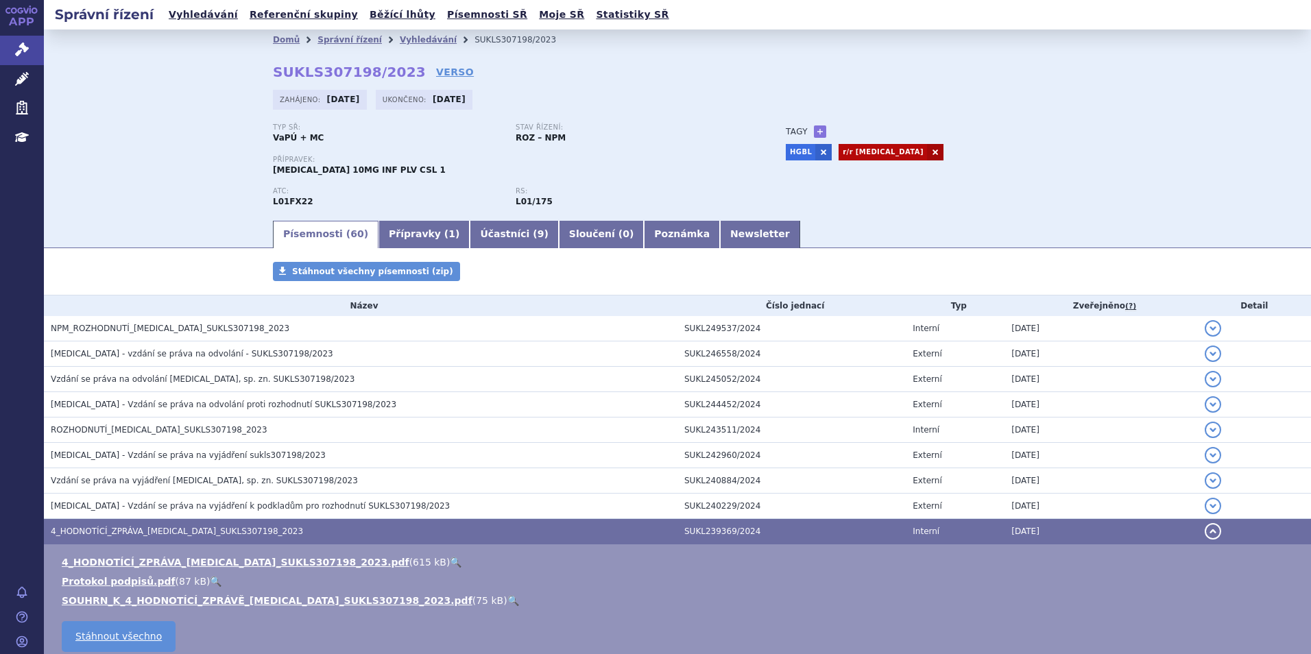
click at [450, 563] on link "🔍" at bounding box center [456, 562] width 12 height 11
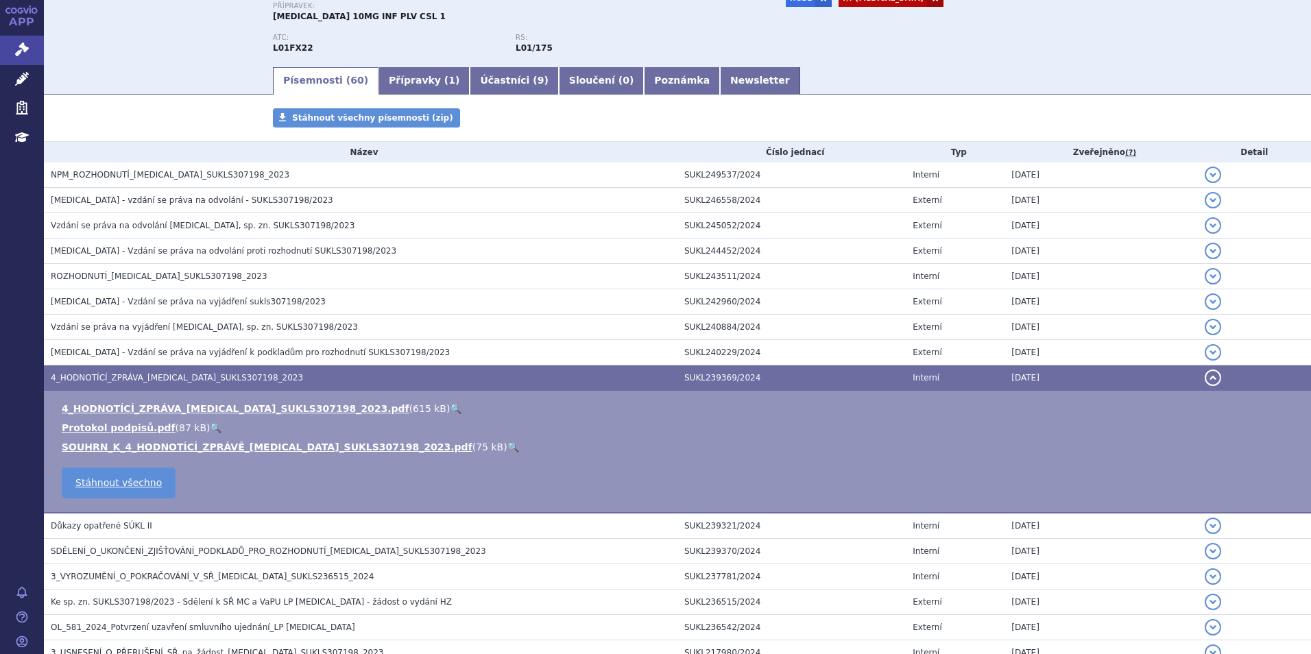
scroll to position [480, 0]
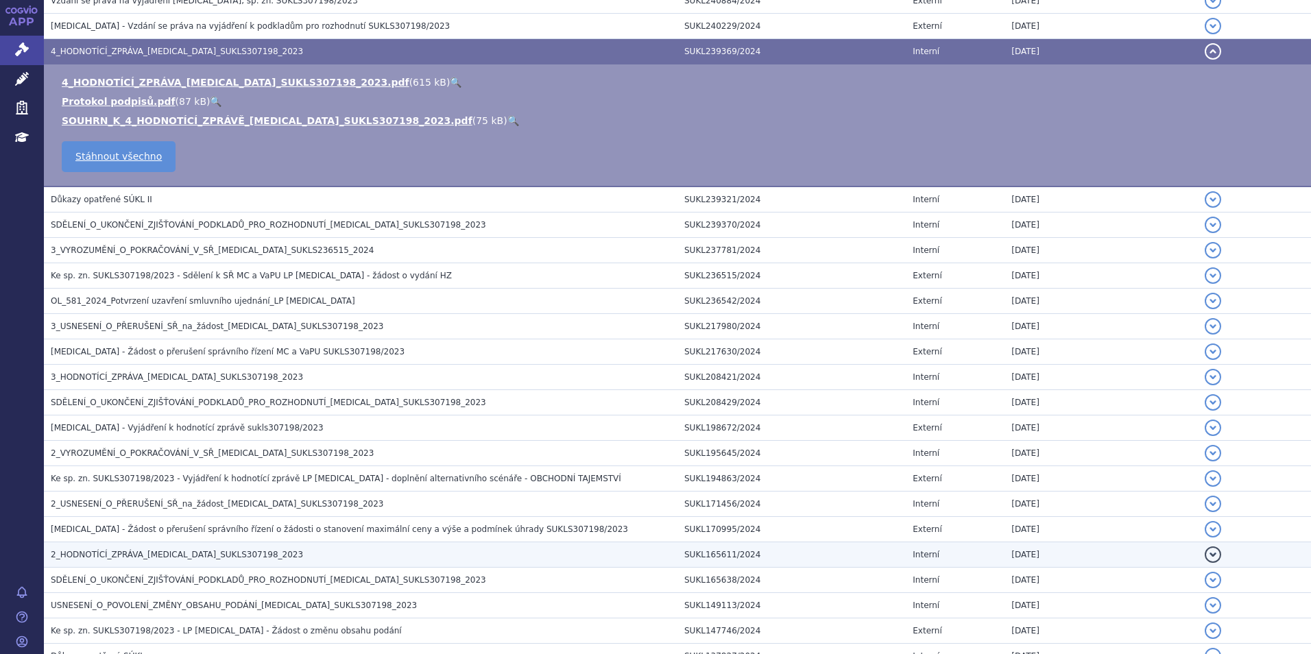
click at [210, 547] on td "2_HODNOTÍCÍ_ZPRÁVA_[MEDICAL_DATA]_SUKLS307198_2023" at bounding box center [361, 554] width 634 height 25
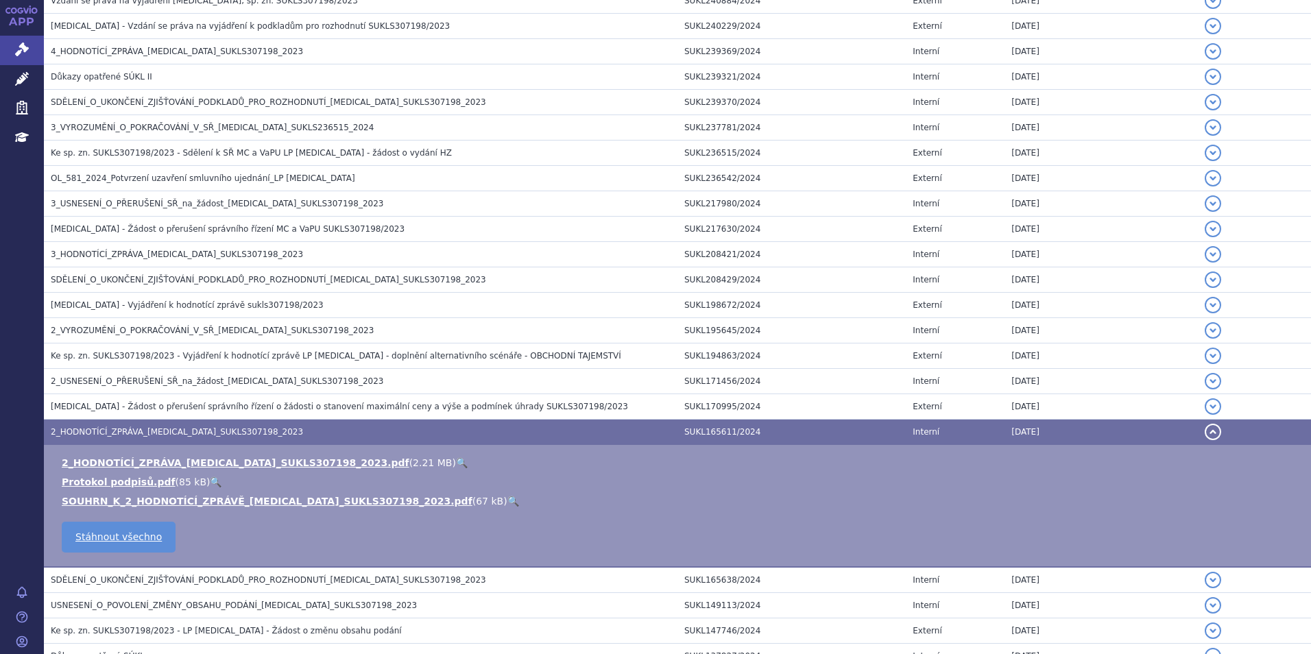
click at [456, 463] on link "🔍" at bounding box center [462, 462] width 12 height 11
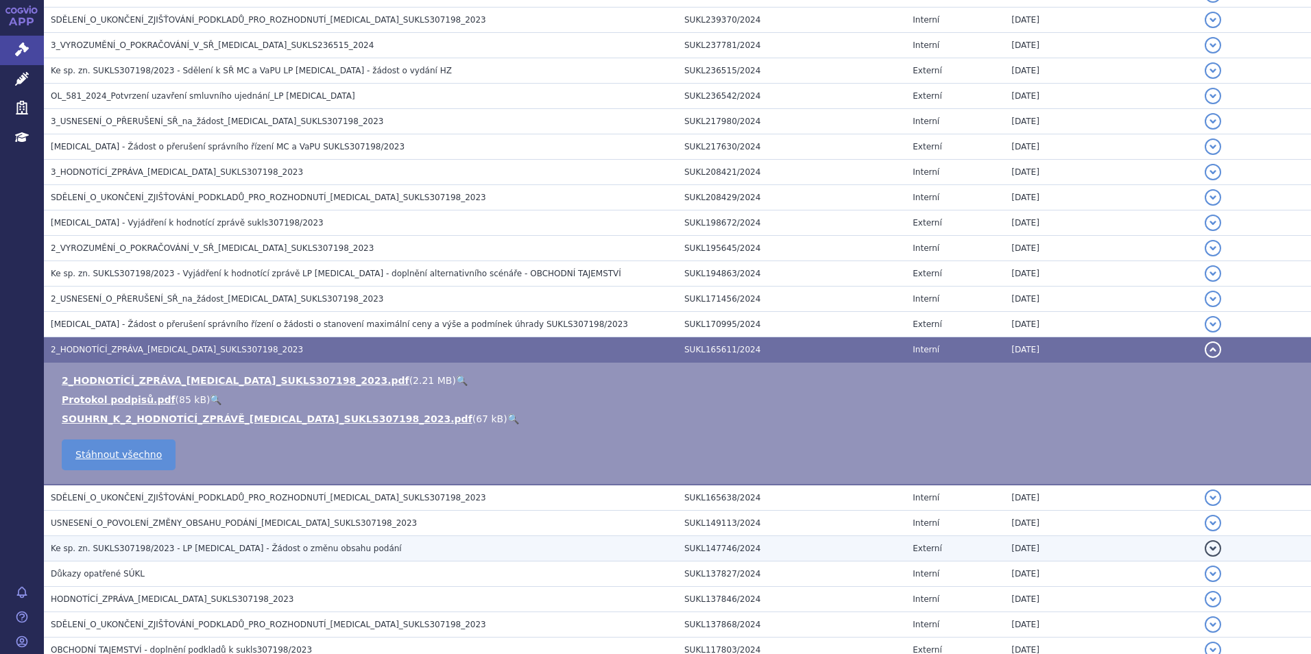
scroll to position [754, 0]
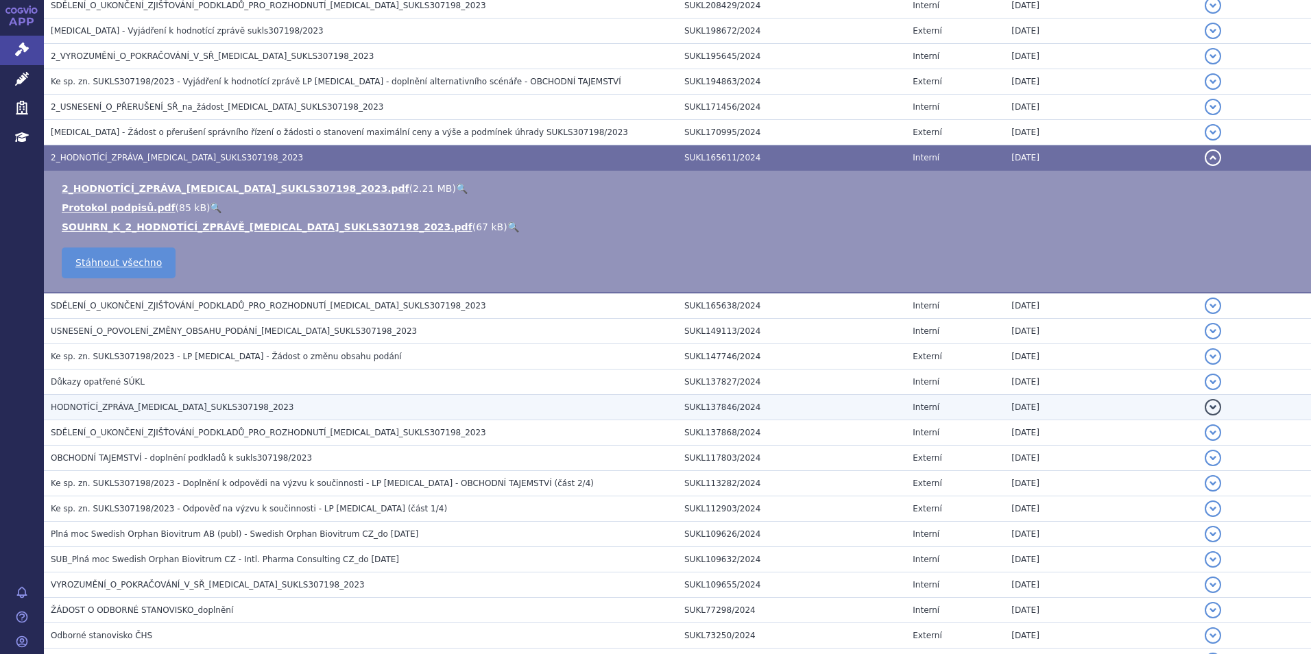
click at [224, 409] on span "HODNOTÍCÍ_ZPRÁVA_[MEDICAL_DATA]_SUKLS307198_2023" at bounding box center [172, 407] width 243 height 10
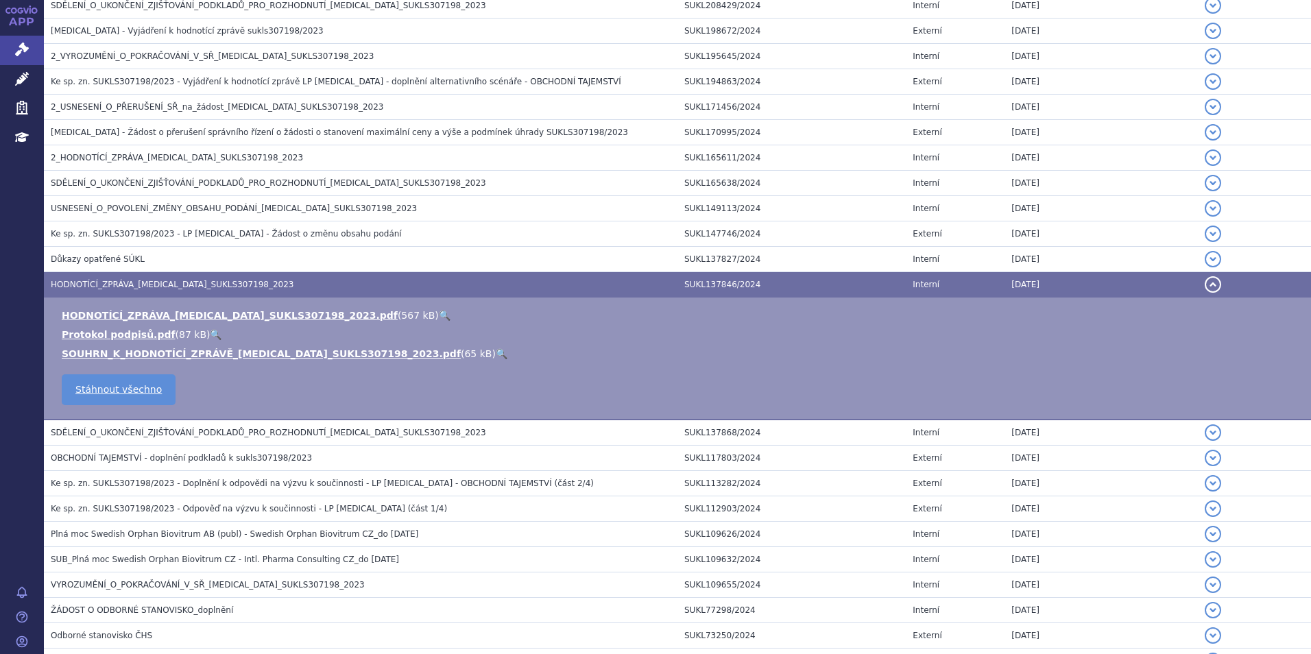
click at [439, 311] on link "🔍" at bounding box center [445, 315] width 12 height 11
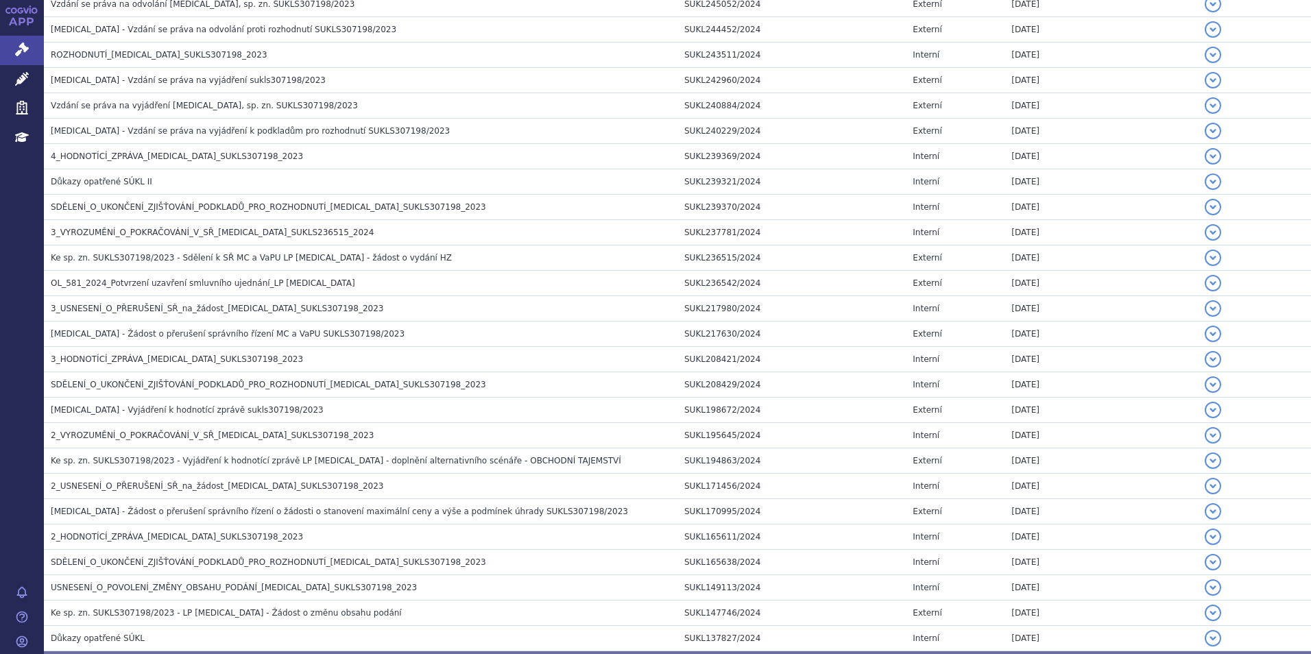
scroll to position [0, 0]
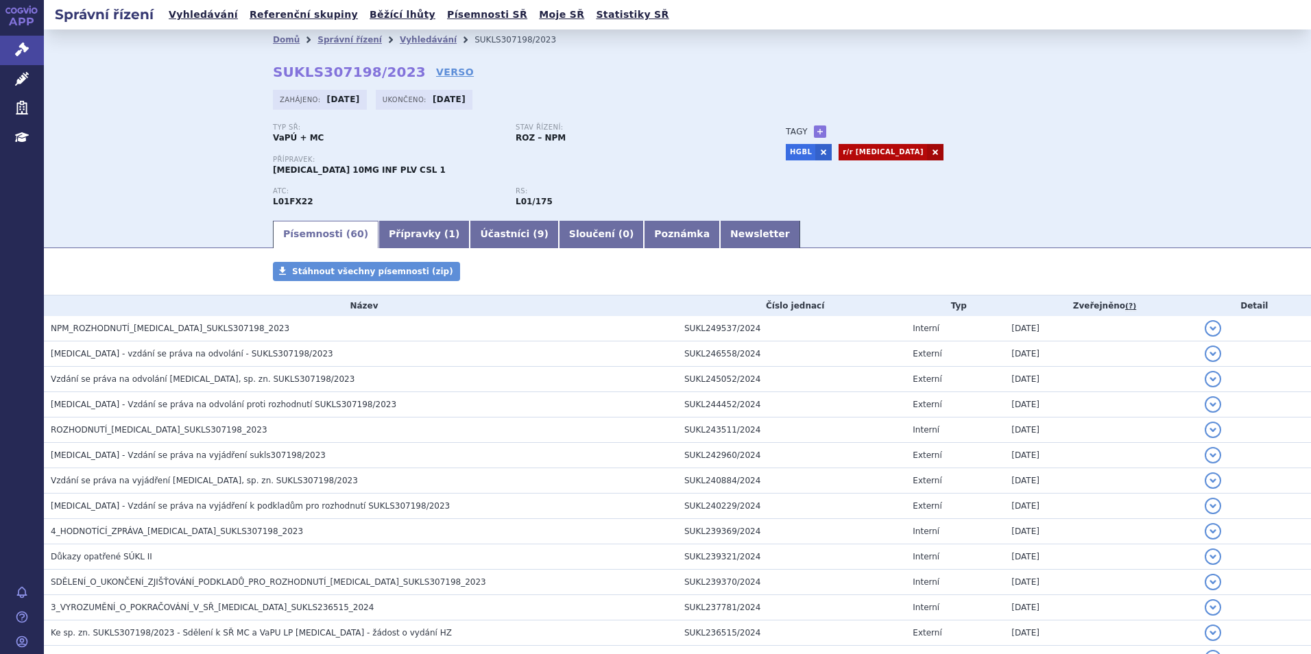
drag, startPoint x: 392, startPoint y: 71, endPoint x: 241, endPoint y: 74, distance: 151.5
click at [245, 74] on div "Domů Správní řízení Vyhledávání SUKLS307198/2023 SUKLS307198/2023 VERSO [GEOGRA…" at bounding box center [677, 134] width 864 height 169
click at [250, 62] on div "Domů Správní řízení Vyhledávání SUKLS307198/2023 SUKLS307198/2023 VERSO [GEOGRA…" at bounding box center [677, 134] width 864 height 169
drag, startPoint x: 263, startPoint y: 75, endPoint x: 395, endPoint y: 77, distance: 132.3
click at [395, 77] on div "Domů Správní řízení Vyhledávání SUKLS307198/2023 SUKLS307198/2023 VERSO [GEOGRA…" at bounding box center [677, 134] width 864 height 169
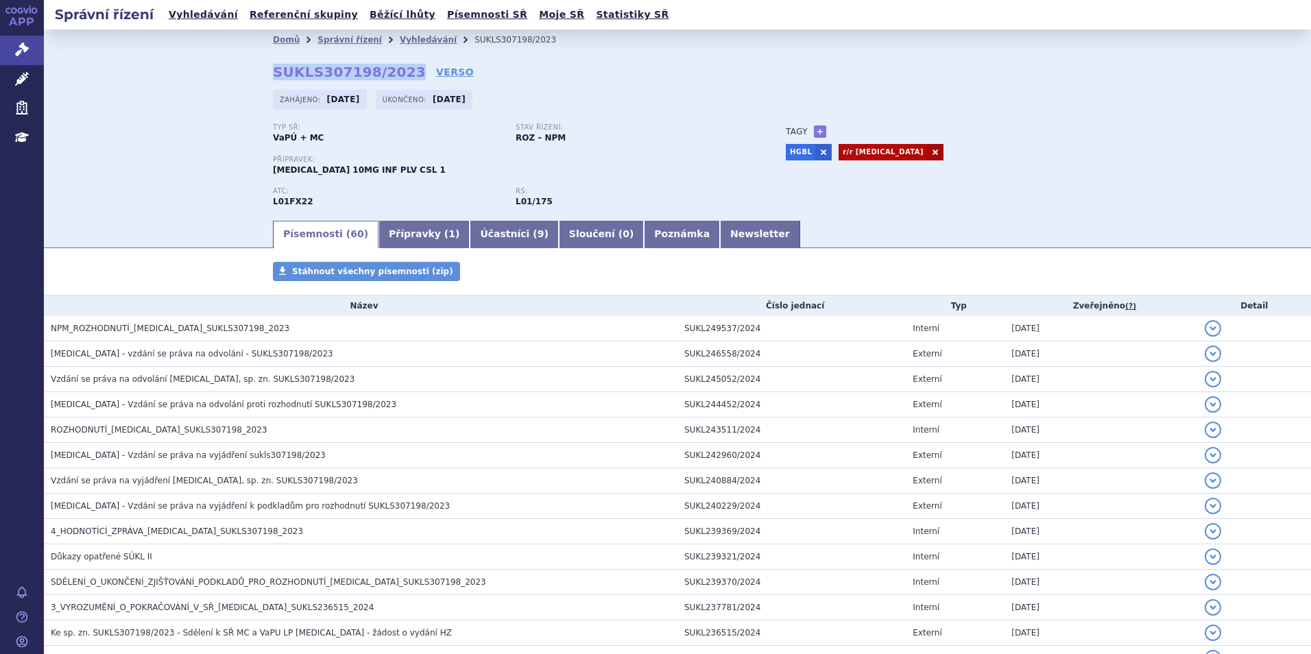
copy strong "SUKLS307198/2023"
click at [152, 97] on div "Domů Správní řízení Vyhledávání SUKLS307198/2023 SUKLS307198/2023 VERSO [GEOGRA…" at bounding box center [677, 123] width 1267 height 189
drag, startPoint x: 257, startPoint y: 73, endPoint x: 394, endPoint y: 73, distance: 136.4
click at [394, 73] on div "Domů Správní řízení Vyhledávání SUKLS307198/2023 SUKLS307198/2023 VERSO [GEOGRA…" at bounding box center [677, 134] width 864 height 169
copy strong "SUKLS307198/2023"
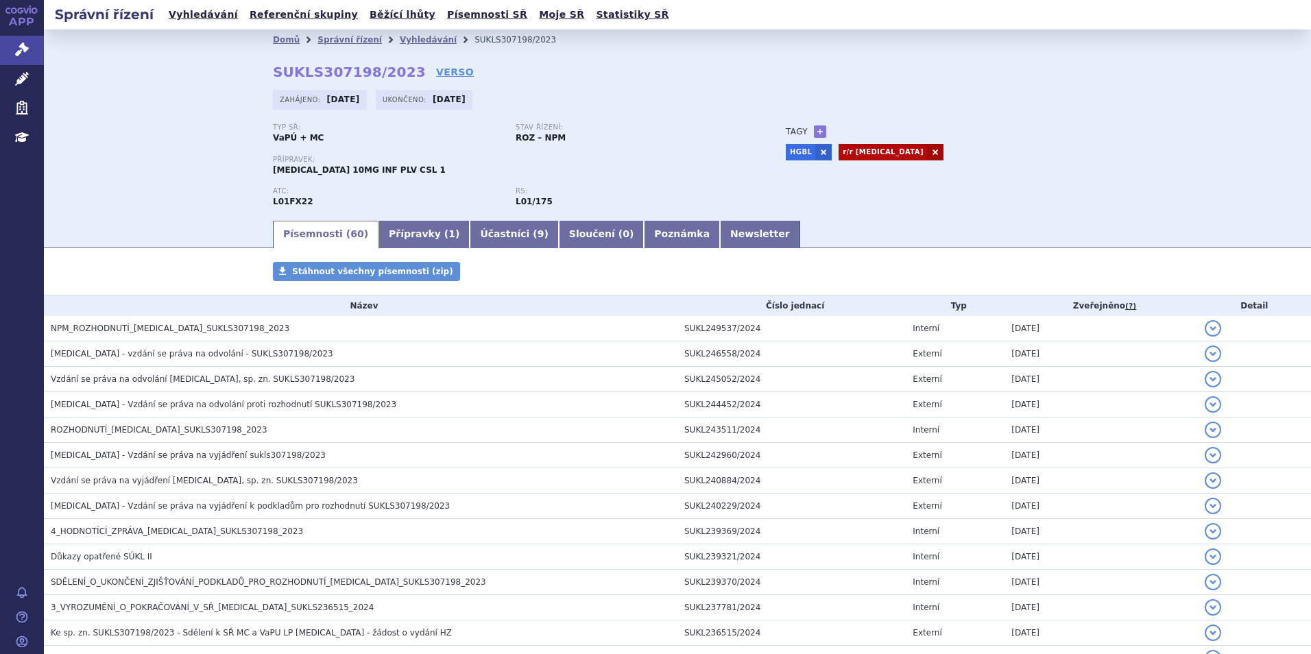
drag, startPoint x: 121, startPoint y: 156, endPoint x: 208, endPoint y: 84, distance: 113.0
click at [125, 147] on div "Domů Správní řízení Vyhledávání SUKLS307198/2023 SUKLS307198/2023 VERSO [GEOGRA…" at bounding box center [677, 123] width 1267 height 189
click at [261, 73] on div "Domů Správní řízení Vyhledávání SUKLS307198/2023 SUKLS307198/2023 VERSO [GEOGRA…" at bounding box center [677, 134] width 864 height 169
drag, startPoint x: 267, startPoint y: 72, endPoint x: 395, endPoint y: 72, distance: 127.5
click at [395, 72] on strong "SUKLS307198/2023" at bounding box center [349, 72] width 153 height 16
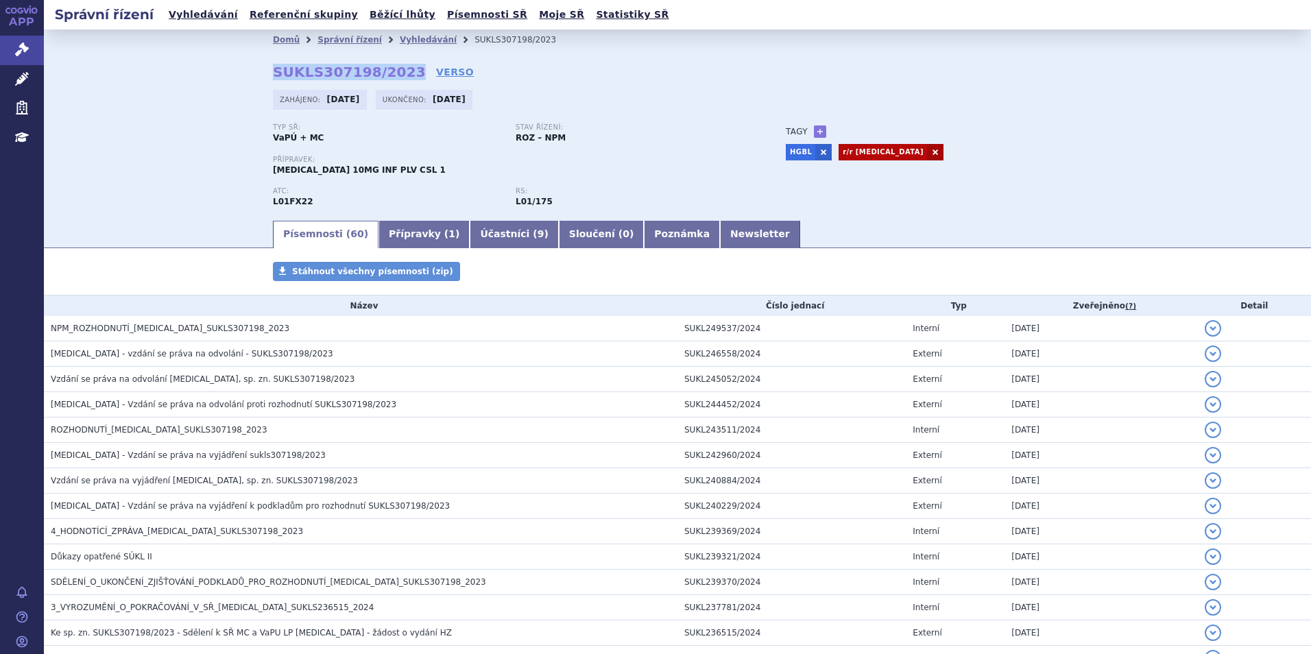
copy strong "SUKLS307198/2023"
